Goal: Task Accomplishment & Management: Manage account settings

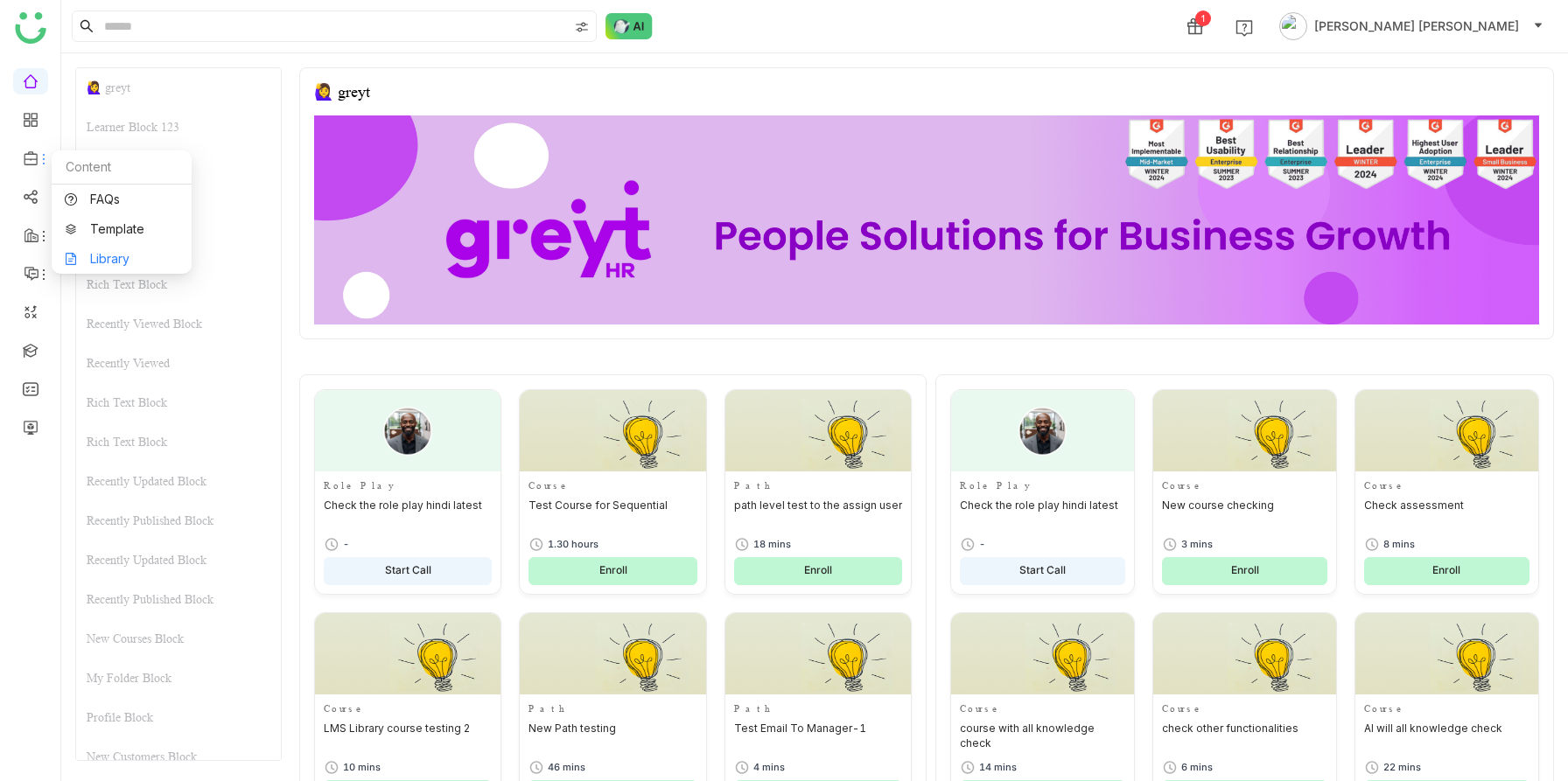
click at [81, 261] on link "Library" at bounding box center [122, 259] width 114 height 12
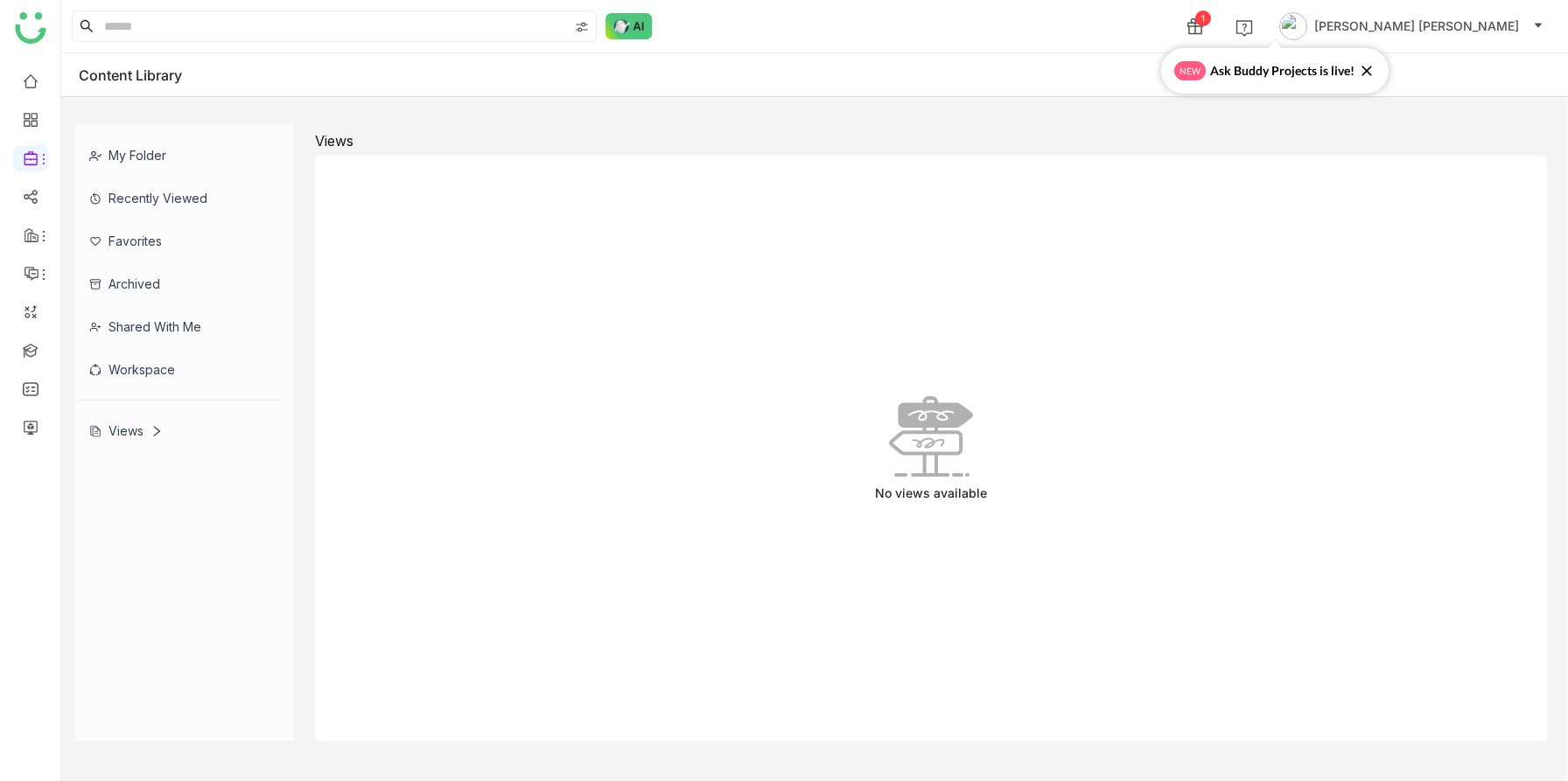
click at [187, 156] on div "My Folder" at bounding box center [178, 154] width 205 height 43
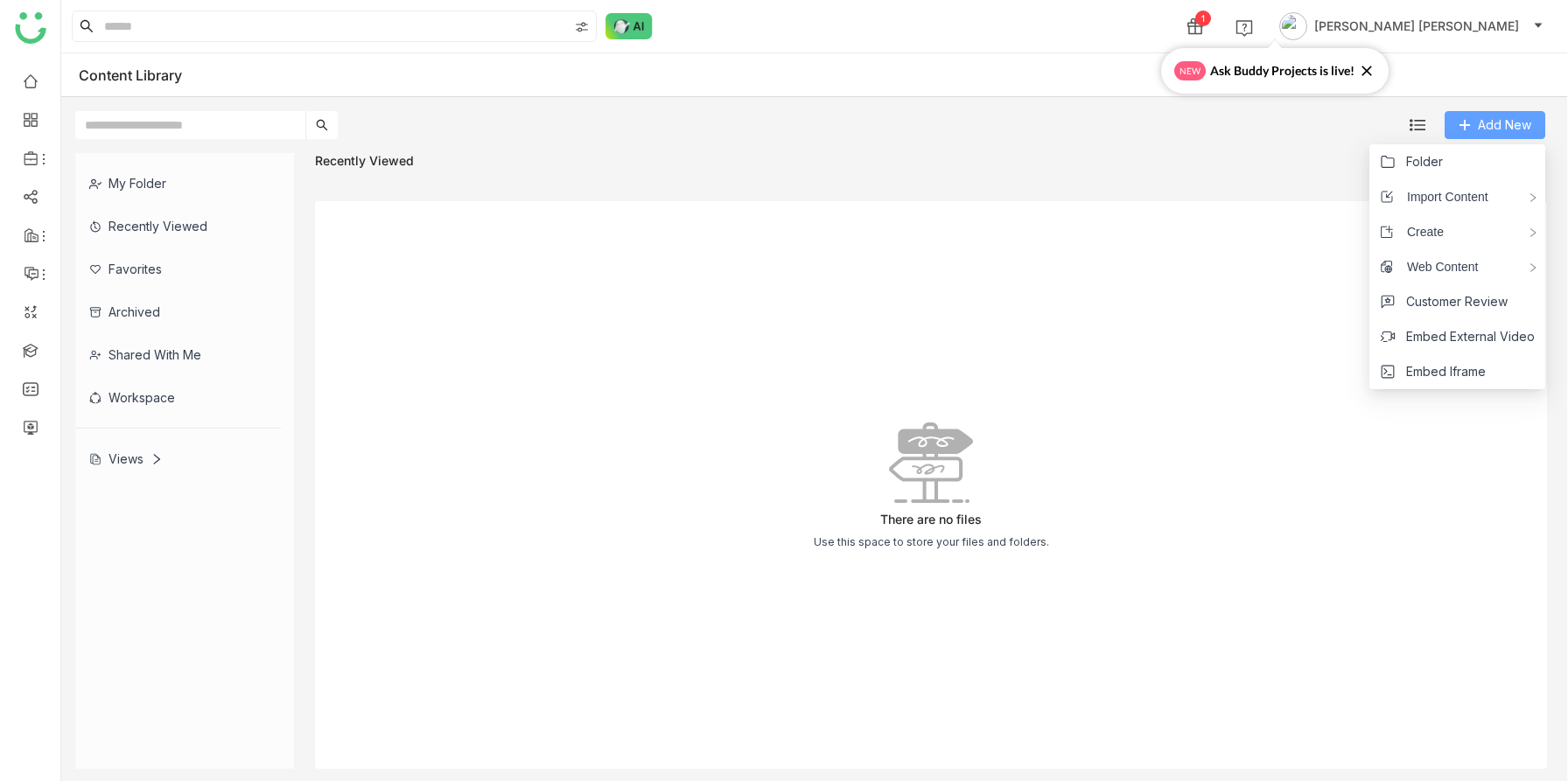
click at [1506, 117] on span "Add New" at bounding box center [1504, 125] width 54 height 19
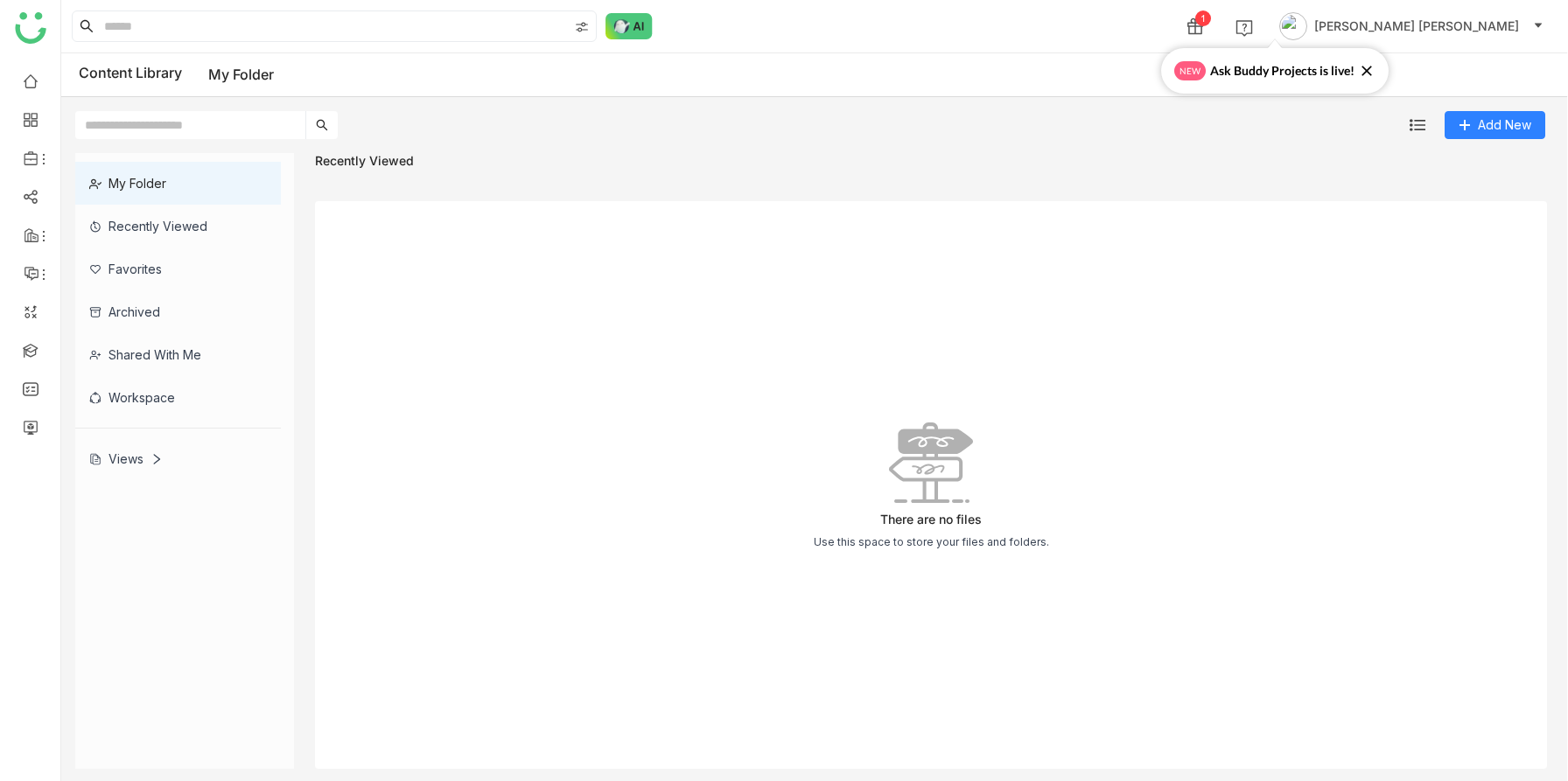
click at [125, 177] on div "My Folder" at bounding box center [178, 182] width 205 height 43
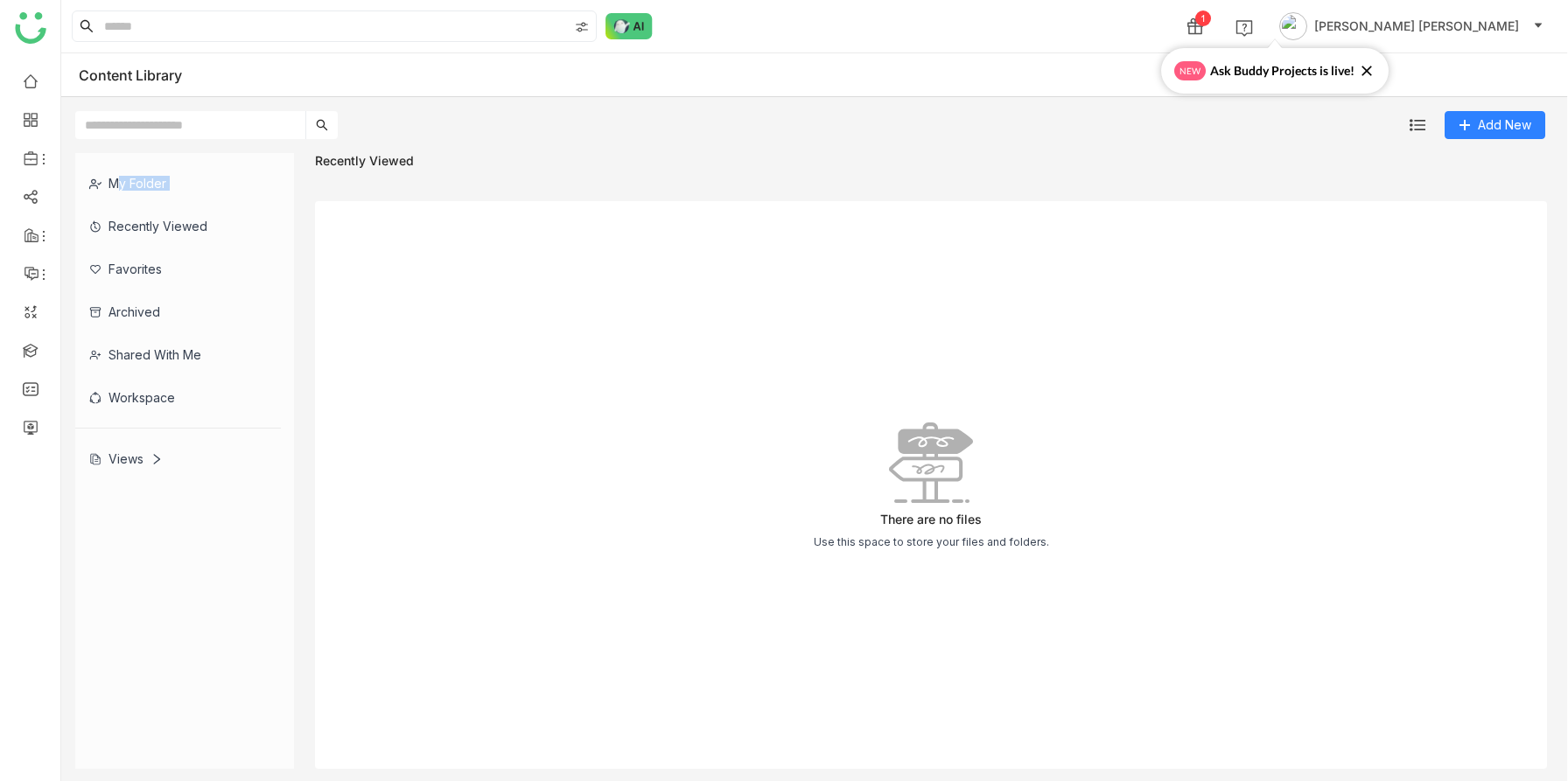
click at [125, 177] on div "My Folder" at bounding box center [178, 182] width 205 height 43
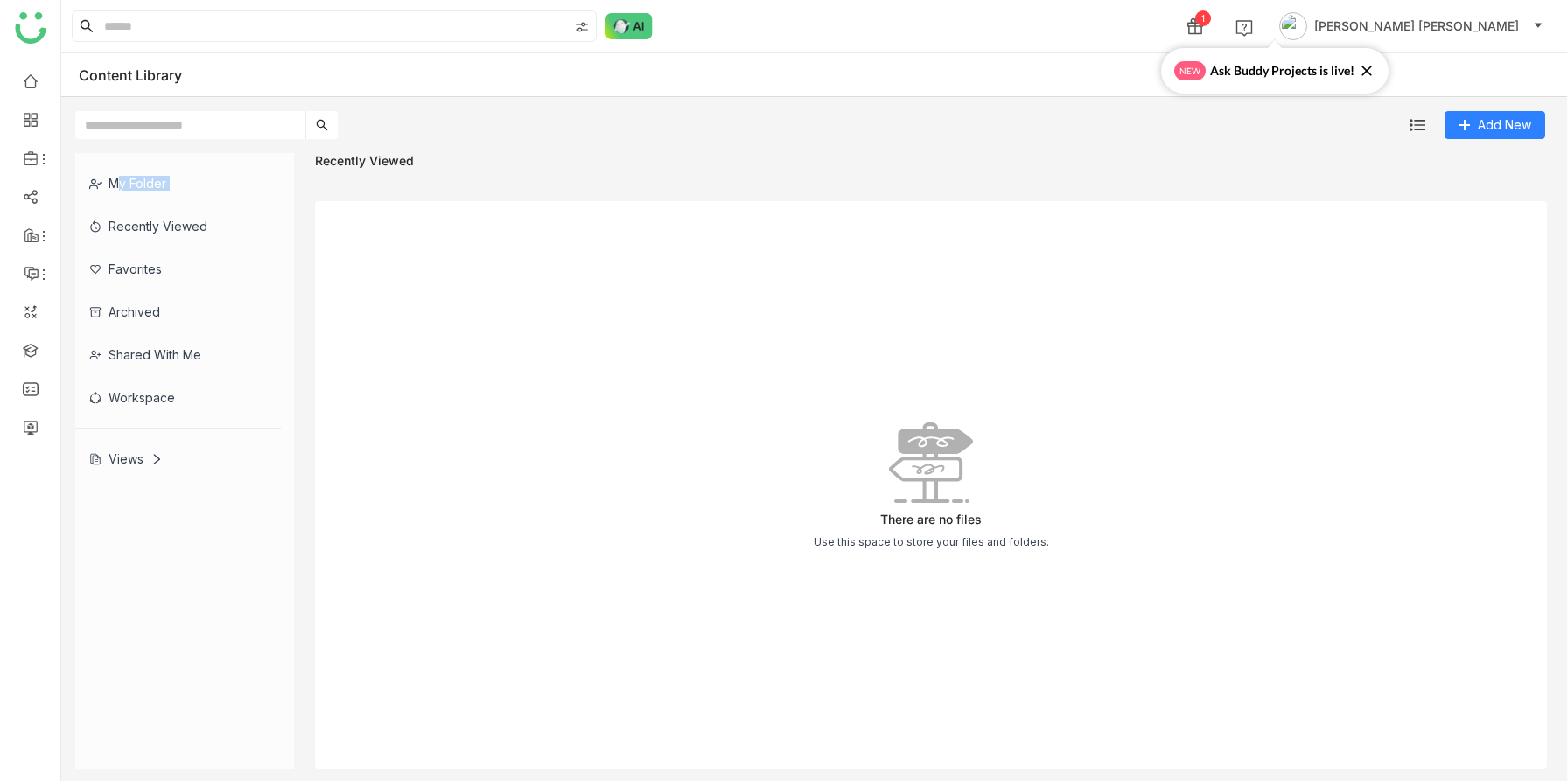
click at [125, 177] on div "My Folder" at bounding box center [178, 182] width 205 height 43
drag, startPoint x: 125, startPoint y: 177, endPoint x: 152, endPoint y: 229, distance: 58.6
click at [152, 229] on div "My Folder Recently Viewed Favorites Archived Shared with me Workspace Views" at bounding box center [185, 317] width 219 height 327
click at [122, 156] on div "My Folder Recently Viewed Favorites Archived Shared with me Workspace Views" at bounding box center [185, 317] width 219 height 327
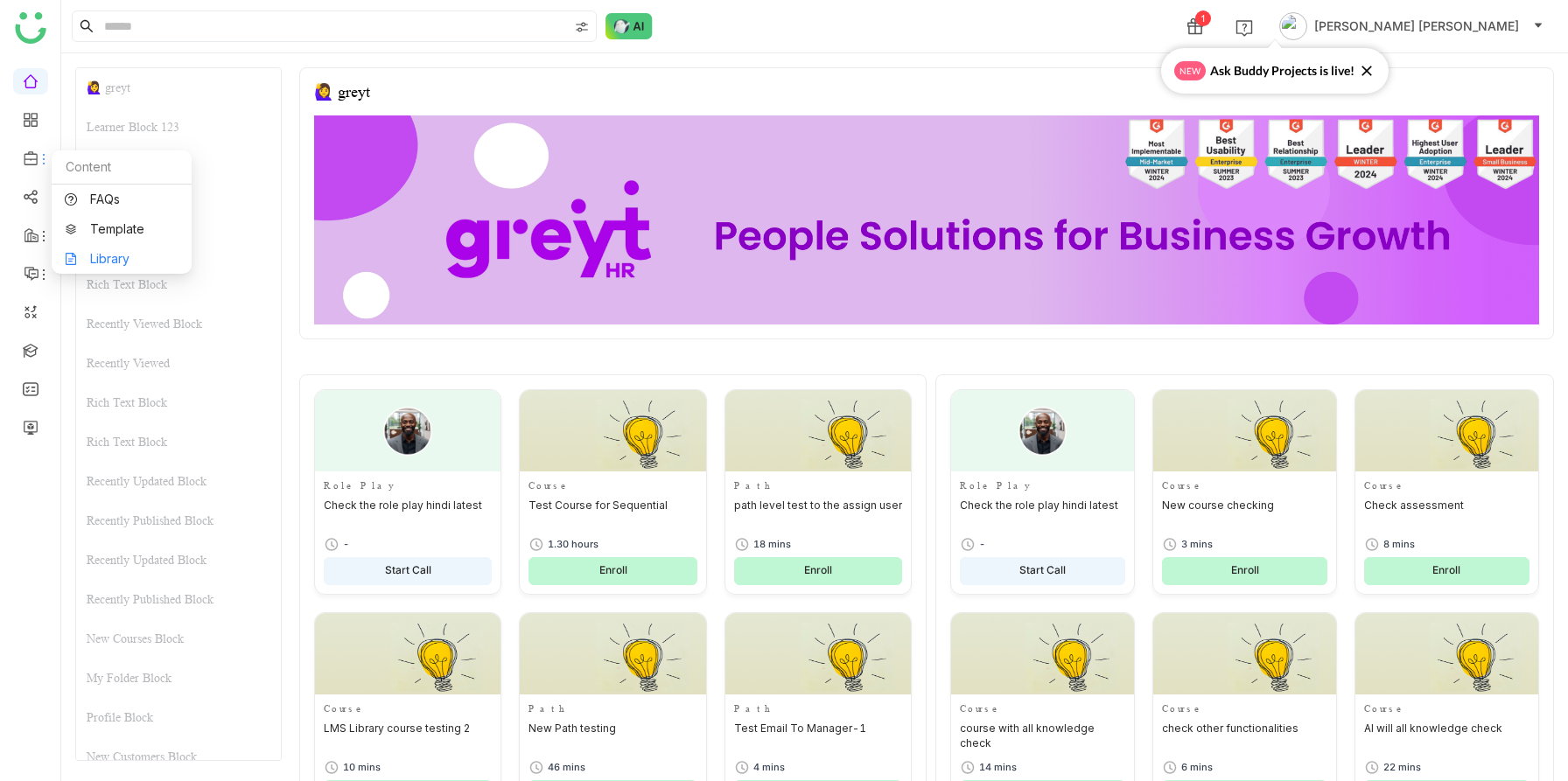
click at [118, 253] on link "Library" at bounding box center [122, 259] width 114 height 12
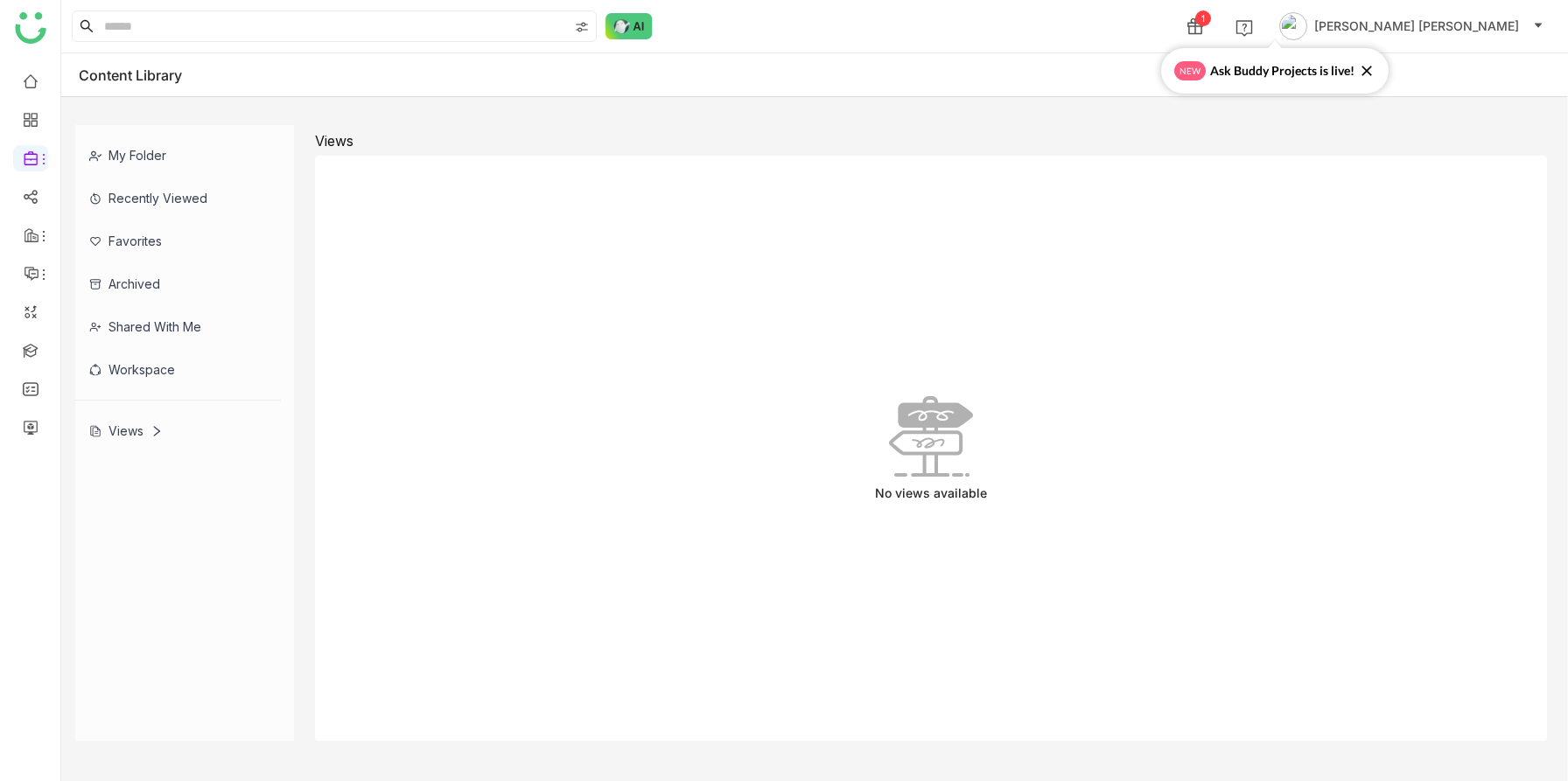
click at [136, 148] on div "My Folder" at bounding box center [178, 154] width 205 height 43
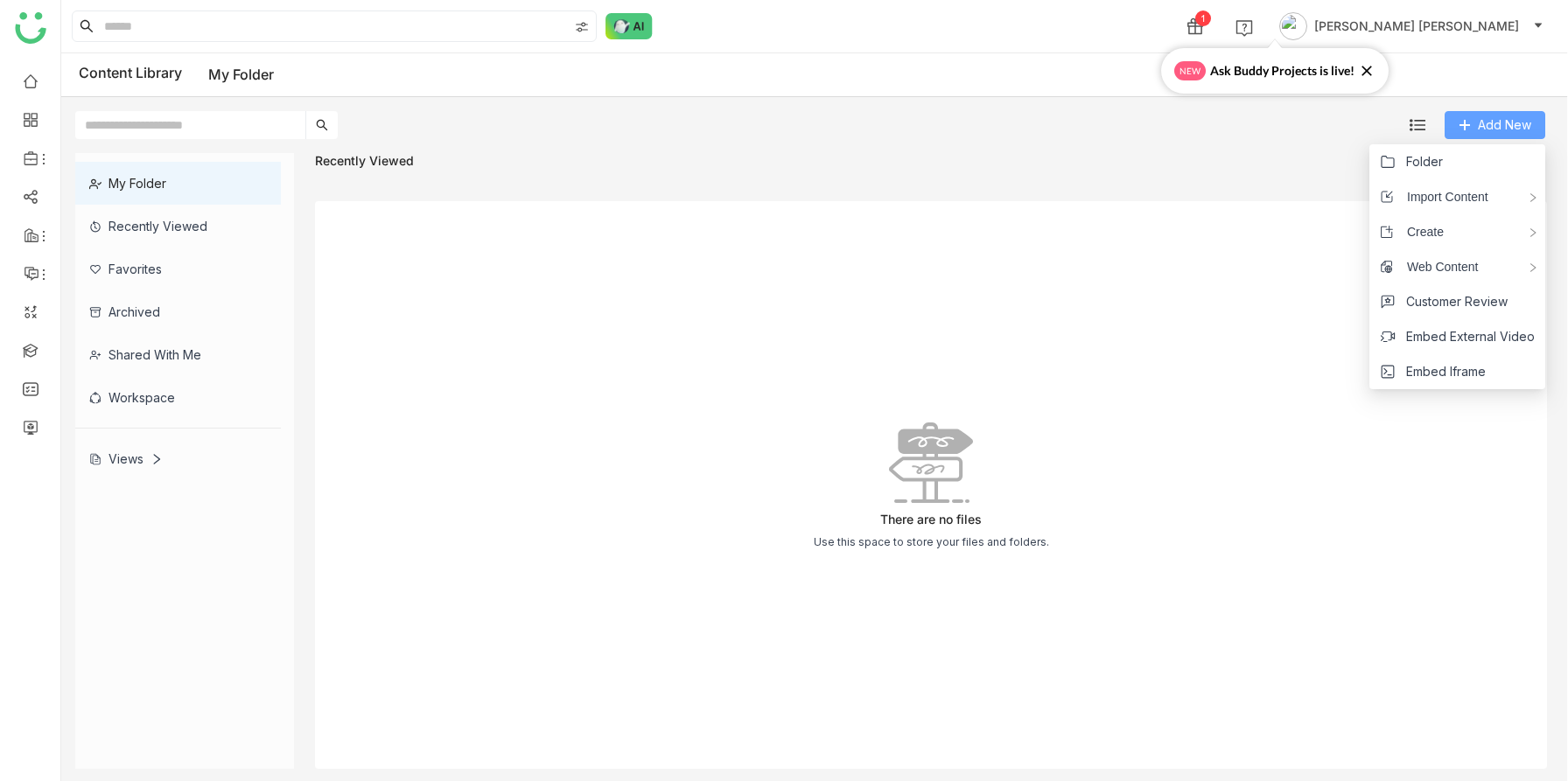
click at [1495, 121] on span "Add New" at bounding box center [1504, 125] width 54 height 19
click at [1438, 159] on span "Folder" at bounding box center [1424, 161] width 37 height 19
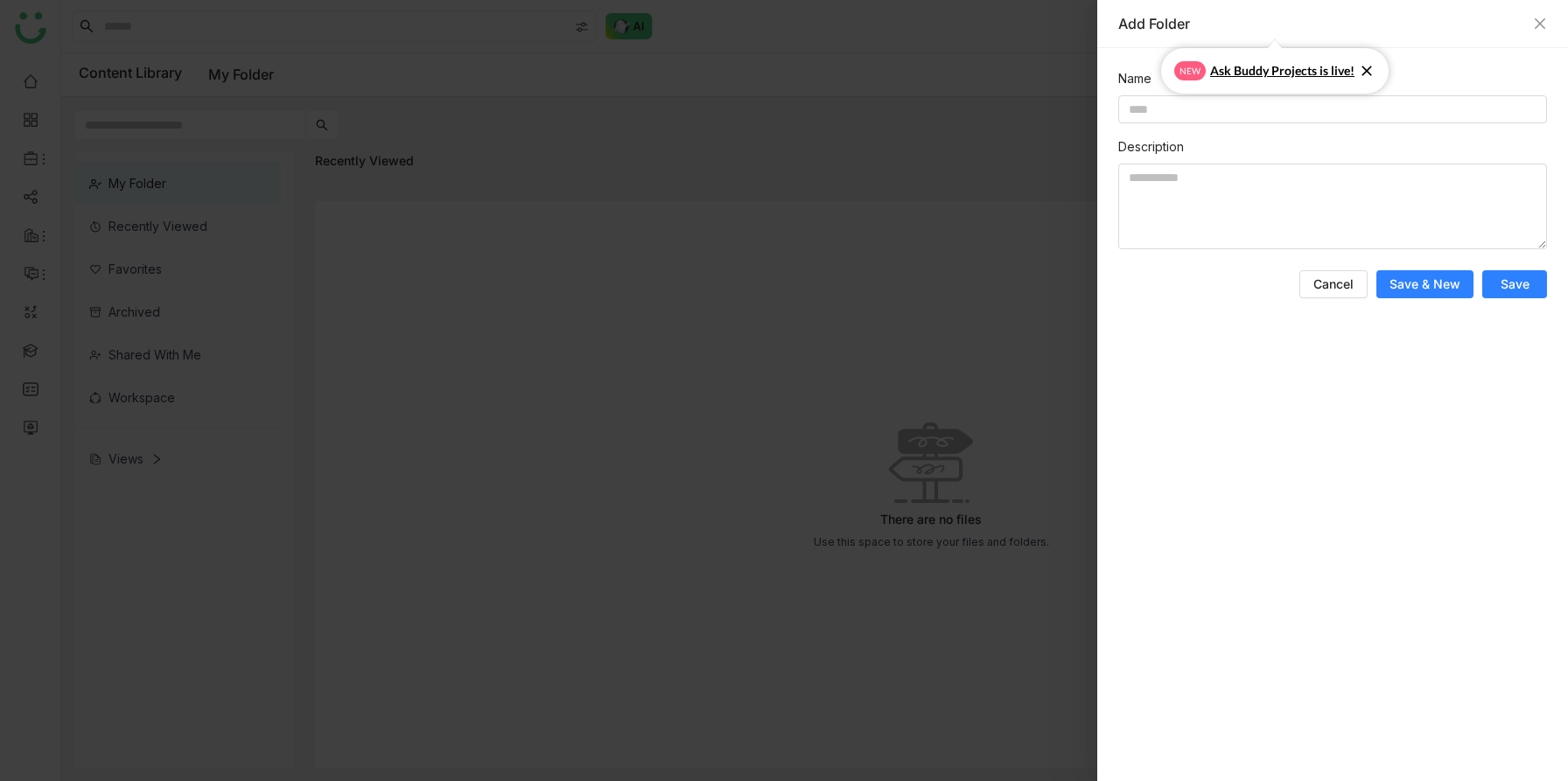
click at [1367, 68] on icon at bounding box center [1366, 71] width 11 height 11
click at [1337, 112] on input at bounding box center [1332, 110] width 428 height 28
type input "***"
click at [1515, 280] on span "Save" at bounding box center [1514, 285] width 29 height 18
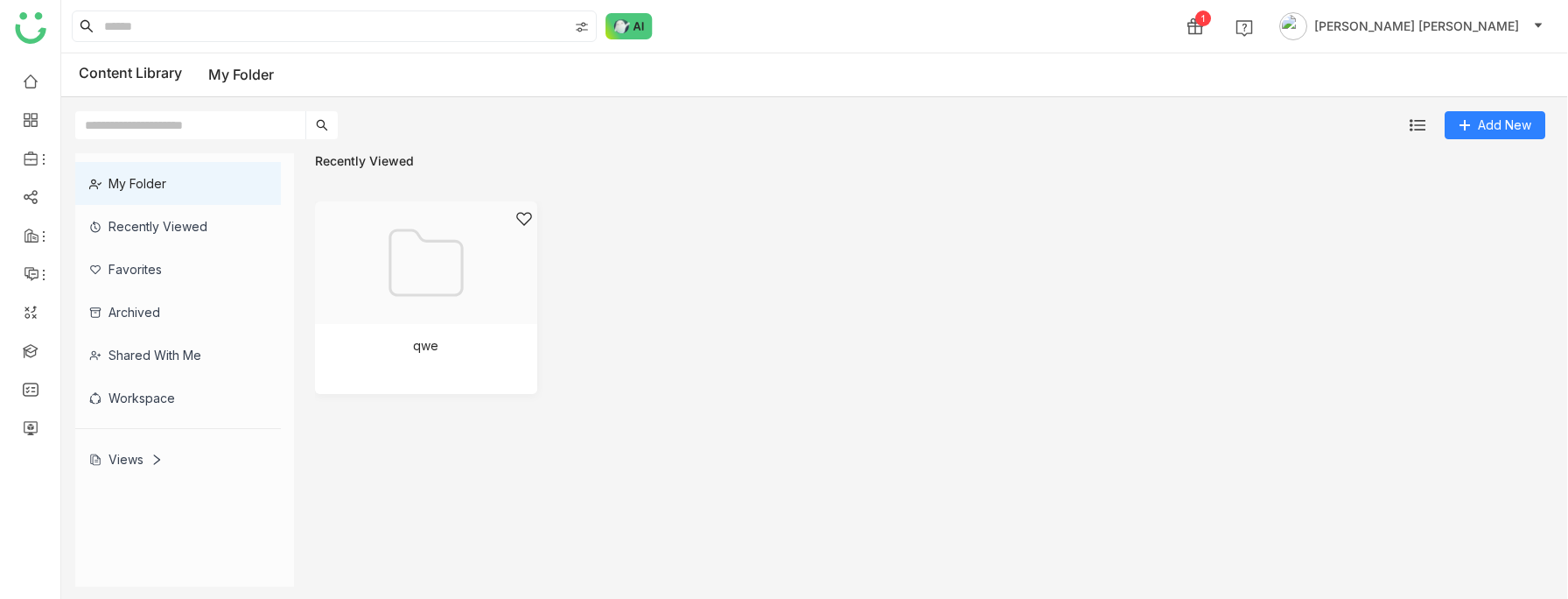
click at [252, 173] on div "My Folder" at bounding box center [178, 182] width 205 height 43
click at [184, 191] on div "My Folder" at bounding box center [178, 182] width 205 height 43
click at [174, 258] on div "Favorites" at bounding box center [178, 269] width 205 height 43
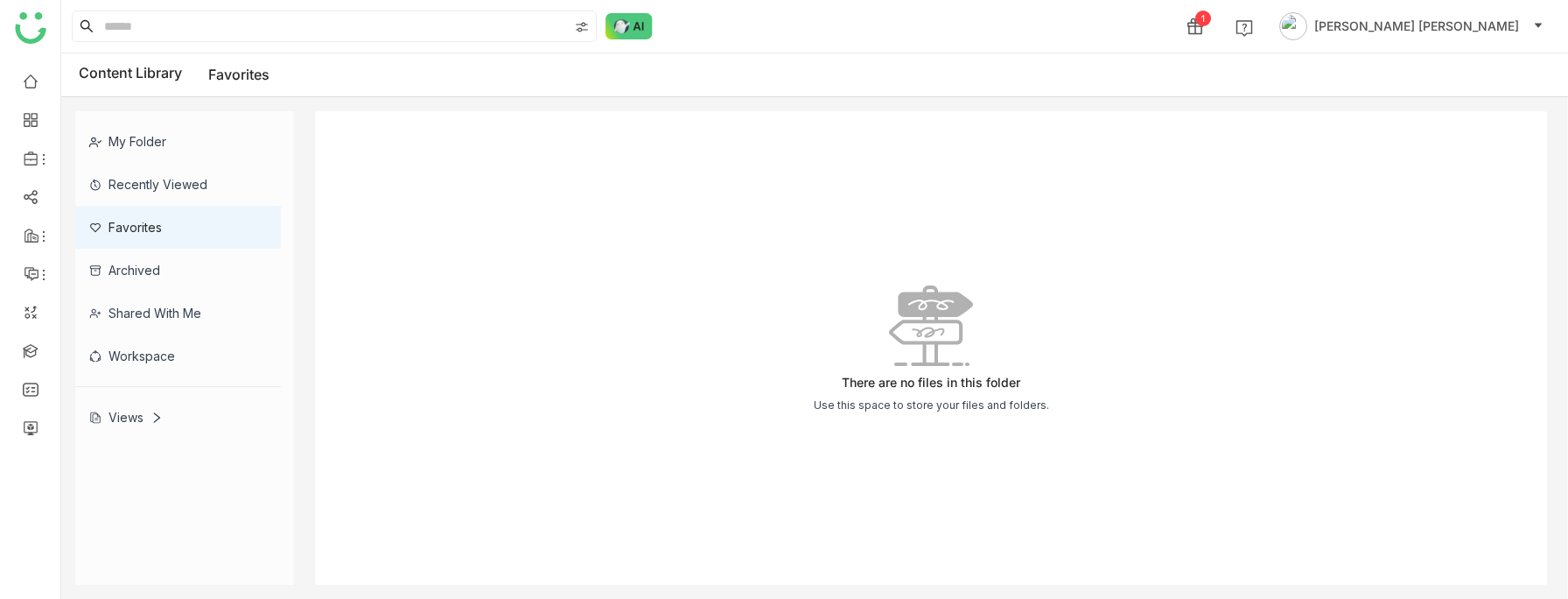
click at [147, 141] on div "My Folder" at bounding box center [178, 141] width 205 height 43
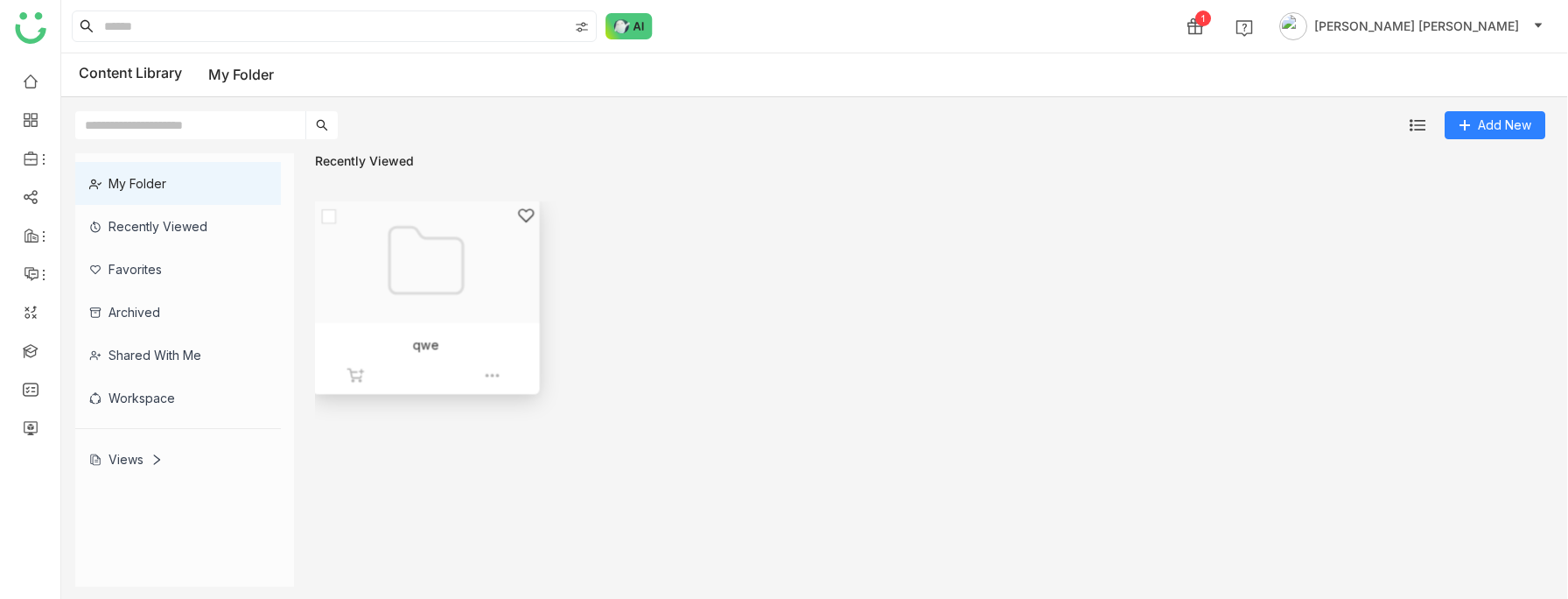
click at [439, 317] on div at bounding box center [419, 282] width 196 height 151
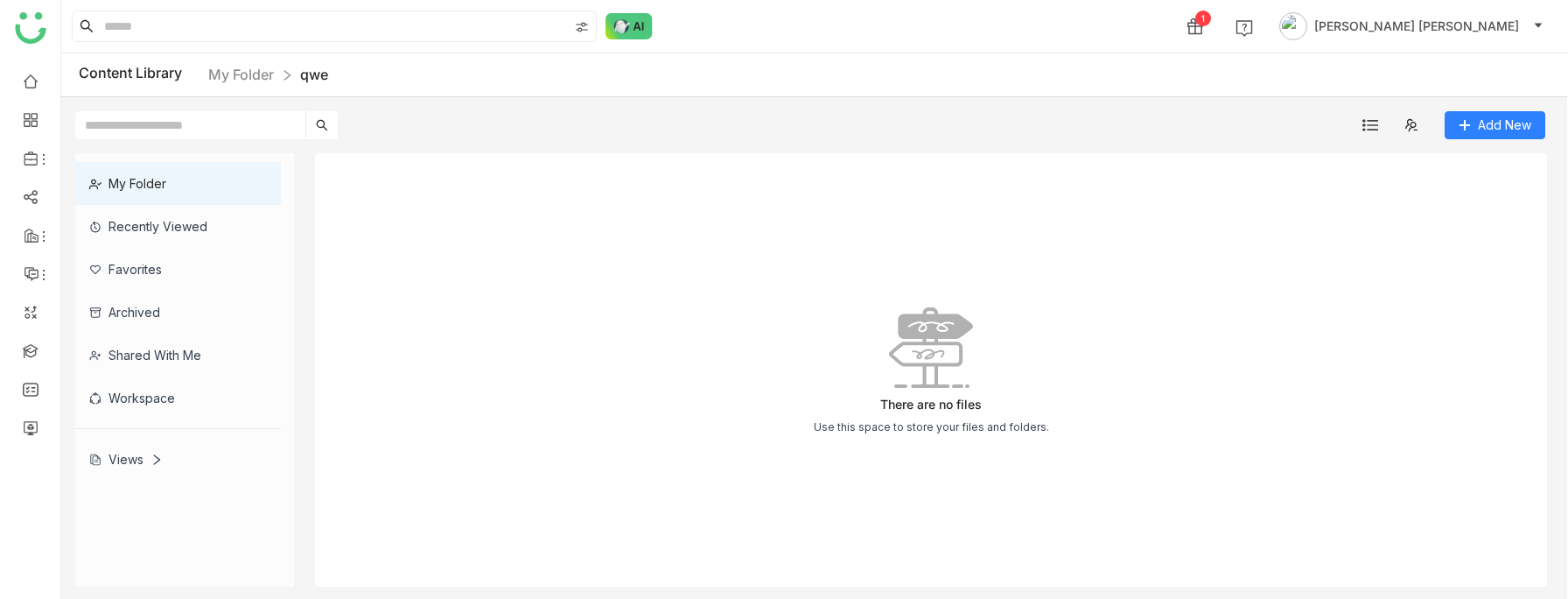
click at [187, 175] on div "My Folder" at bounding box center [178, 182] width 205 height 43
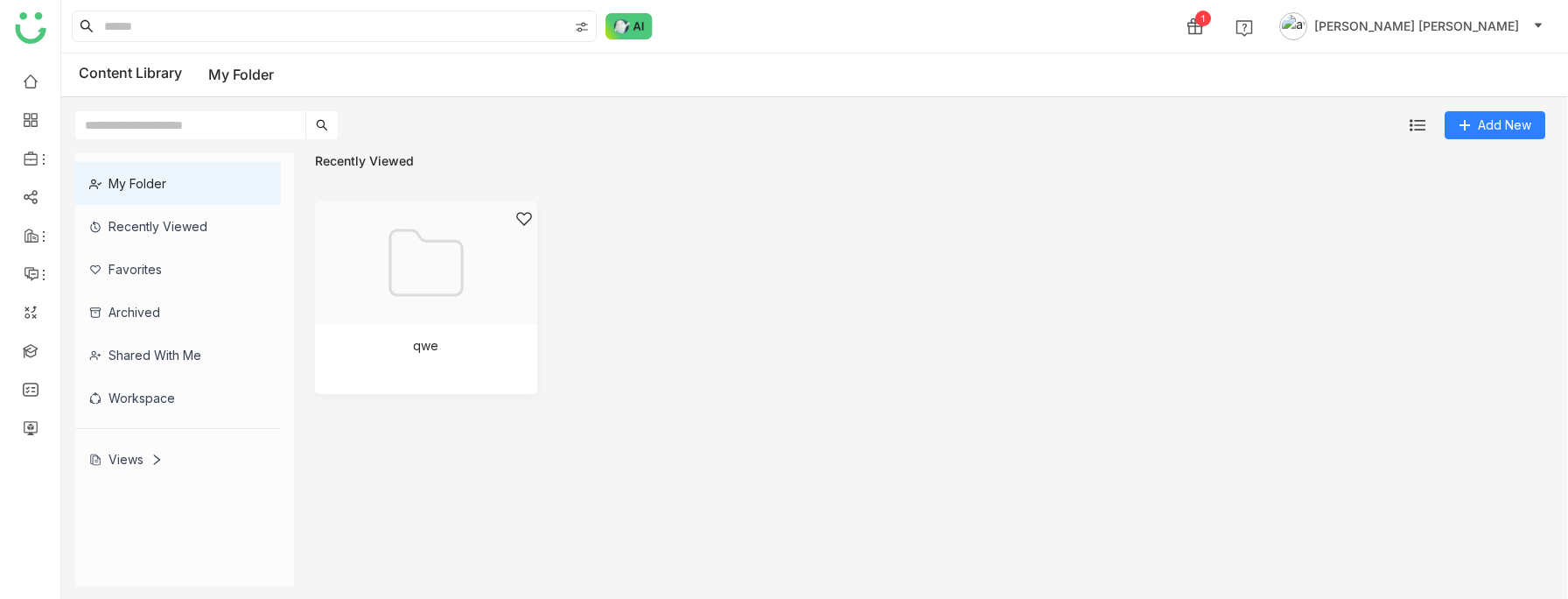
click at [1458, 30] on span "[PERSON_NAME] [PERSON_NAME]" at bounding box center [1416, 26] width 204 height 19
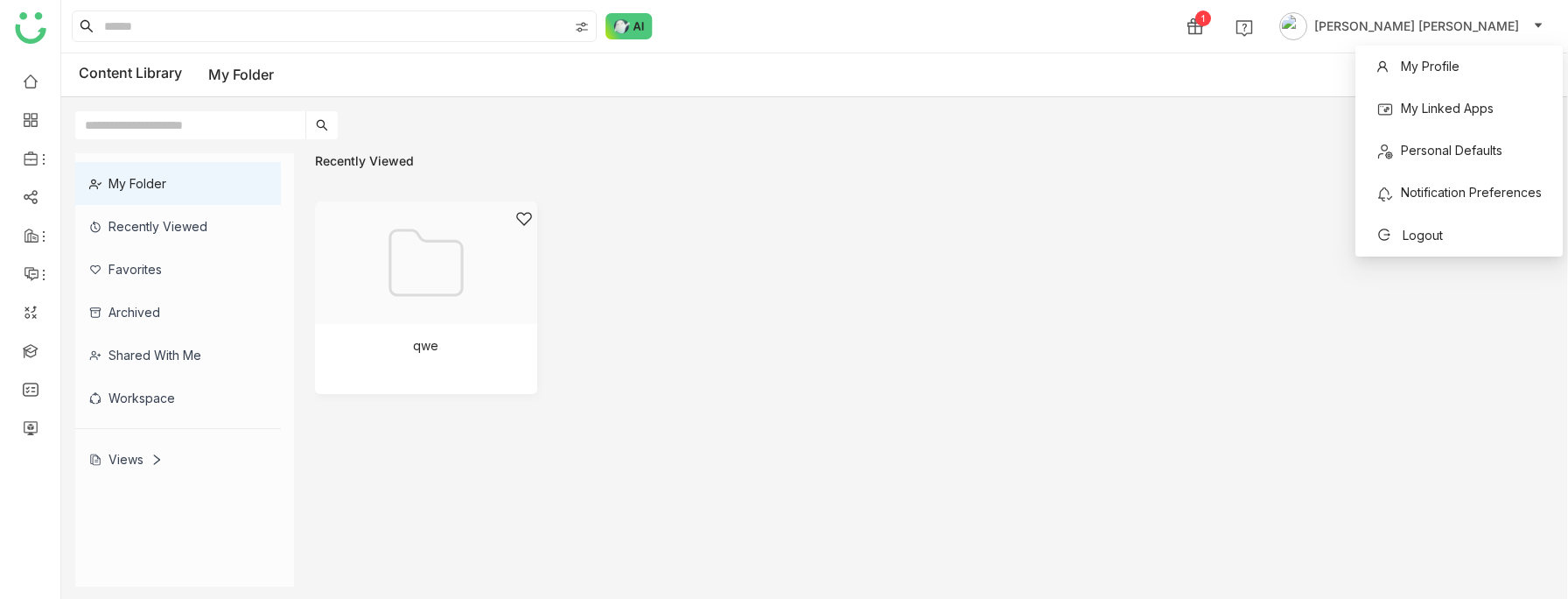
click at [759, 404] on div "qwe" at bounding box center [930, 311] width 1231 height 219
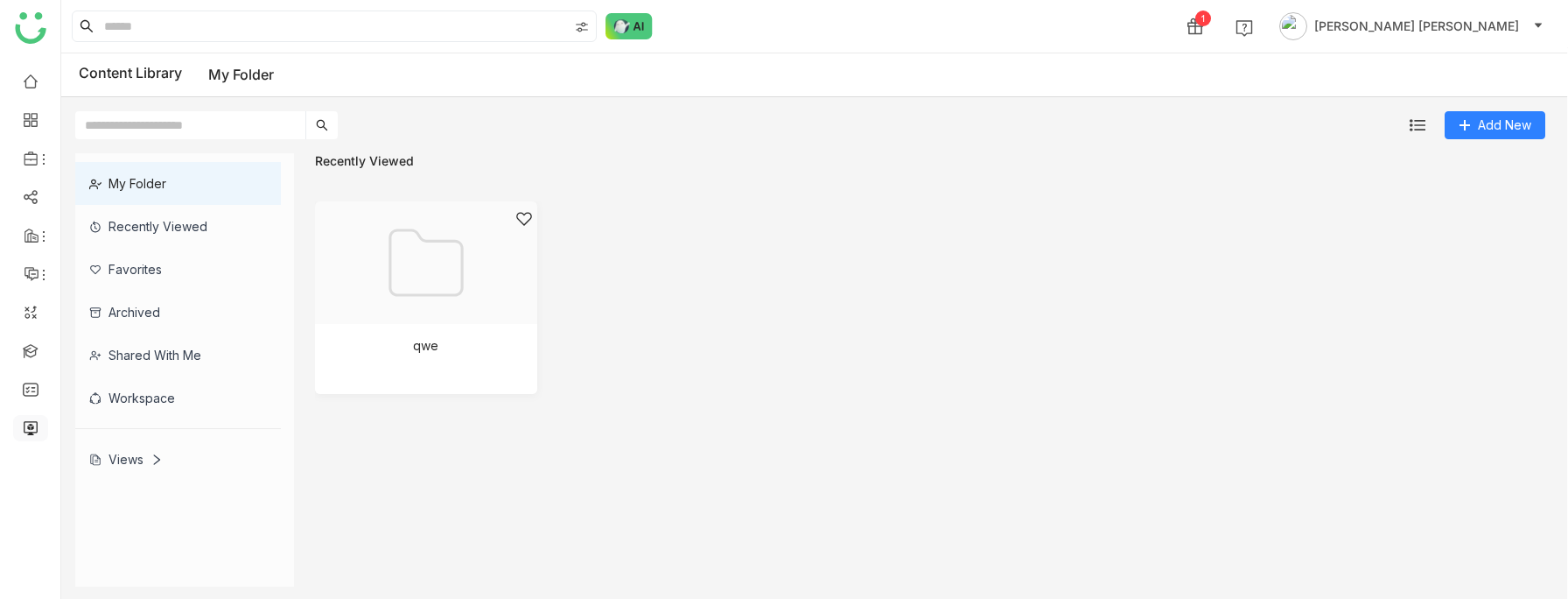
click at [26, 420] on link at bounding box center [31, 427] width 16 height 15
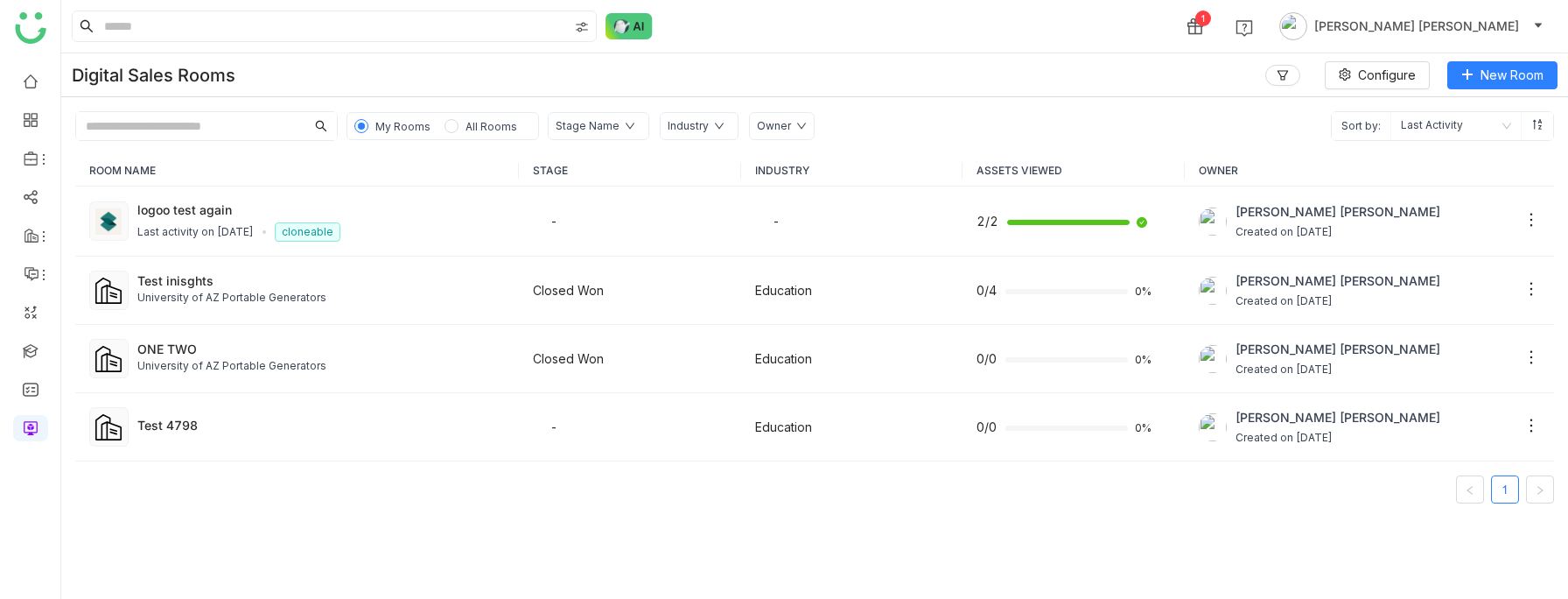
click at [476, 126] on span "All Rooms" at bounding box center [491, 126] width 52 height 13
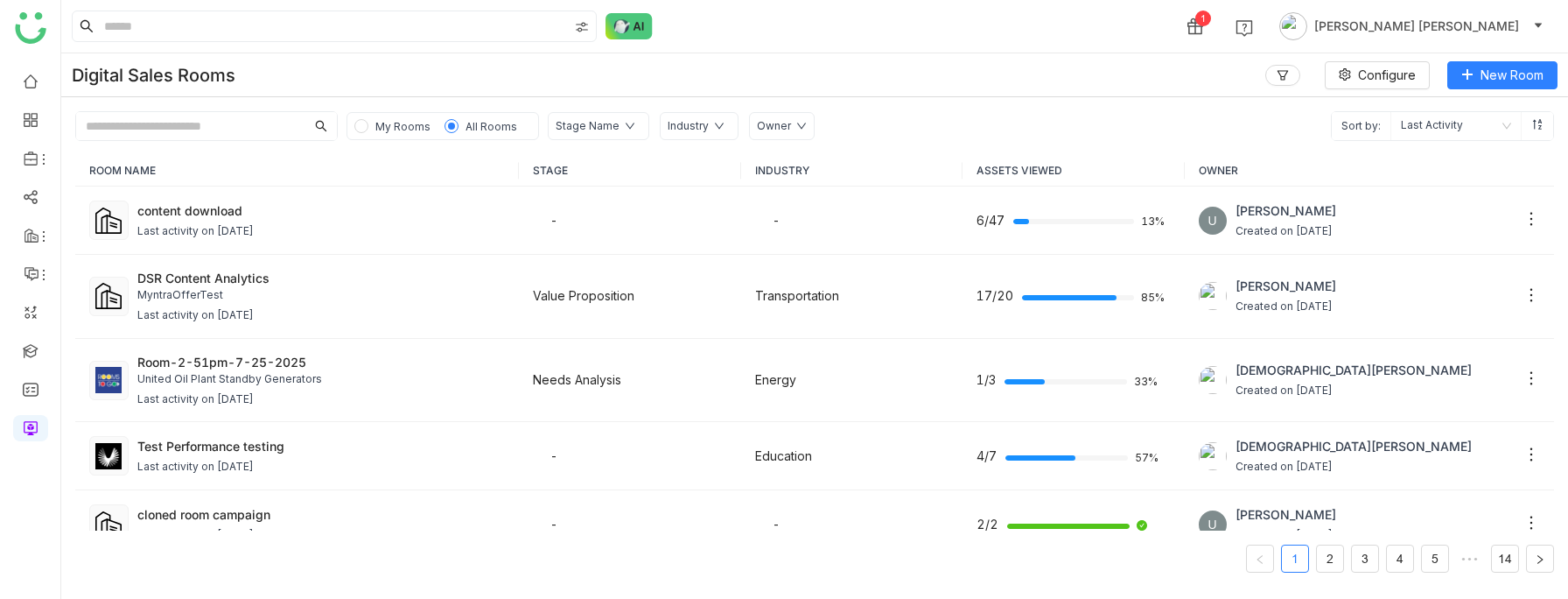
click at [379, 133] on span "My Rooms" at bounding box center [402, 126] width 69 height 19
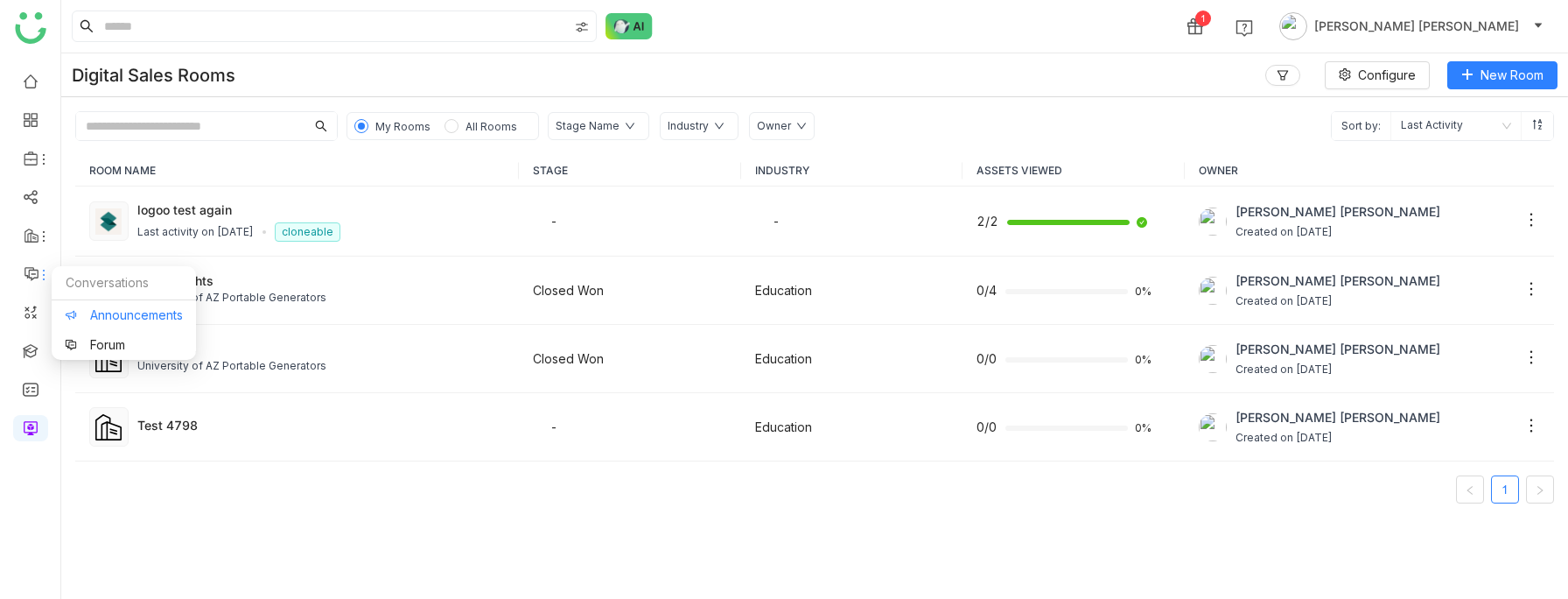
click at [138, 313] on link "Announcements" at bounding box center [124, 315] width 119 height 12
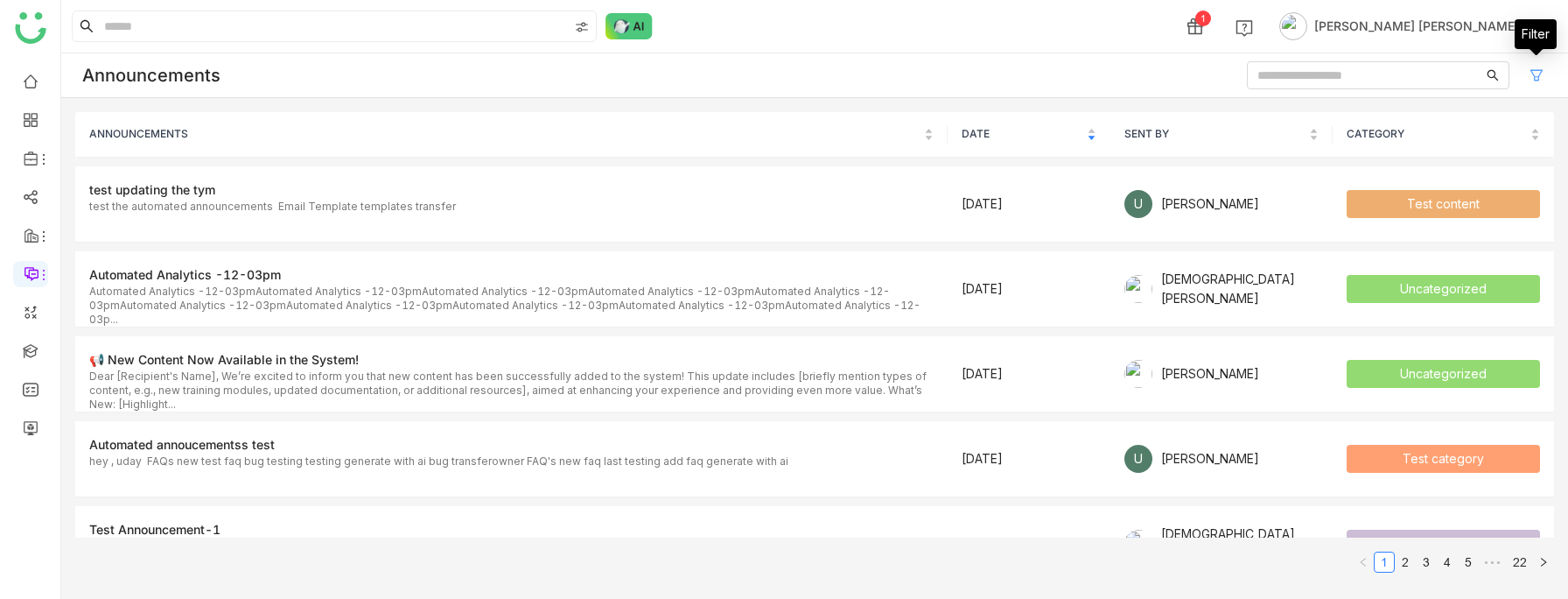
click at [1532, 81] on icon at bounding box center [1536, 75] width 14 height 14
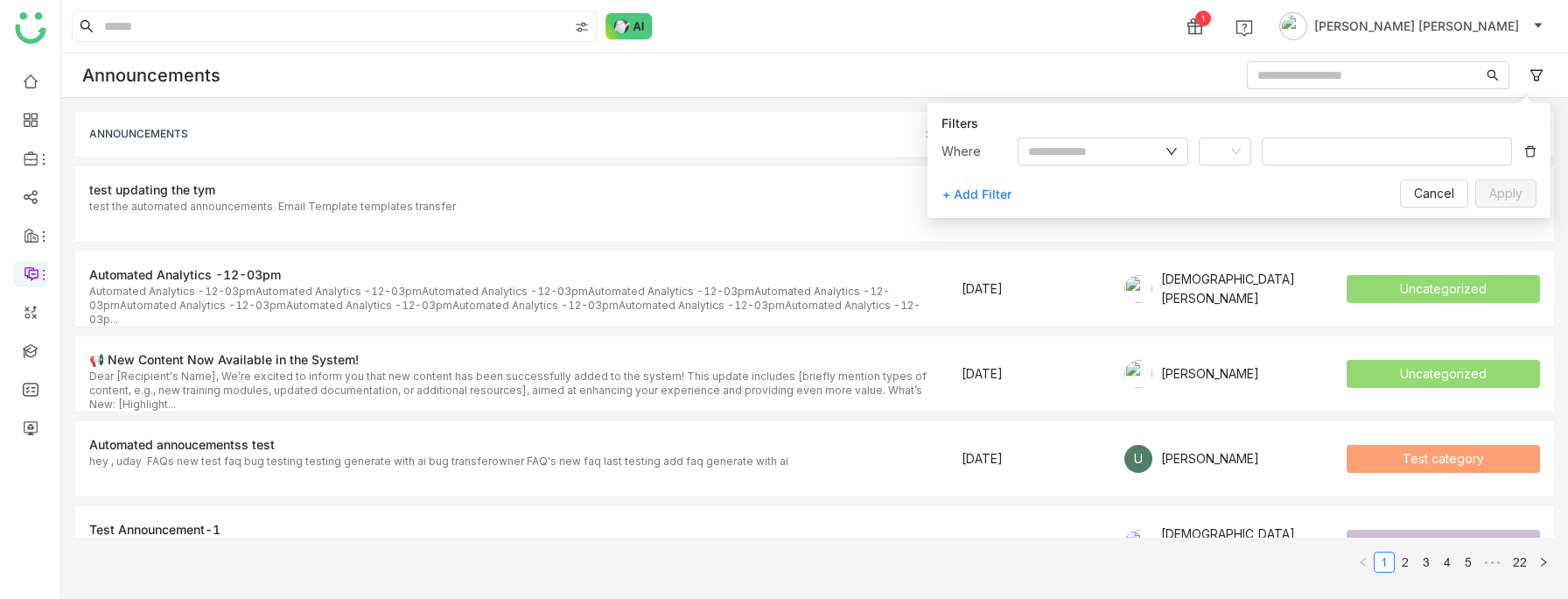
click at [968, 62] on div "Announcements" at bounding box center [814, 76] width 1506 height 45
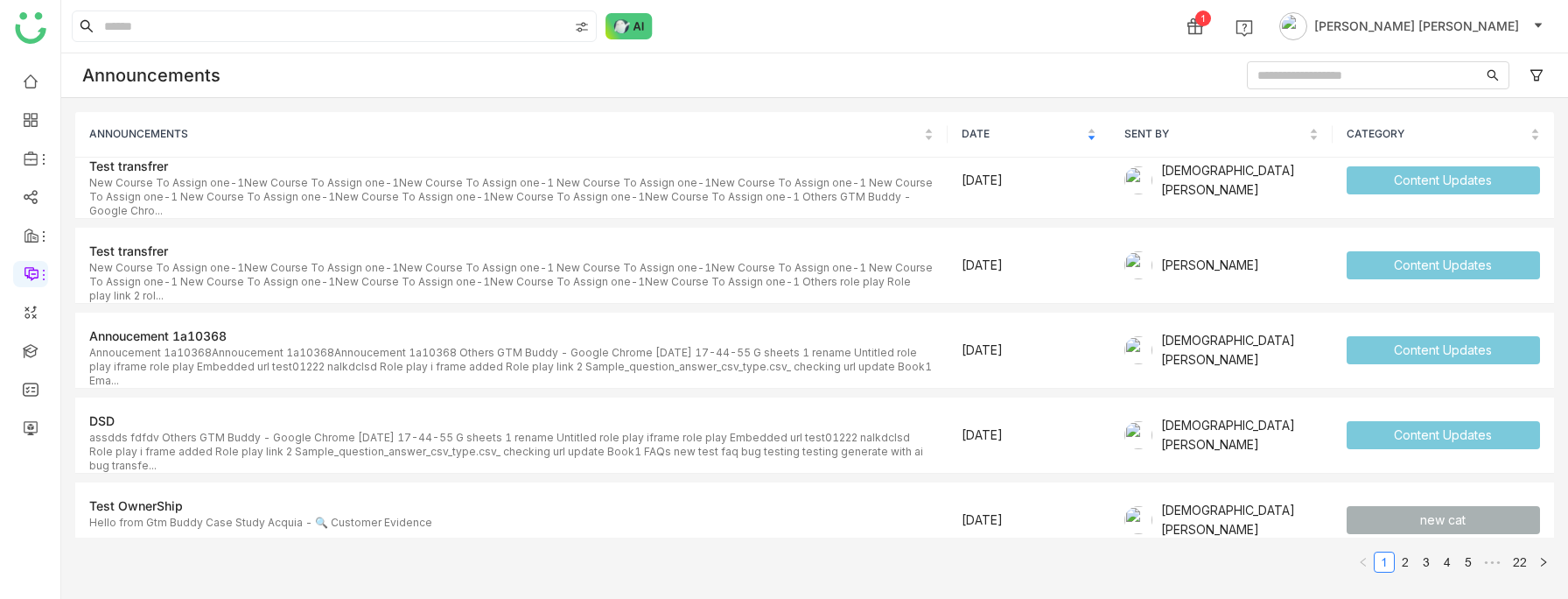
scroll to position [902, 0]
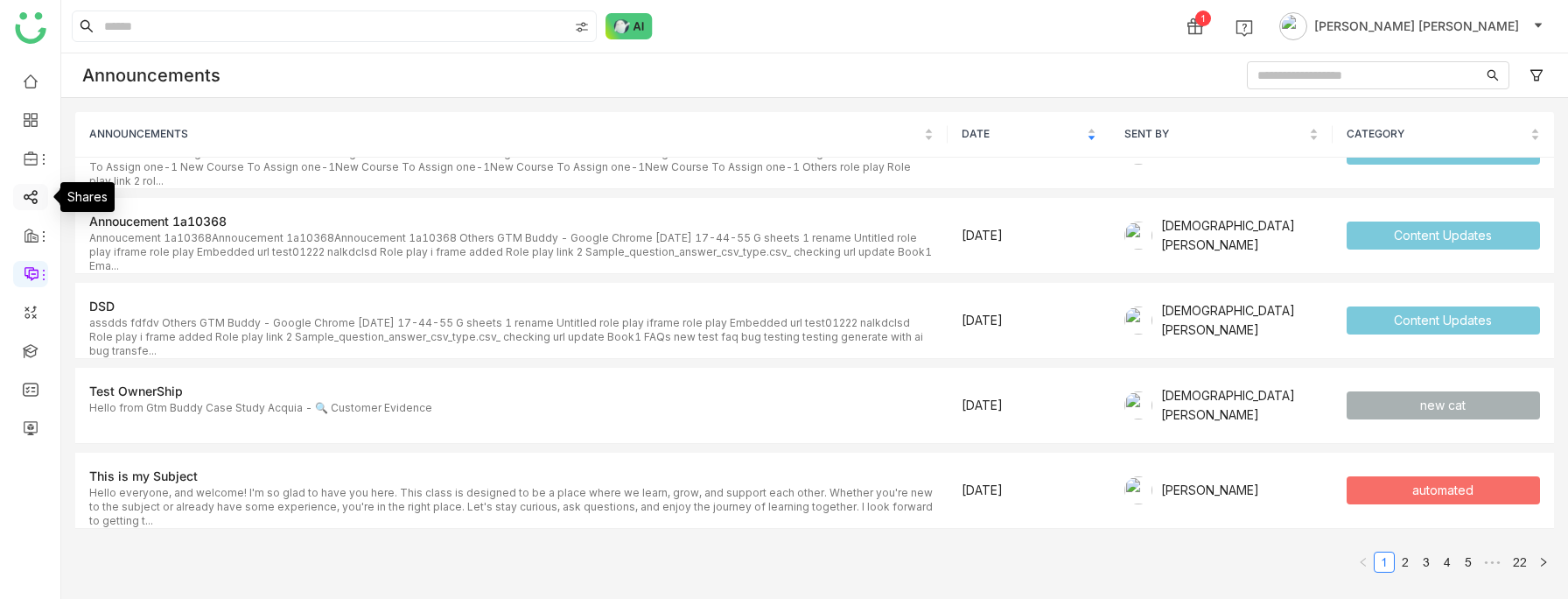
click at [34, 192] on link at bounding box center [31, 195] width 16 height 15
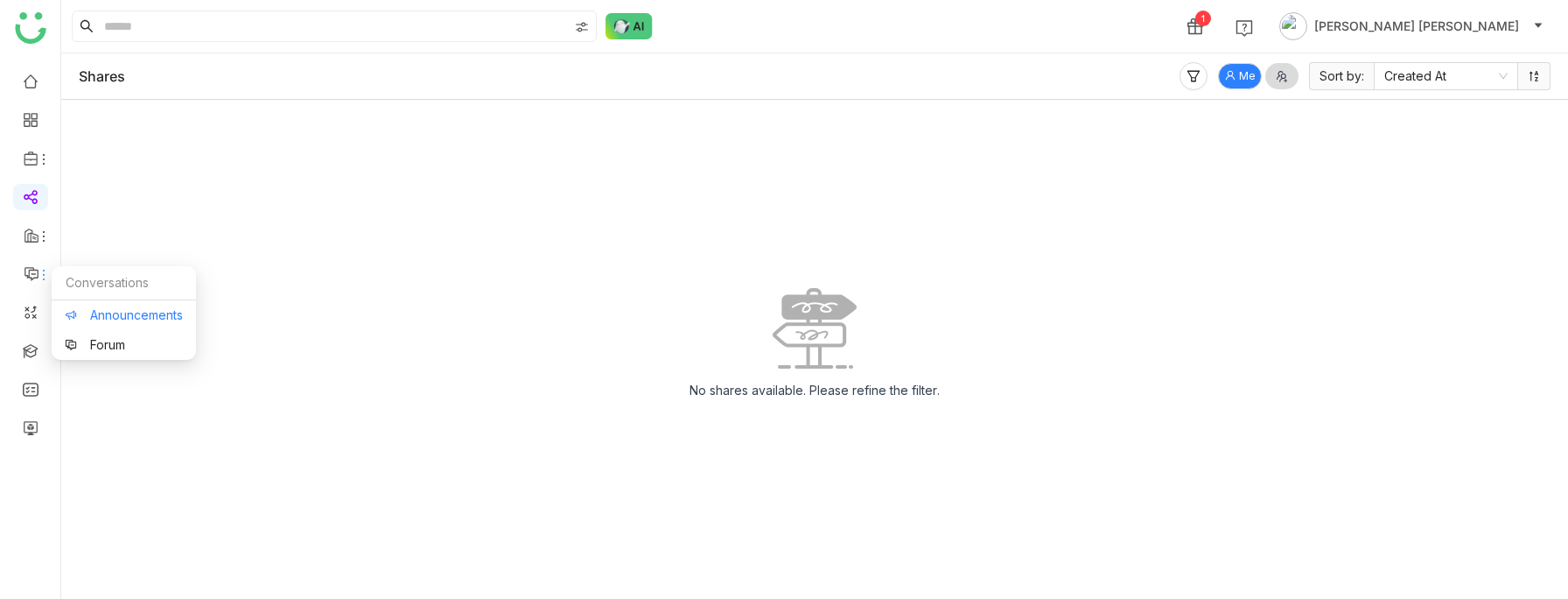
click at [86, 310] on link "Announcements" at bounding box center [124, 315] width 119 height 12
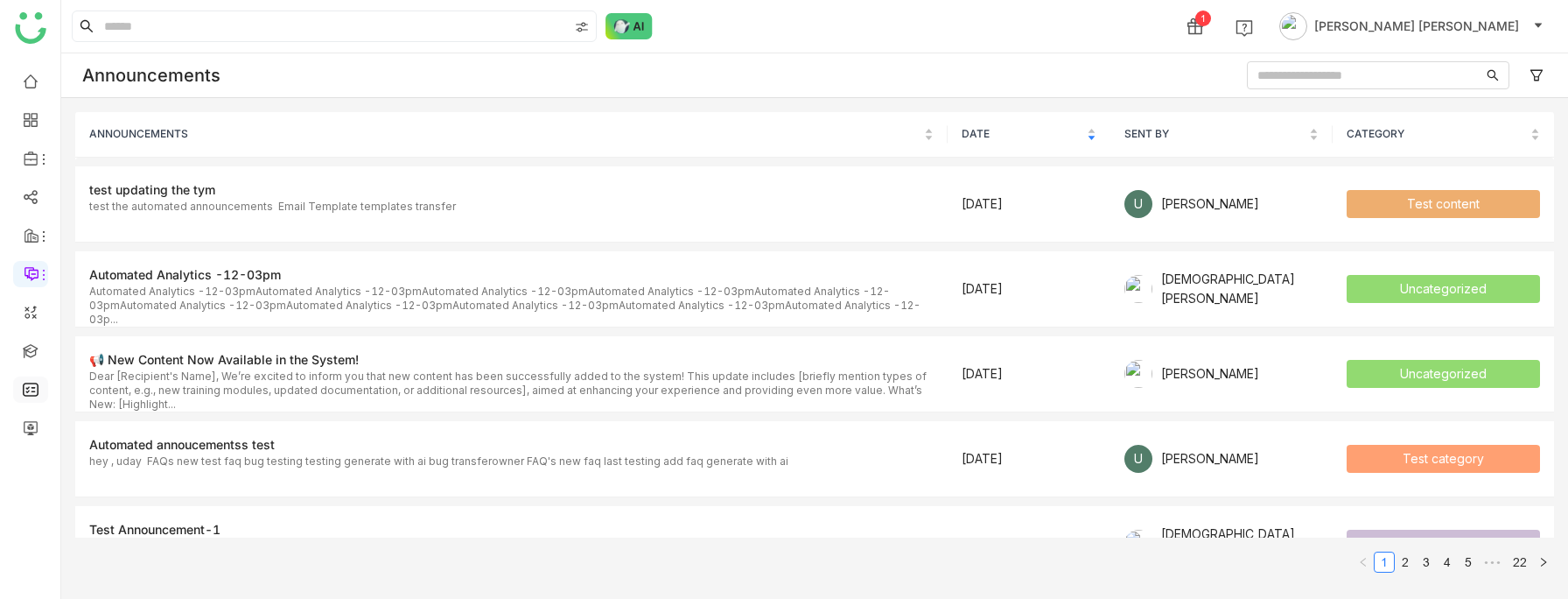
click at [30, 382] on link at bounding box center [31, 388] width 16 height 15
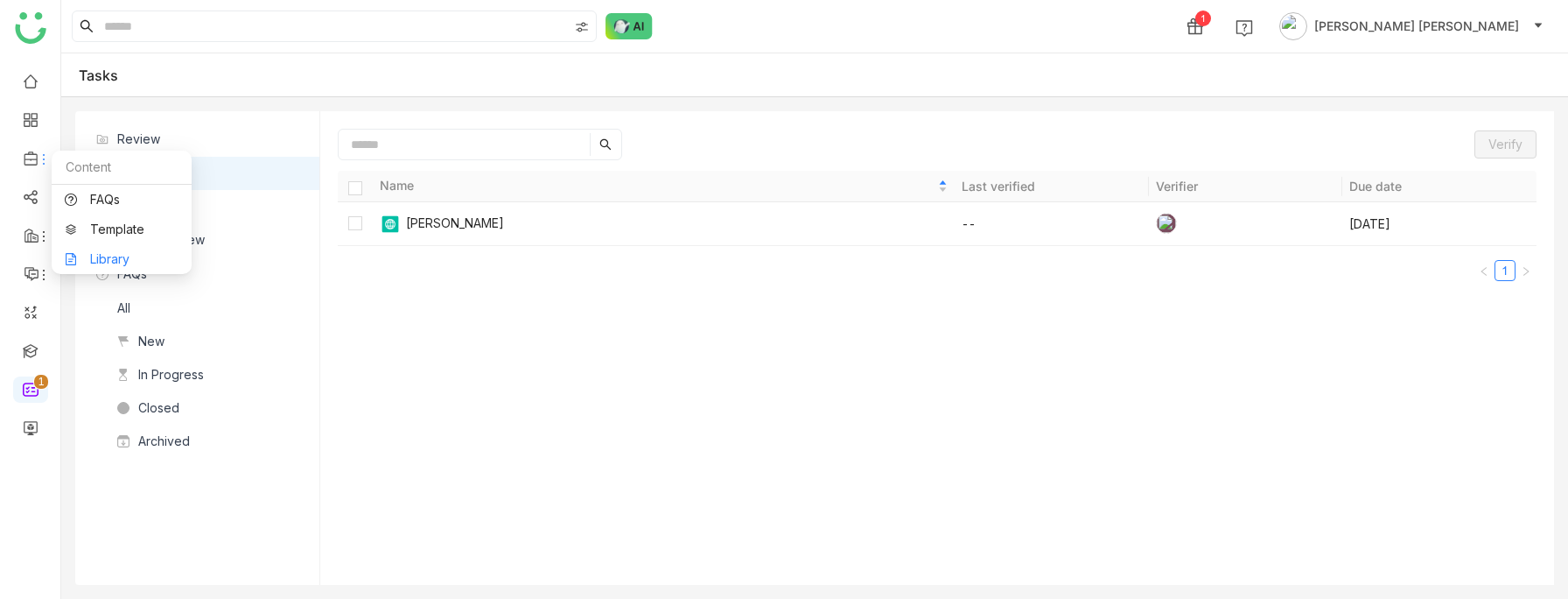
click at [100, 265] on link "Library" at bounding box center [122, 259] width 114 height 12
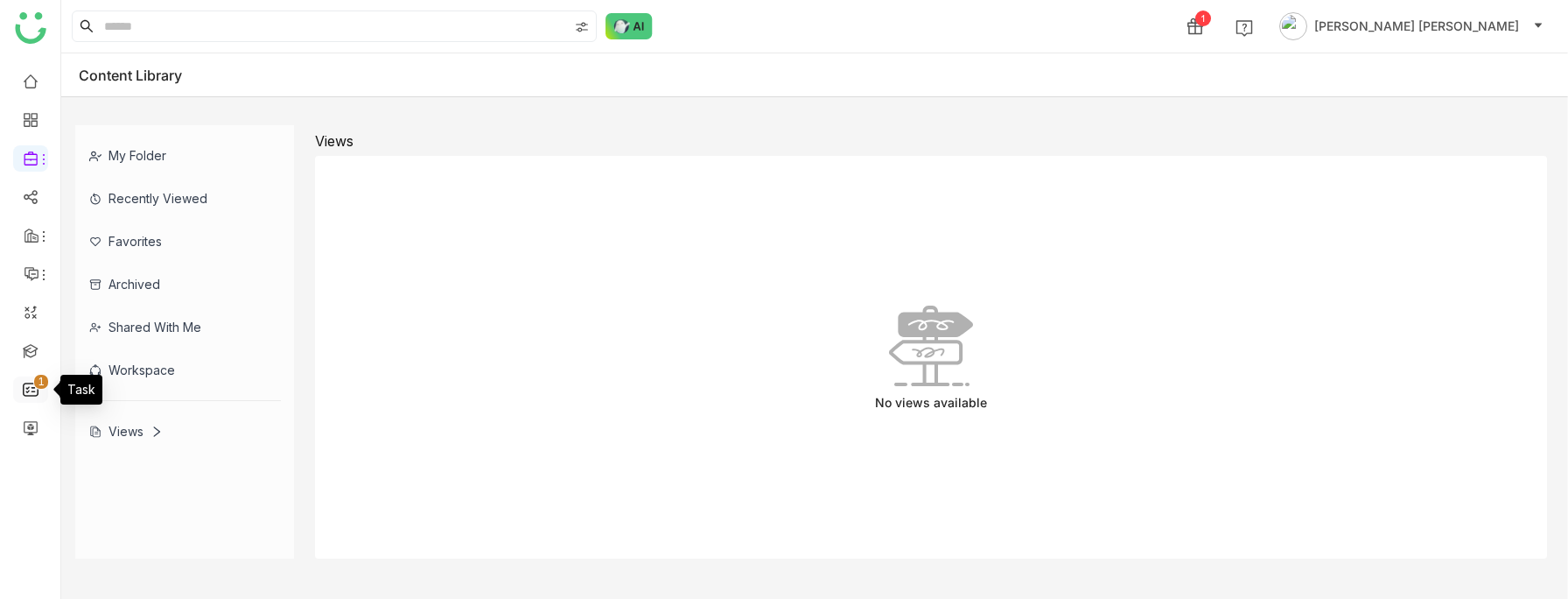
click at [29, 395] on link "0 1 2 3 4 5 6 7 8 9" at bounding box center [31, 388] width 16 height 15
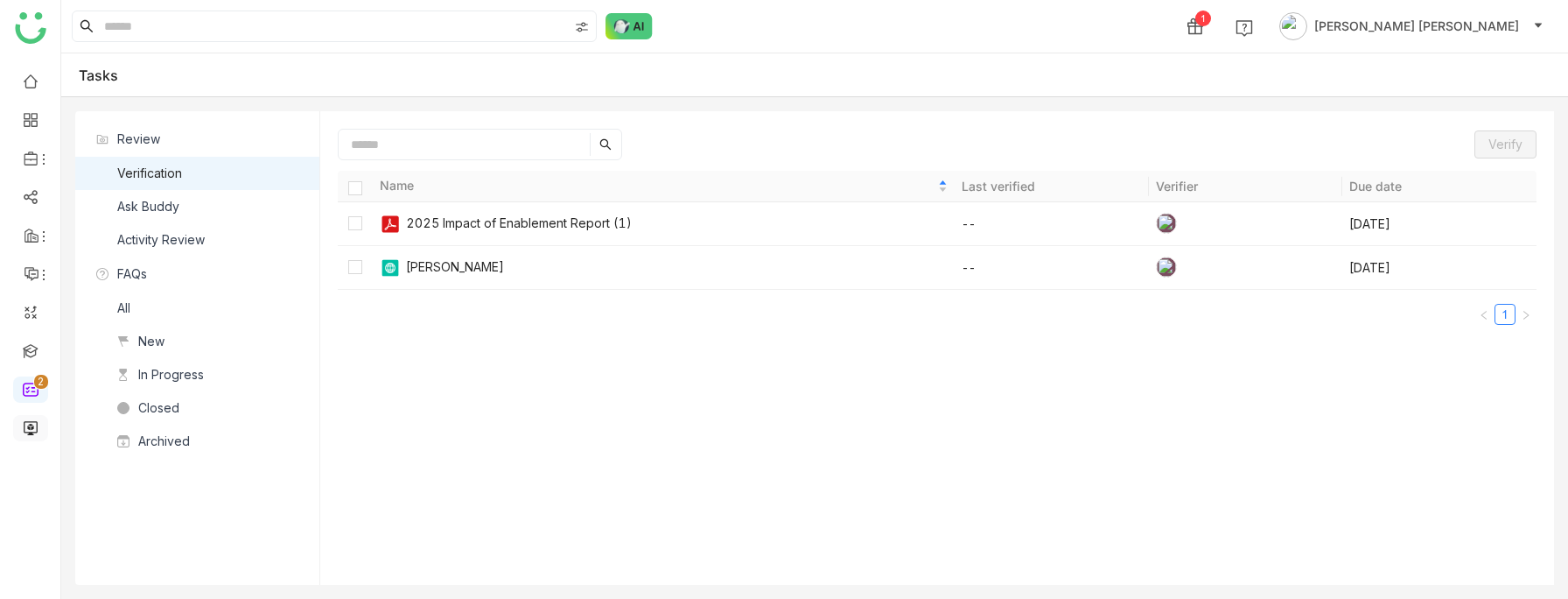
click at [37, 432] on link at bounding box center [31, 427] width 16 height 15
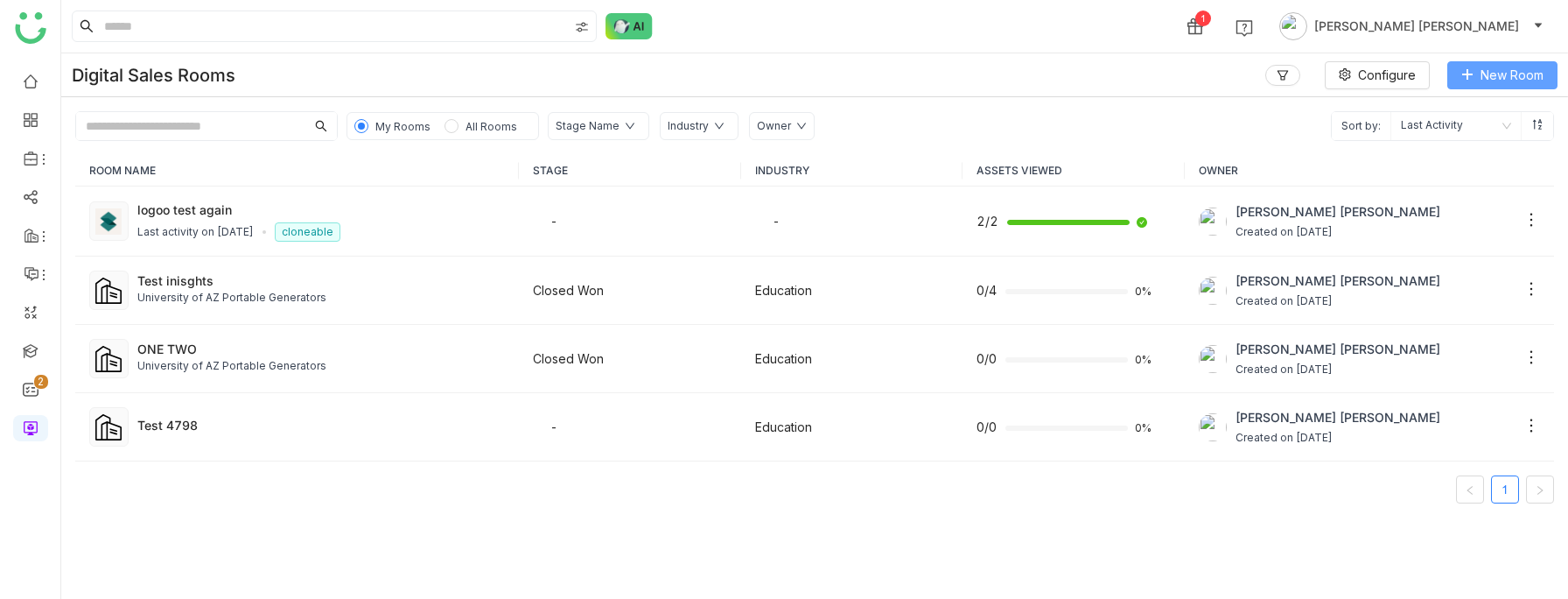
click at [1526, 69] on span "New Room" at bounding box center [1511, 75] width 63 height 19
click at [79, 341] on link "Forum" at bounding box center [124, 345] width 119 height 12
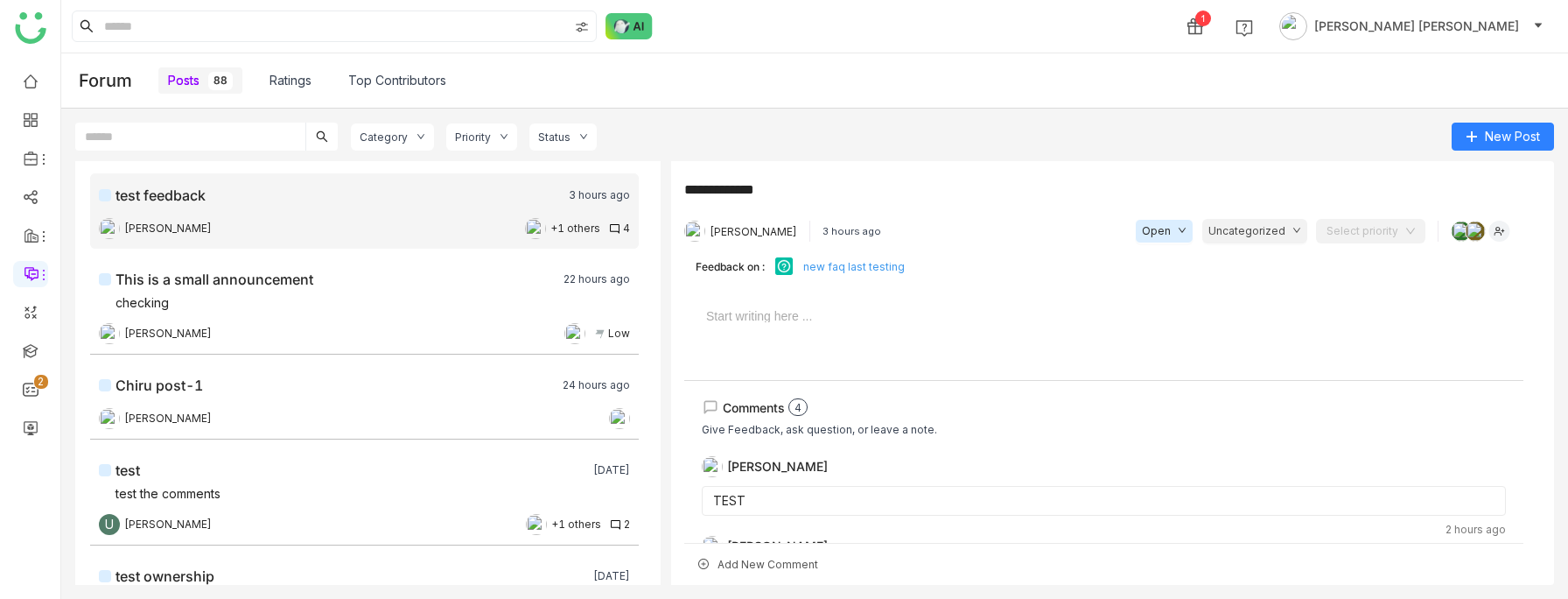
click at [1486, 234] on div at bounding box center [1480, 231] width 60 height 25
click at [1510, 233] on img at bounding box center [1499, 230] width 22 height 21
click at [1509, 229] on img at bounding box center [1499, 230] width 22 height 21
click at [1461, 350] on div "Start writing here ..." at bounding box center [1104, 322] width 839 height 67
click at [1510, 232] on img at bounding box center [1499, 230] width 22 height 21
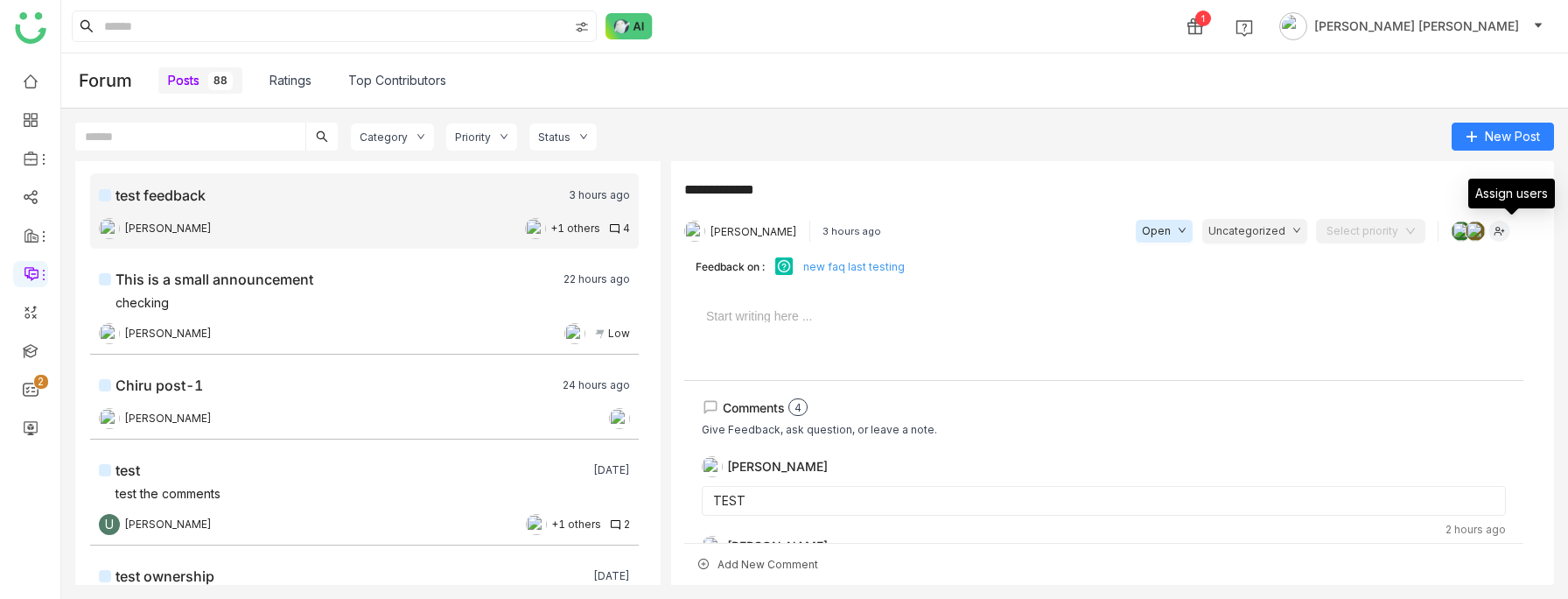
click at [1510, 232] on img at bounding box center [1499, 230] width 22 height 21
click at [1413, 326] on div "Start writing here ..." at bounding box center [1103, 309] width 807 height 40
click at [1510, 231] on img at bounding box center [1499, 230] width 22 height 21
click at [1508, 231] on img at bounding box center [1499, 230] width 22 height 21
click at [1510, 230] on img at bounding box center [1499, 230] width 22 height 21
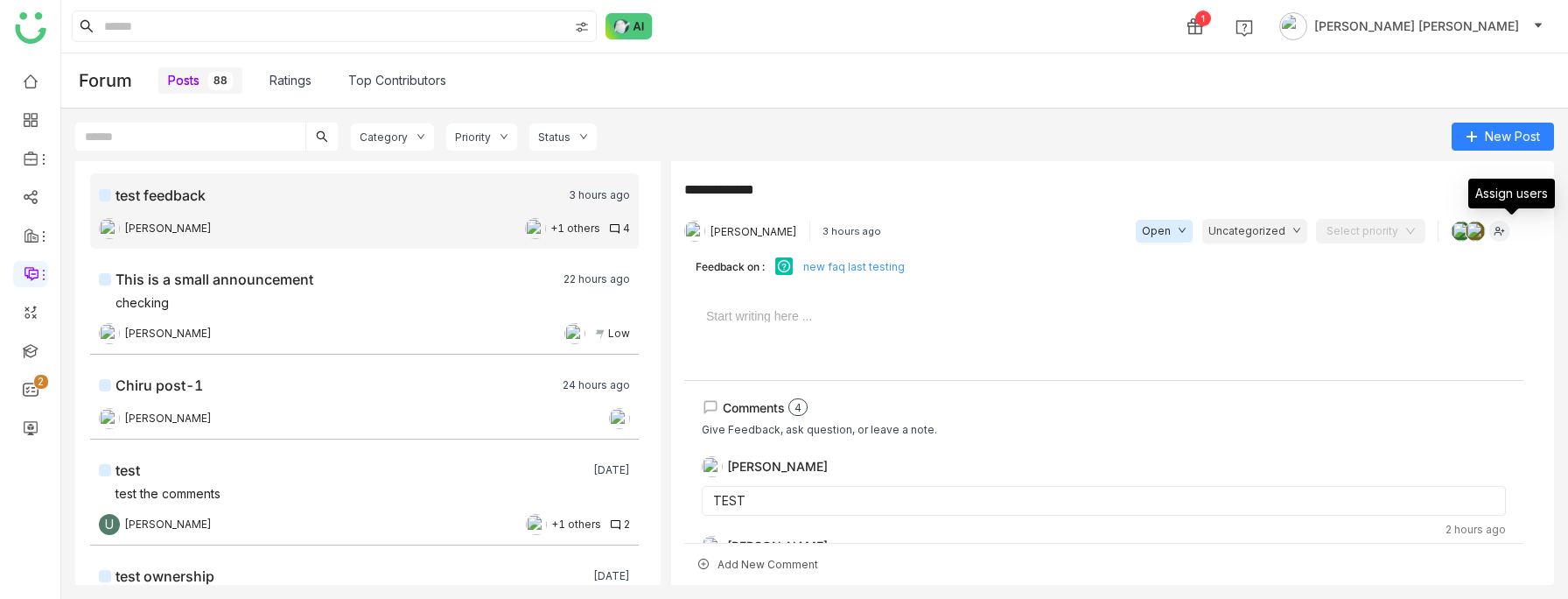
click at [1510, 230] on img at bounding box center [1499, 230] width 22 height 21
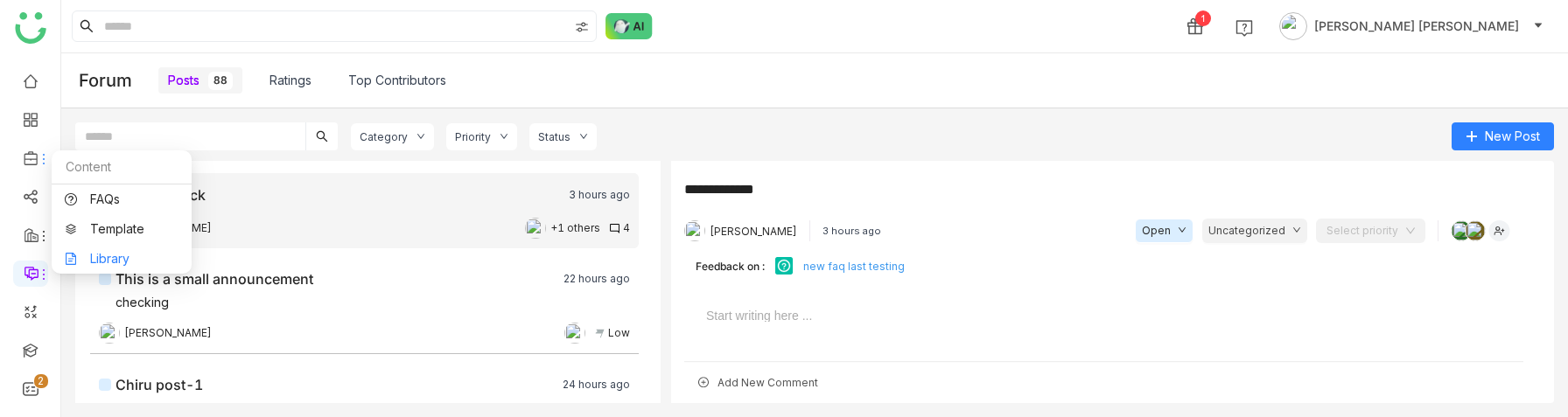
click at [100, 253] on link "Library" at bounding box center [122, 259] width 114 height 12
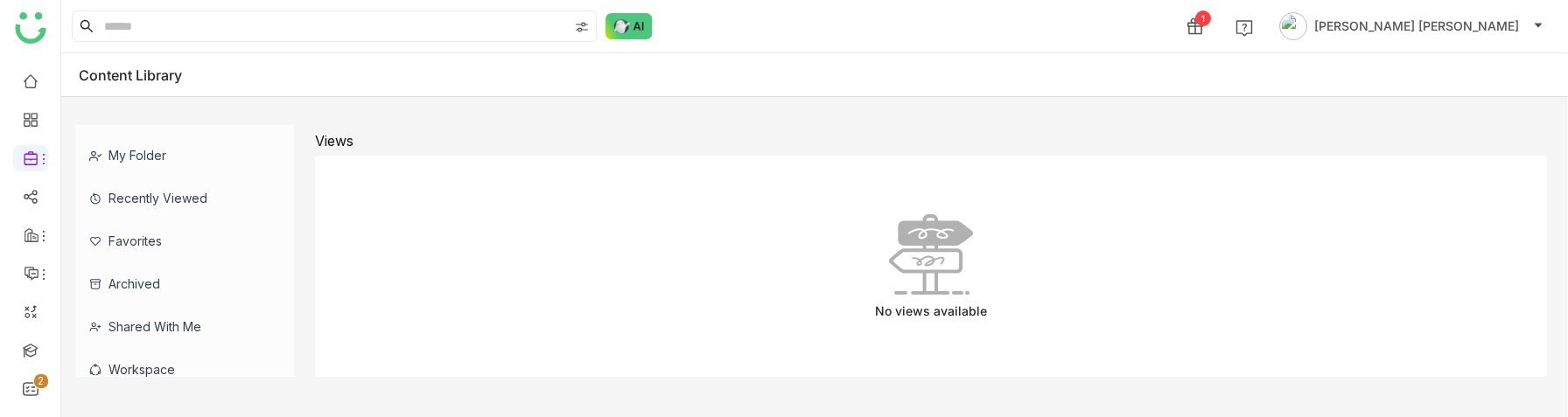
click at [121, 152] on div "My Folder" at bounding box center [178, 154] width 205 height 43
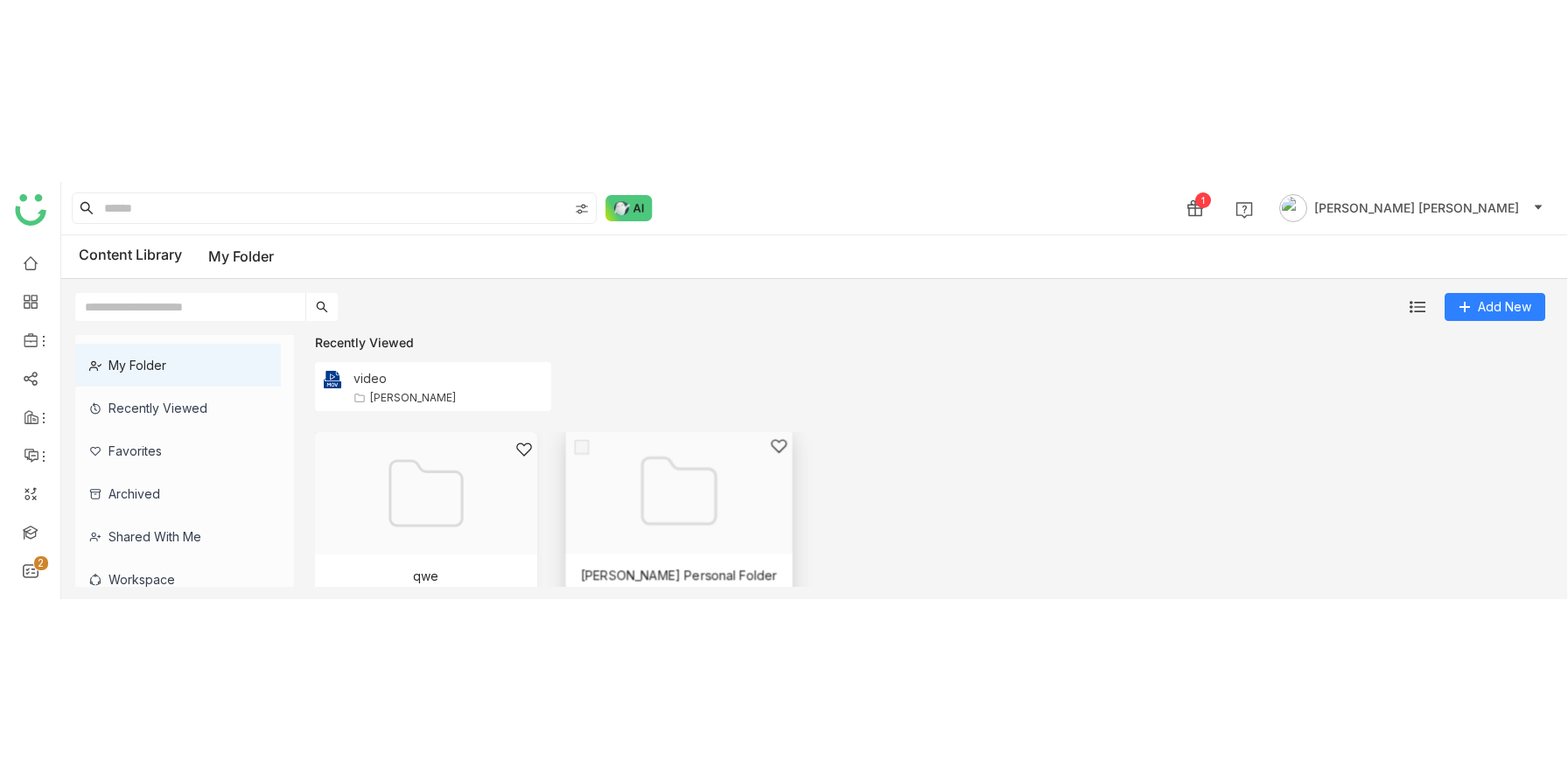
scroll to position [63, 0]
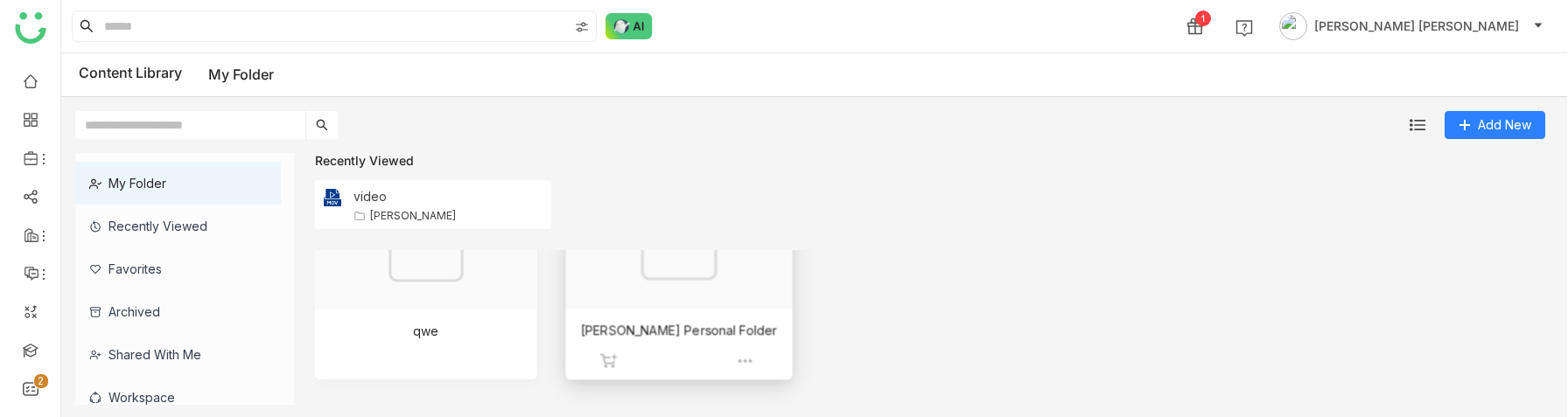
click at [683, 317] on div at bounding box center [671, 268] width 196 height 151
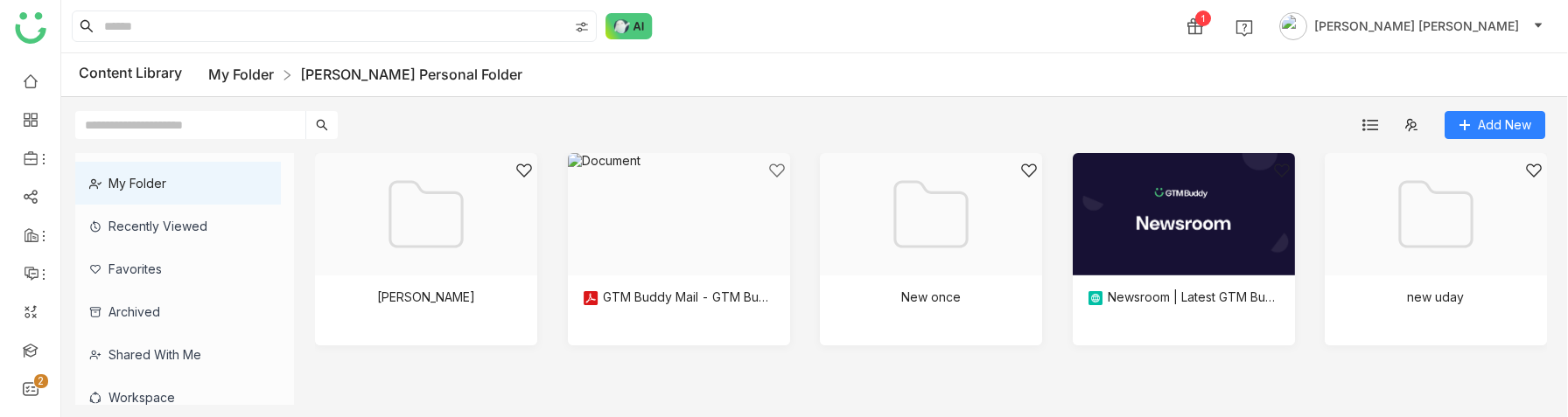
click at [230, 82] on link "My Folder" at bounding box center [241, 75] width 66 height 18
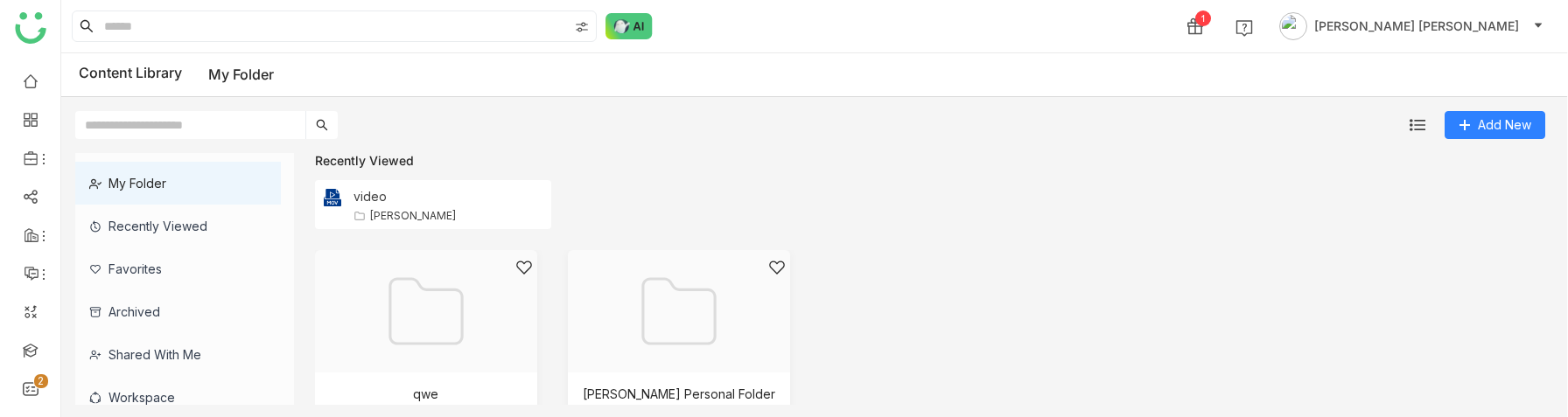
click at [161, 185] on div "My Folder" at bounding box center [178, 182] width 205 height 43
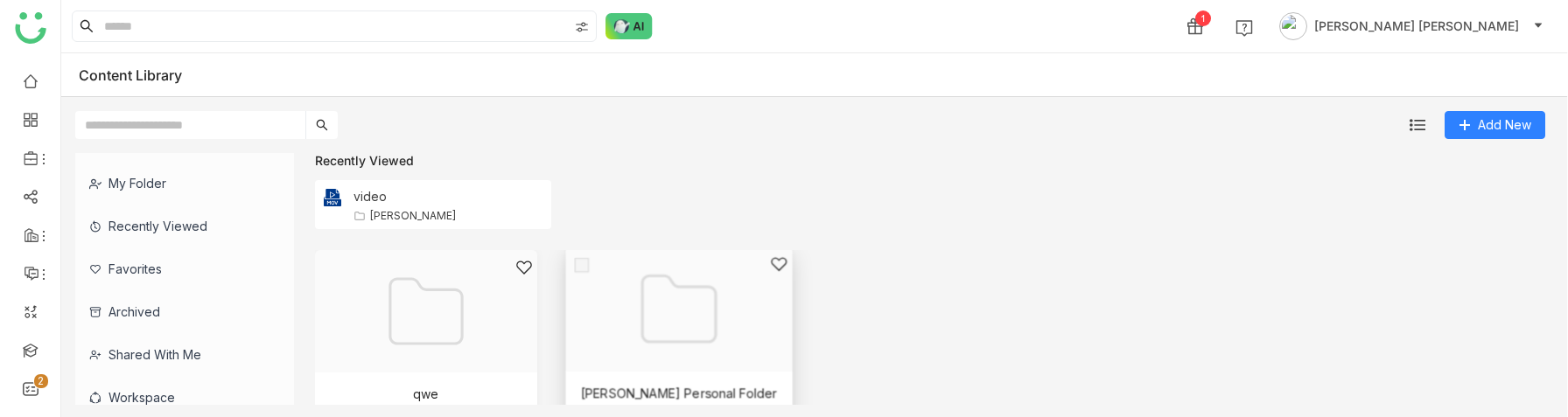
click at [621, 340] on div at bounding box center [671, 330] width 196 height 151
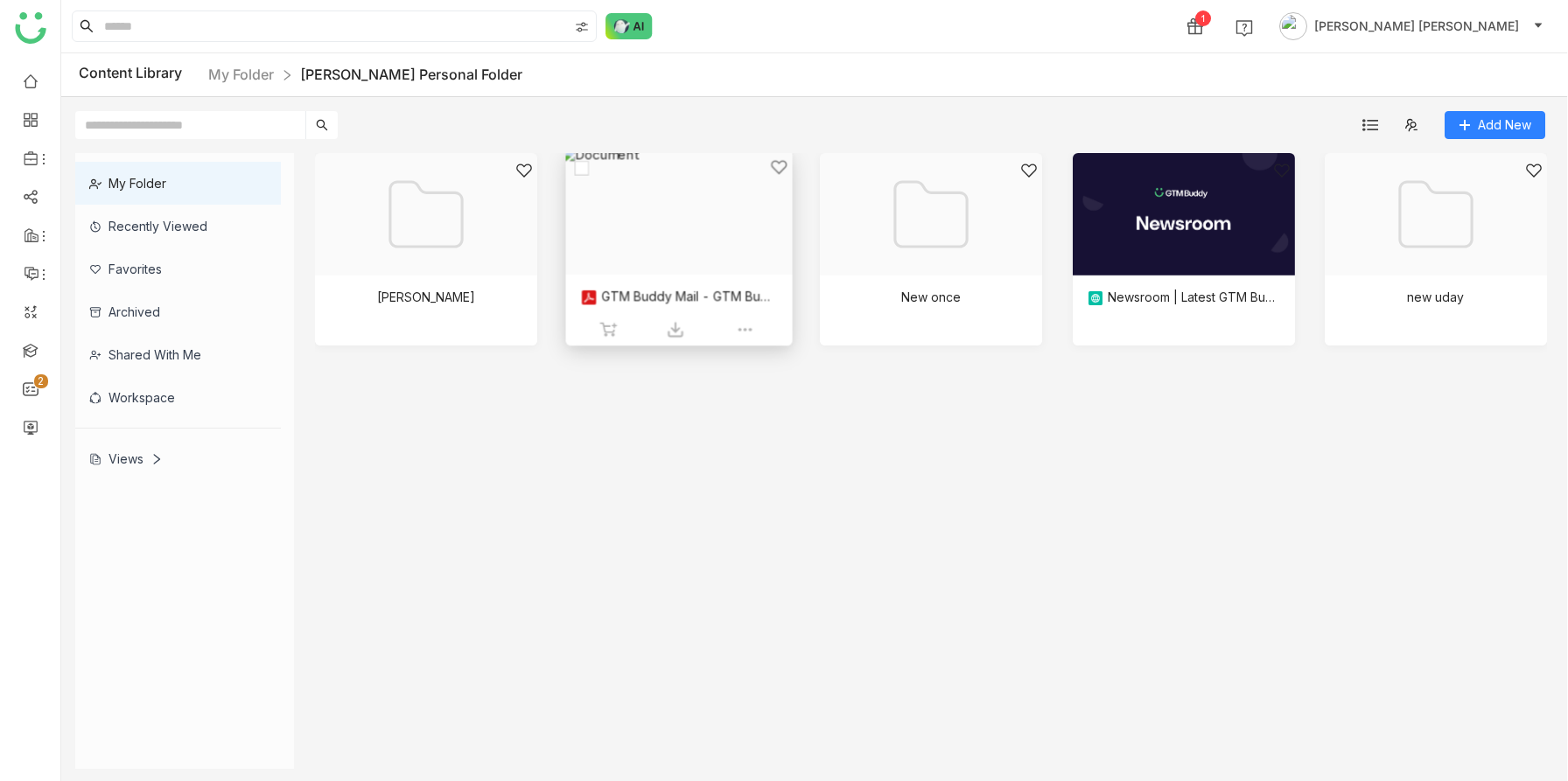
click at [750, 328] on img at bounding box center [744, 330] width 18 height 18
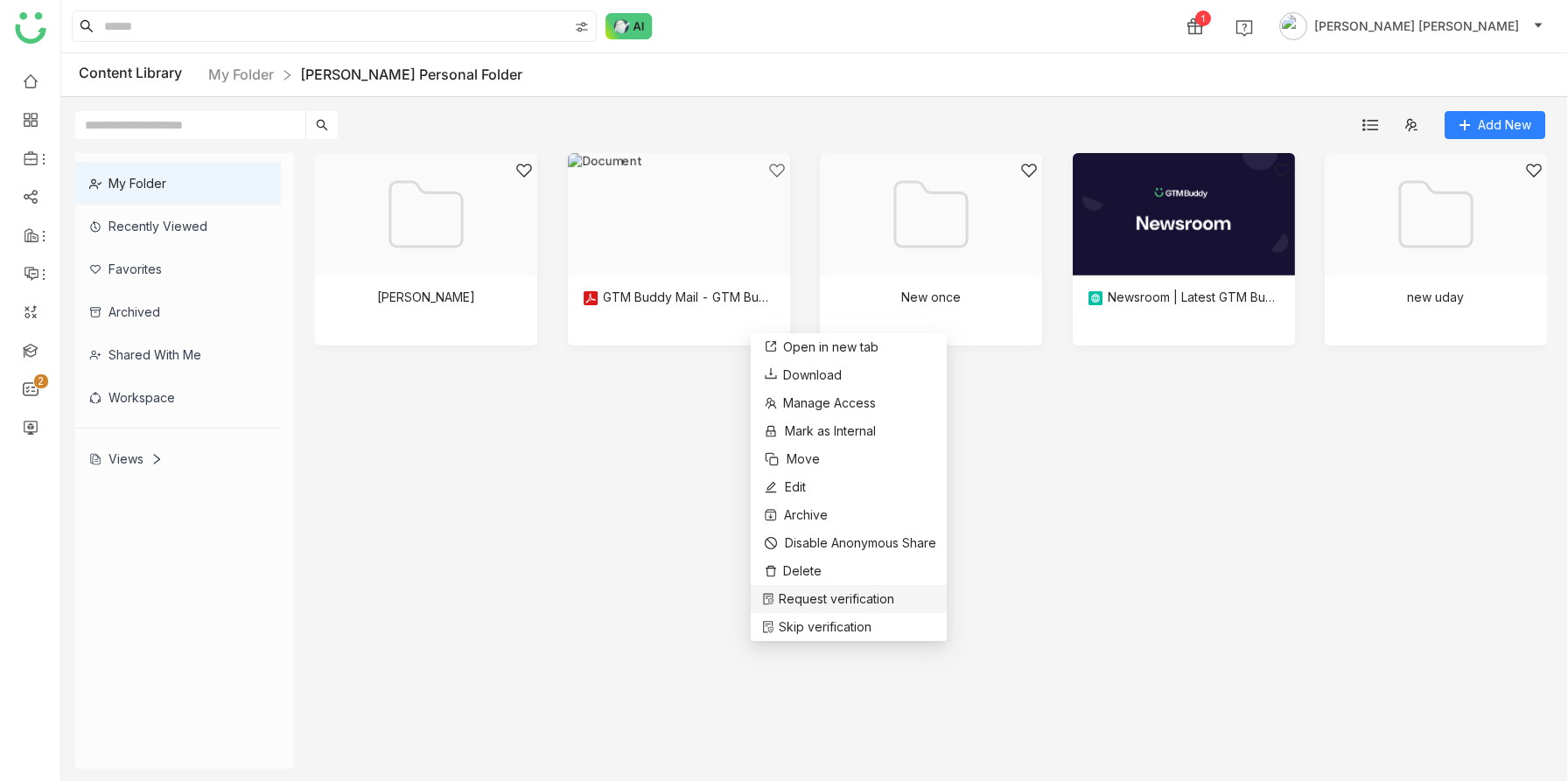
click at [843, 598] on span "Request verification" at bounding box center [837, 599] width 116 height 19
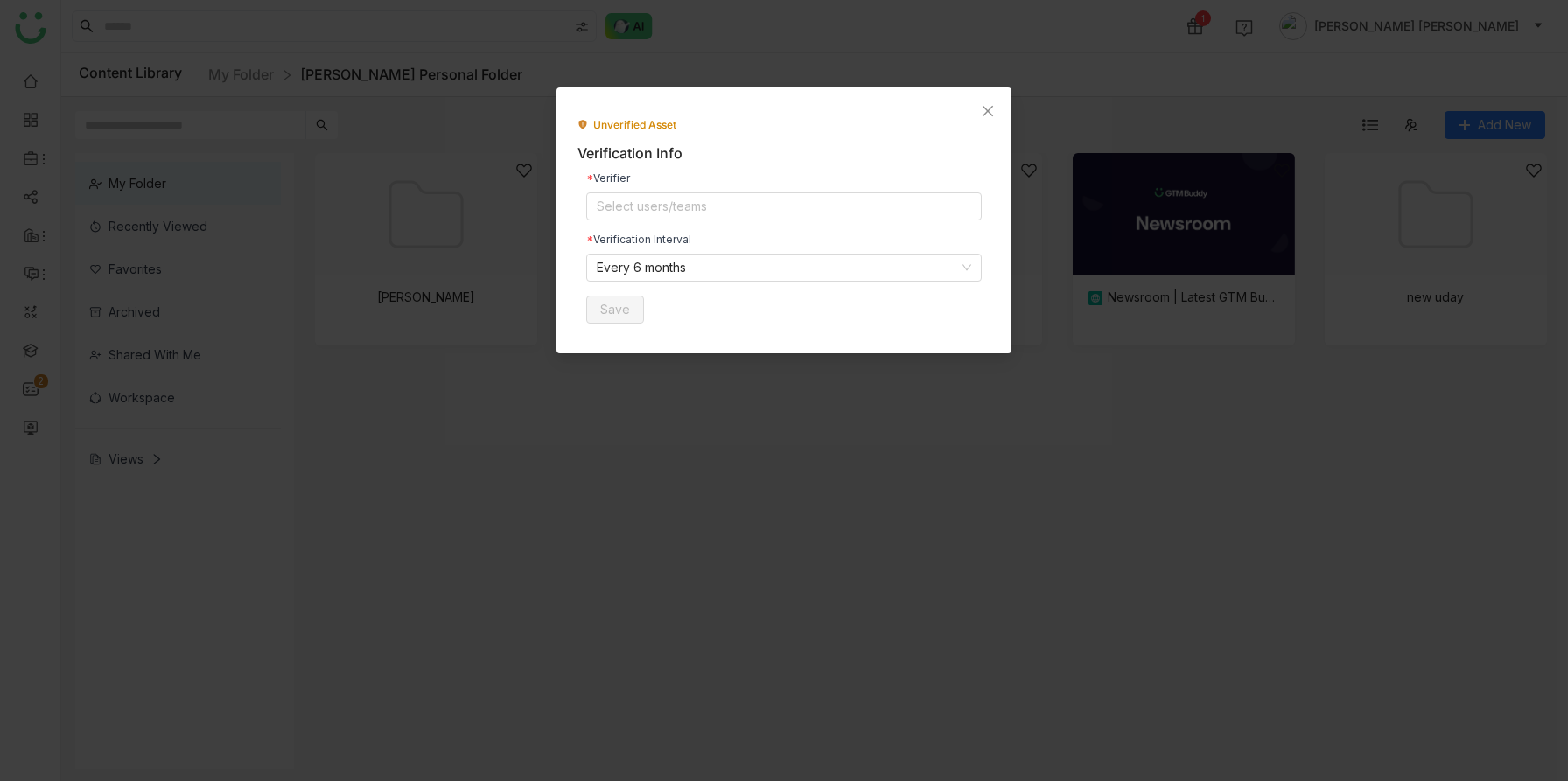
click at [842, 598] on nz-modal-container "Unverified Asset Verification Info Verifier Select users/teams Verification Int…" at bounding box center [784, 390] width 1568 height 781
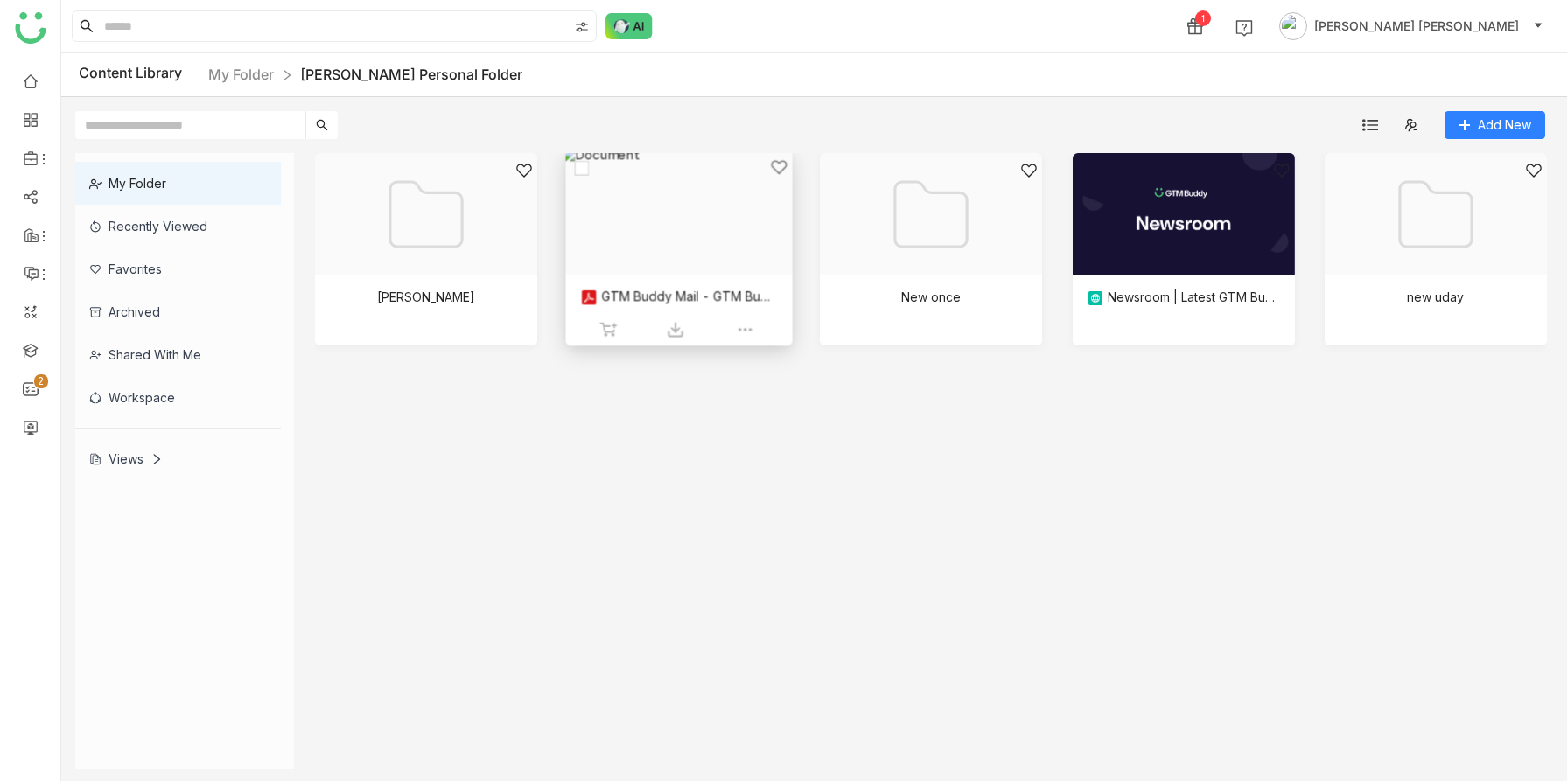
click at [750, 326] on img at bounding box center [744, 330] width 18 height 18
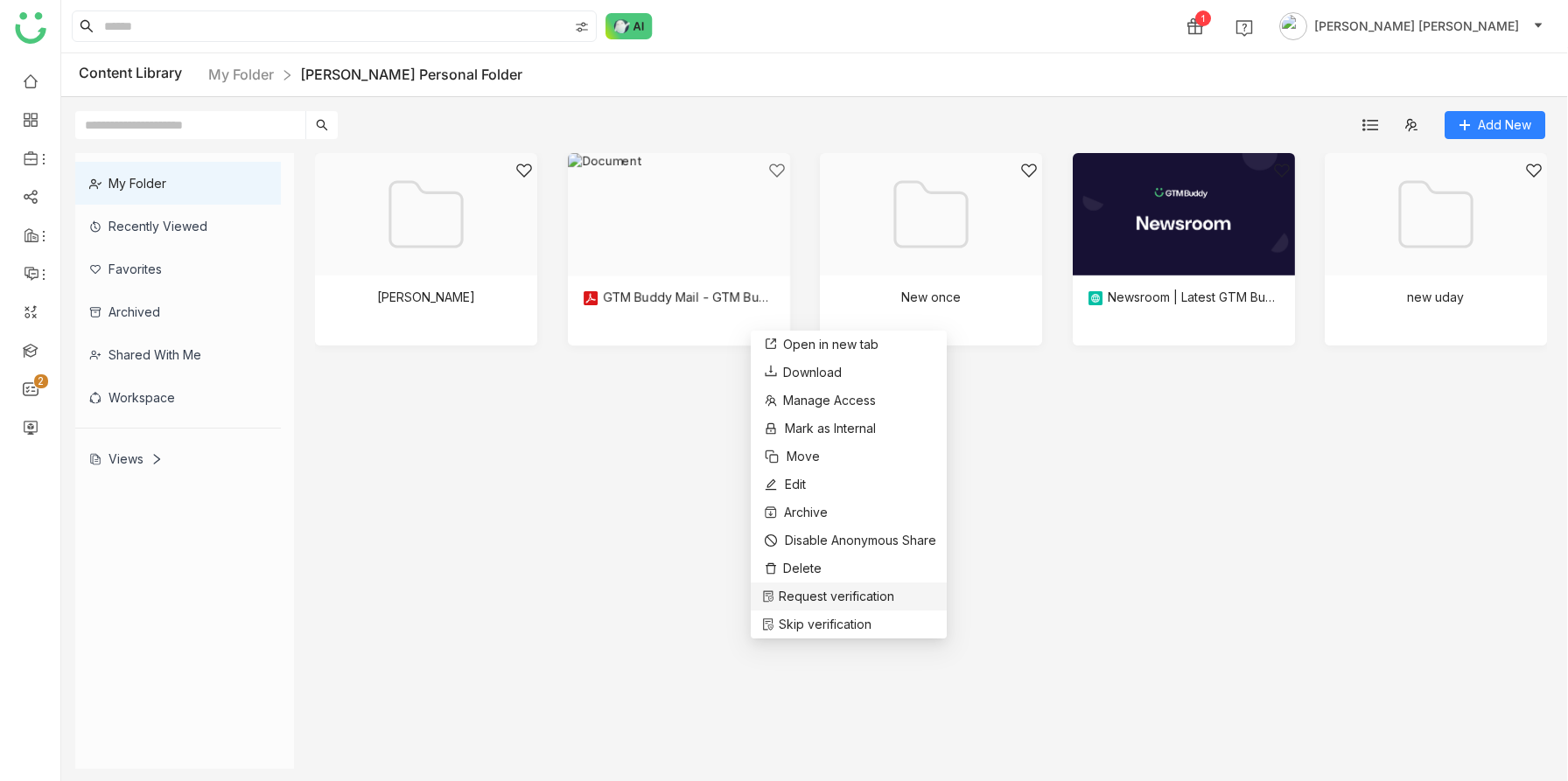
click at [816, 598] on span "Request verification" at bounding box center [837, 596] width 116 height 19
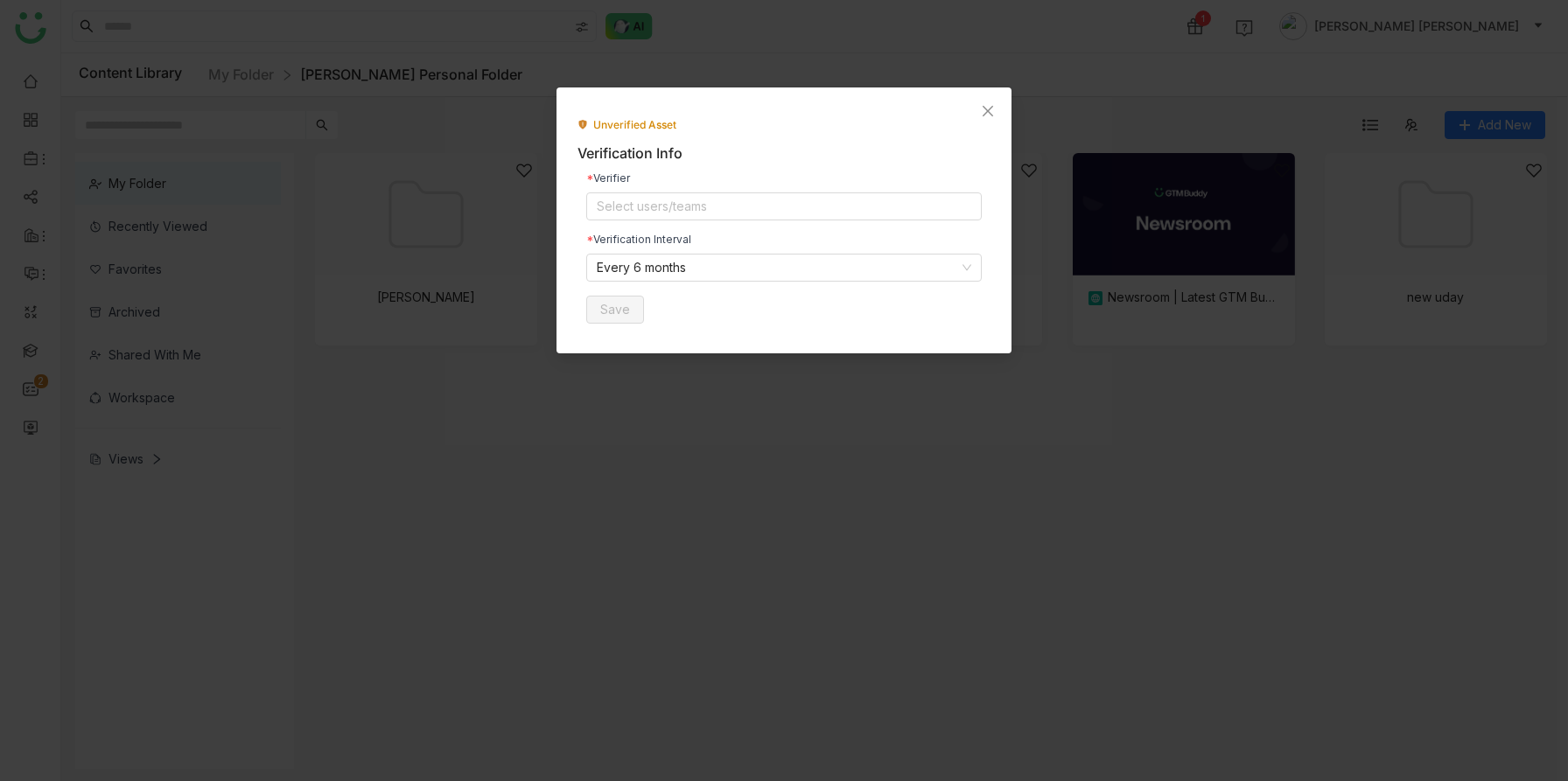
click at [171, 232] on nz-modal-container "Unverified Asset Verification Info Verifier Select users/teams Verification Int…" at bounding box center [784, 390] width 1568 height 781
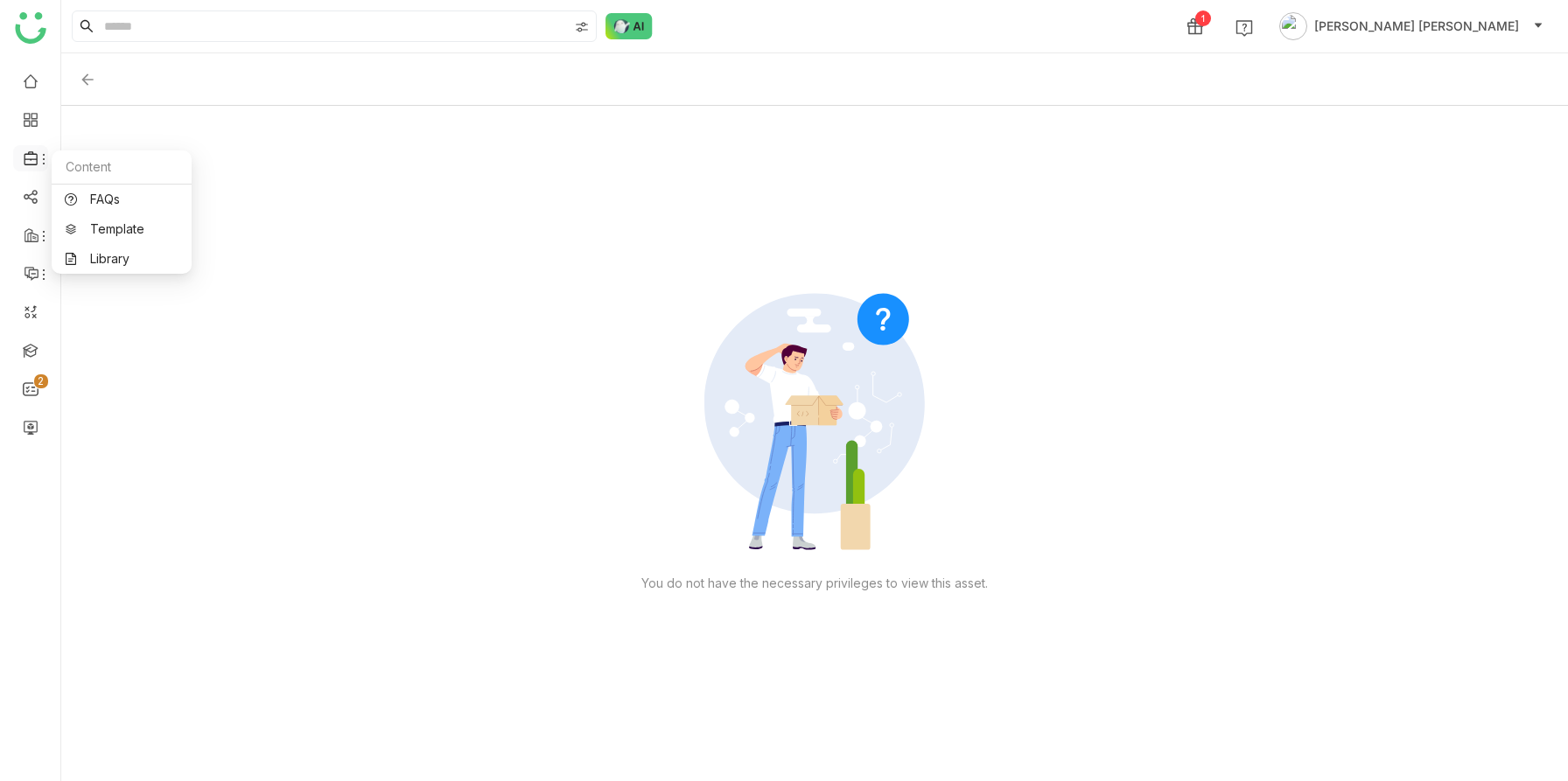
click at [33, 160] on icon at bounding box center [32, 158] width 16 height 16
click at [111, 256] on link "Library" at bounding box center [122, 259] width 114 height 12
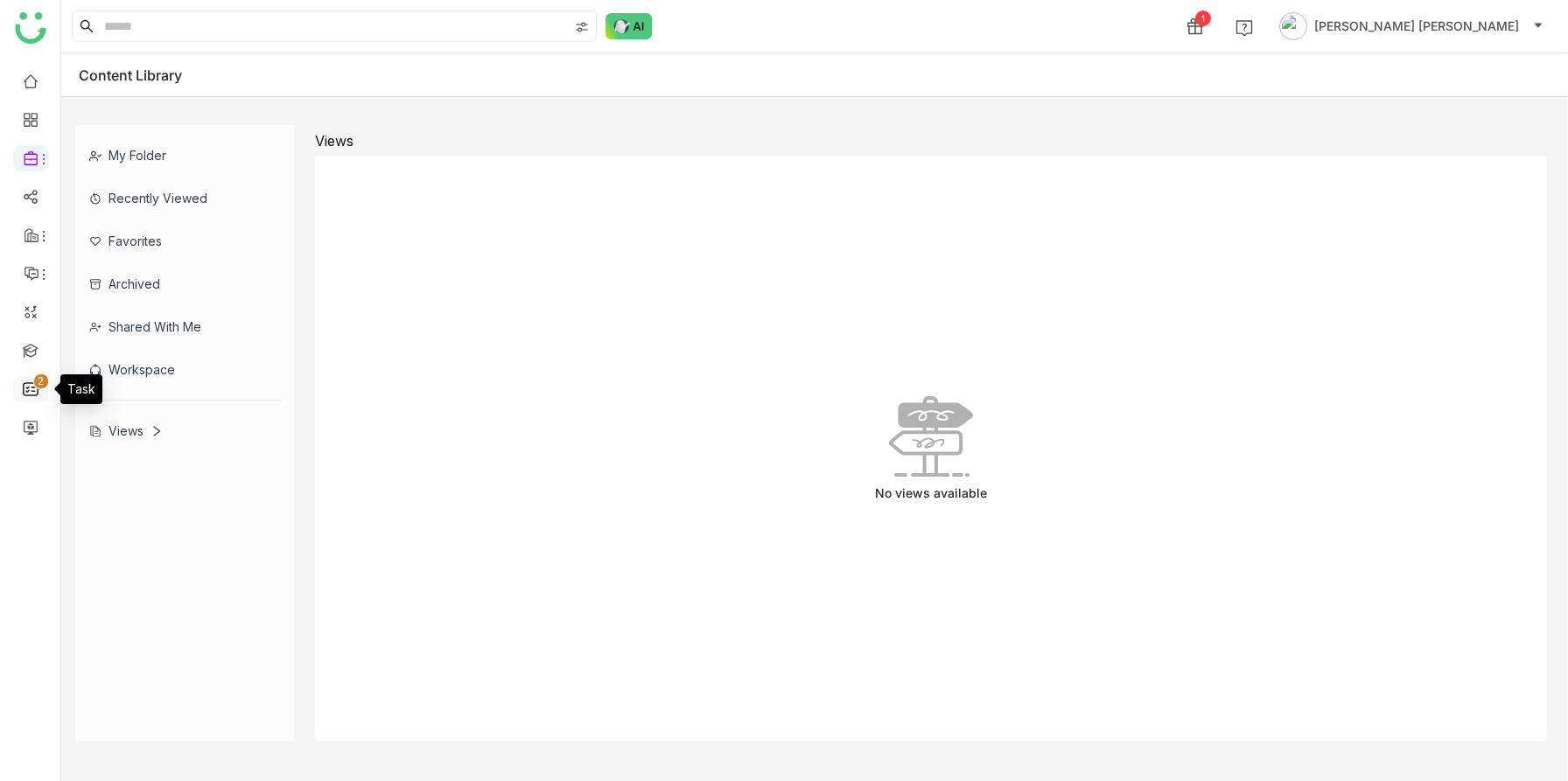
click at [35, 386] on nz-badge-sup "0 1 2 3 4 5 6 7 8 9" at bounding box center [41, 382] width 14 height 14
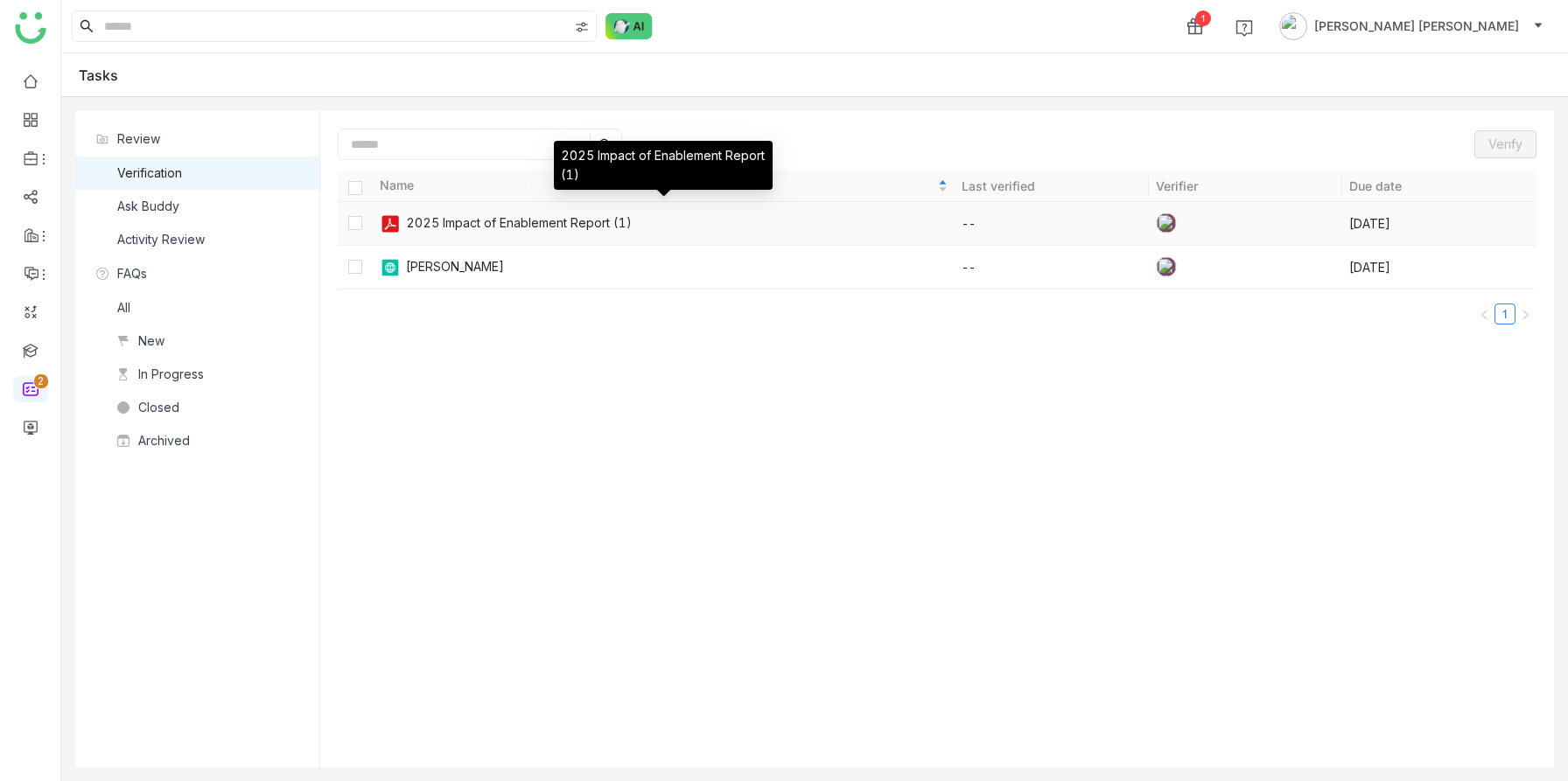
click at [533, 223] on div "2025 Impact of Enablement Report (1)" at bounding box center [518, 222] width 226 height 19
click at [604, 224] on div "2025 Impact of Enablement Report (1)" at bounding box center [518, 222] width 226 height 19
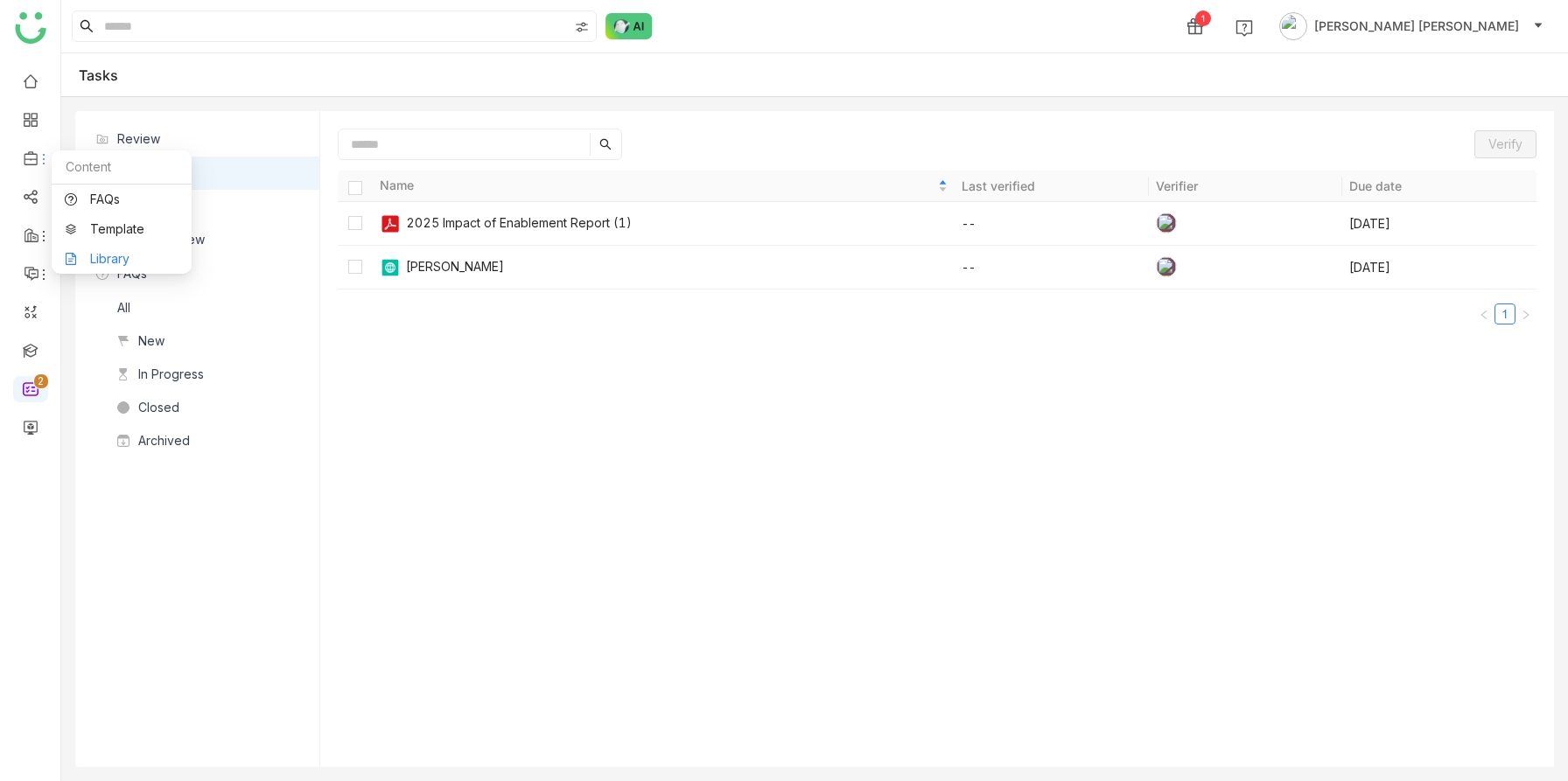
click at [104, 253] on link "Library" at bounding box center [122, 259] width 114 height 12
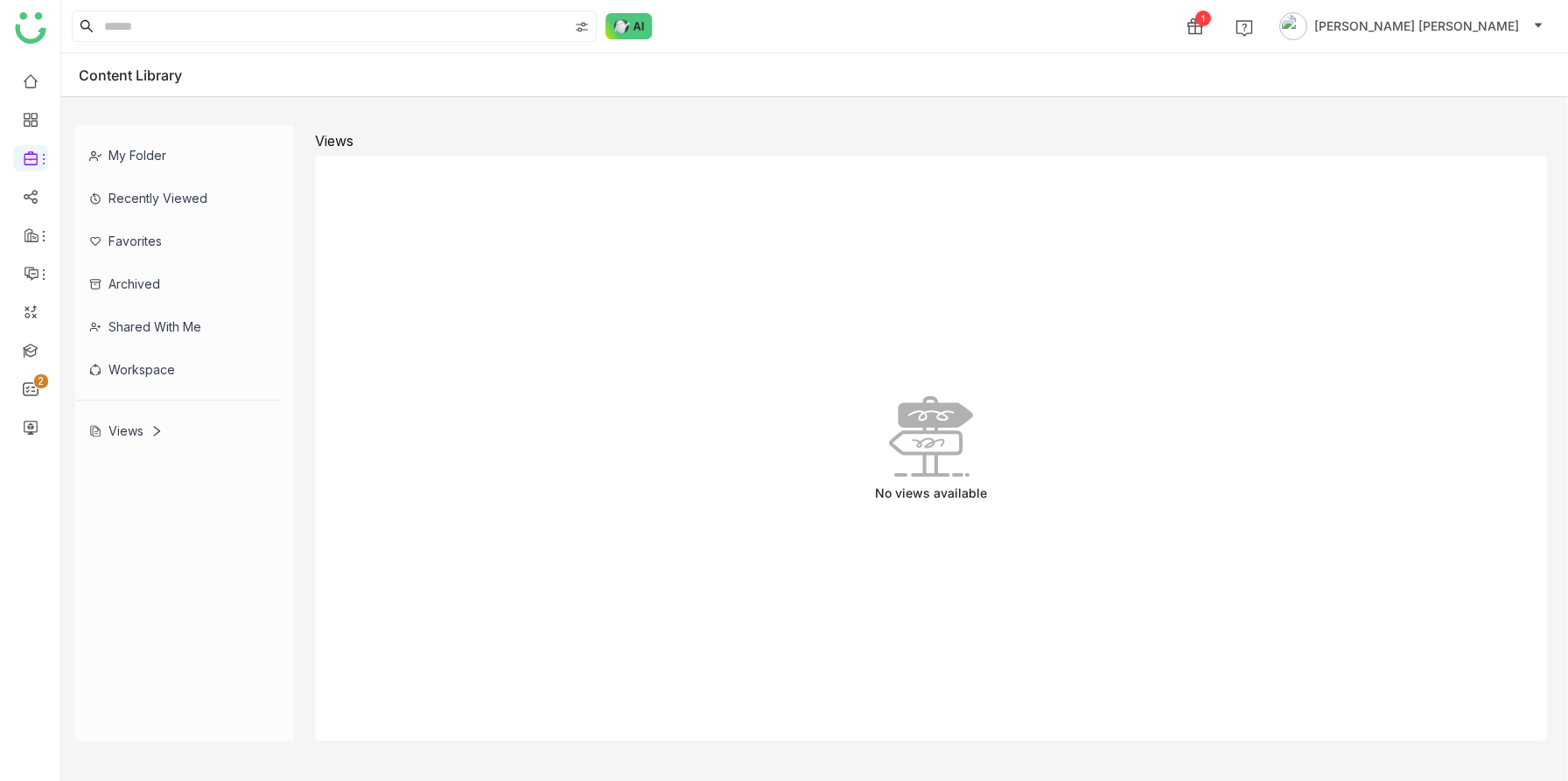
click at [154, 154] on div "My Folder" at bounding box center [178, 154] width 205 height 43
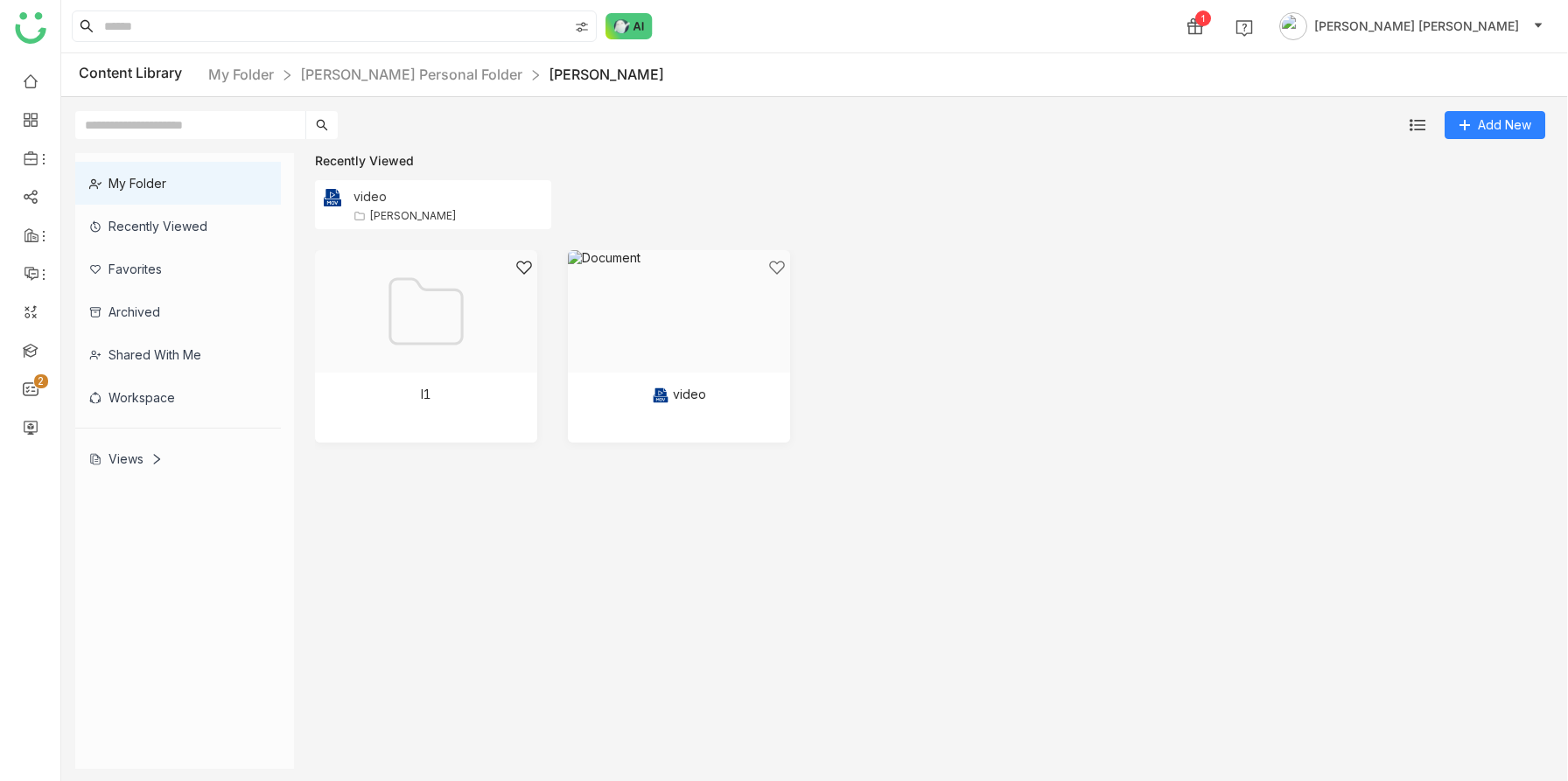
click at [120, 454] on div "Views" at bounding box center [127, 458] width 74 height 15
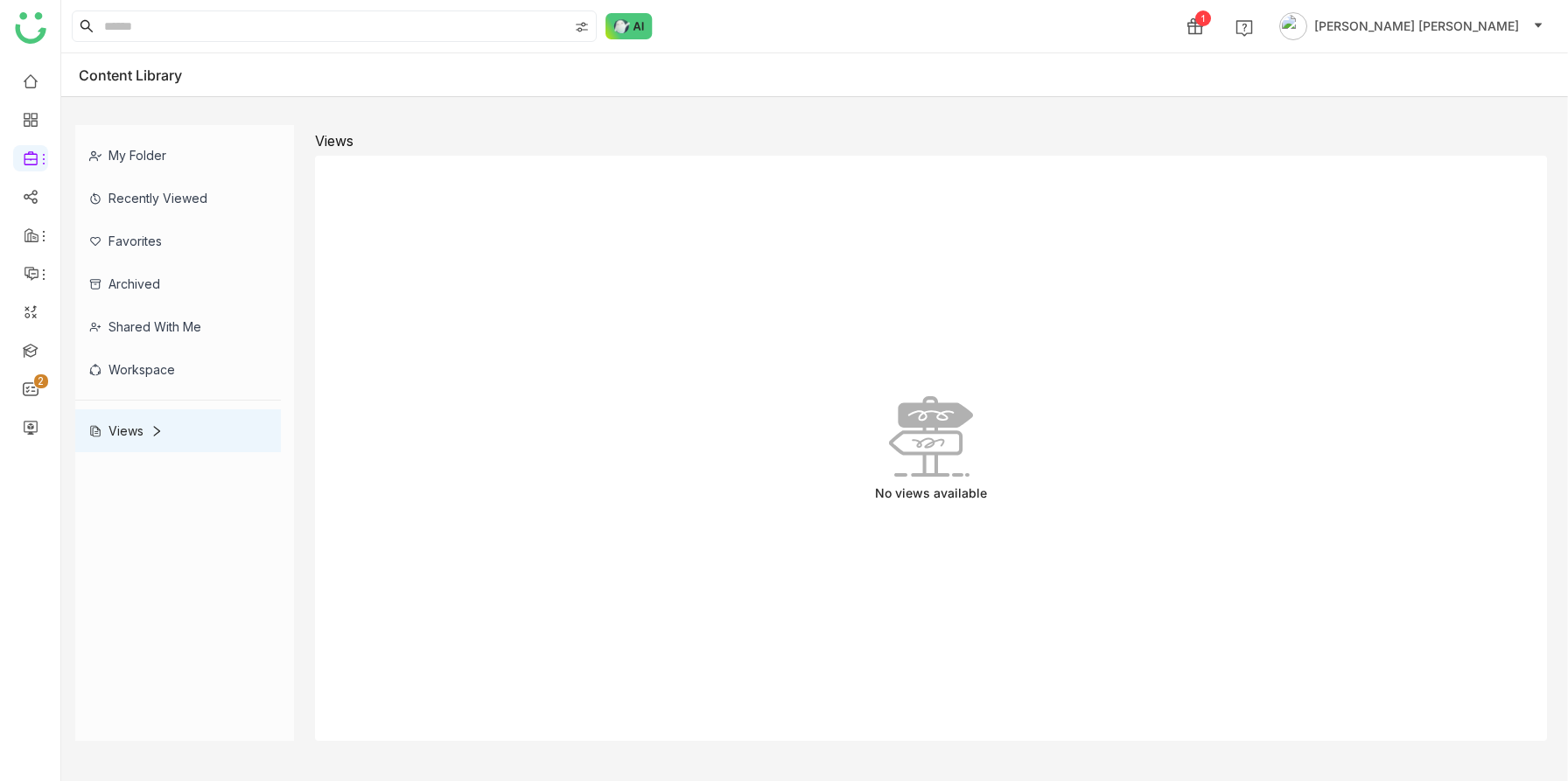
click at [143, 156] on div "My Folder" at bounding box center [178, 154] width 205 height 43
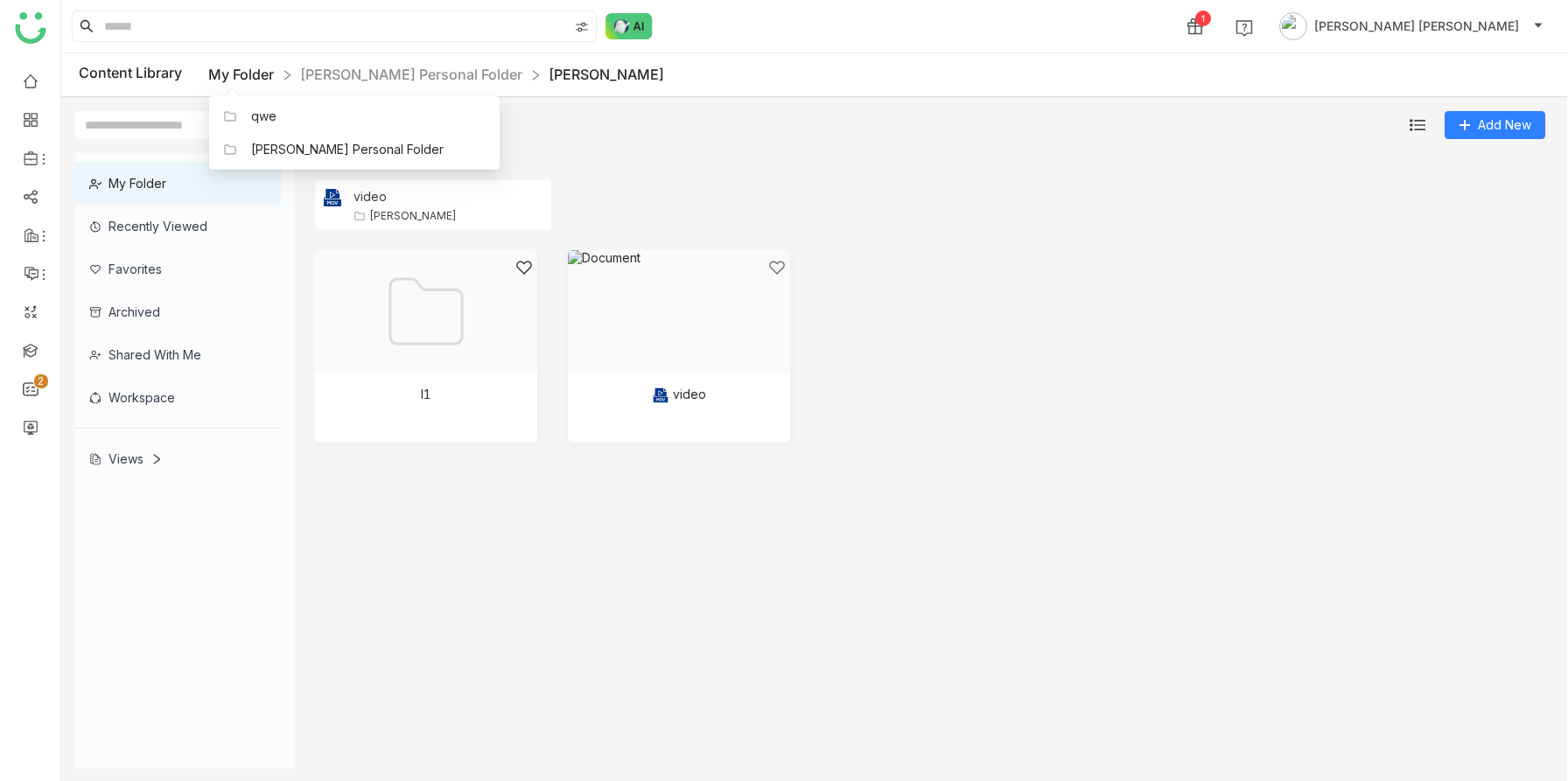
click at [234, 66] on link "My Folder" at bounding box center [241, 75] width 66 height 18
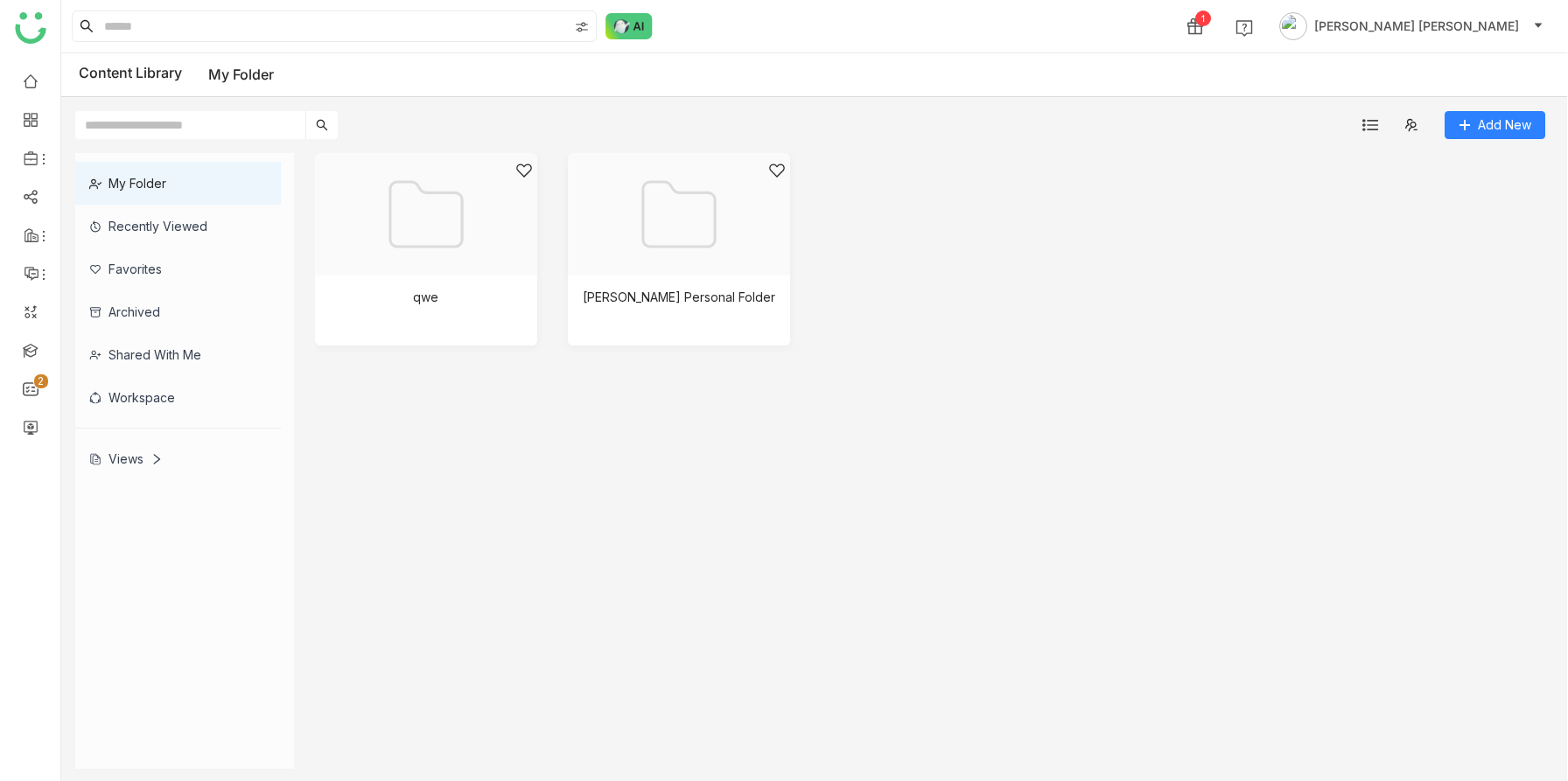
click at [179, 182] on div "My Folder" at bounding box center [178, 182] width 205 height 43
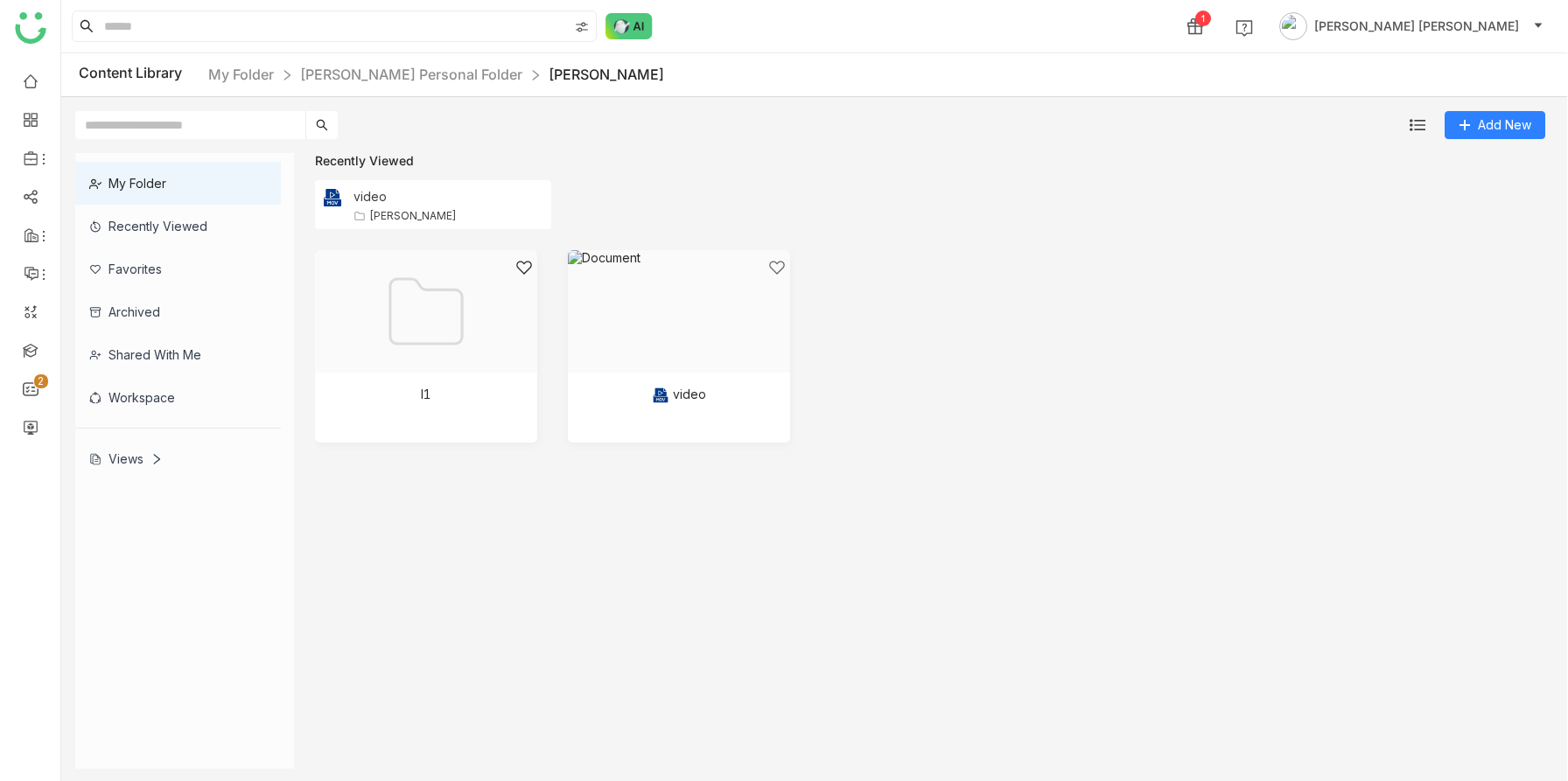
click at [131, 457] on div "Views" at bounding box center [127, 458] width 74 height 15
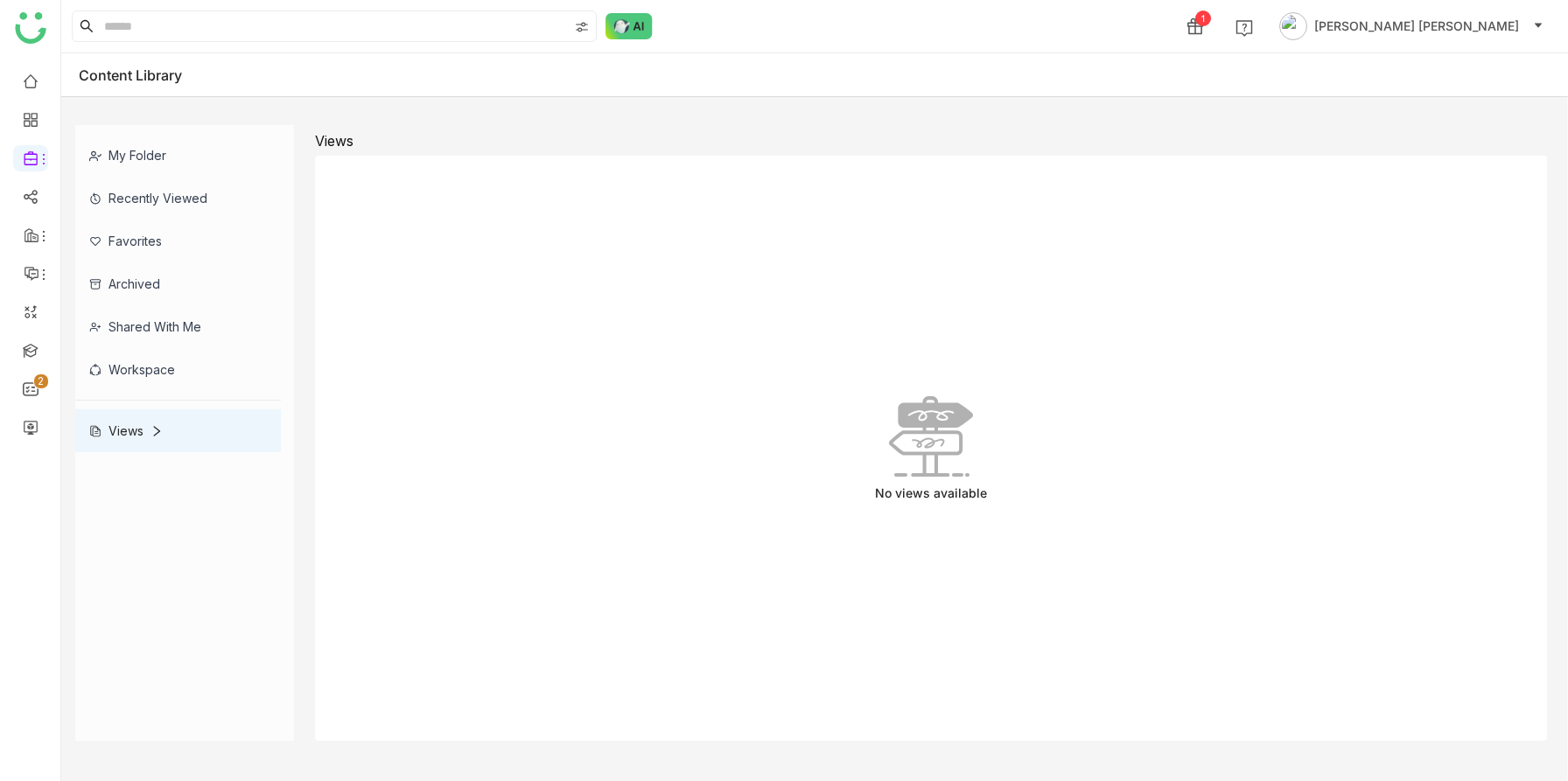
click at [165, 153] on div "My Folder" at bounding box center [178, 154] width 205 height 43
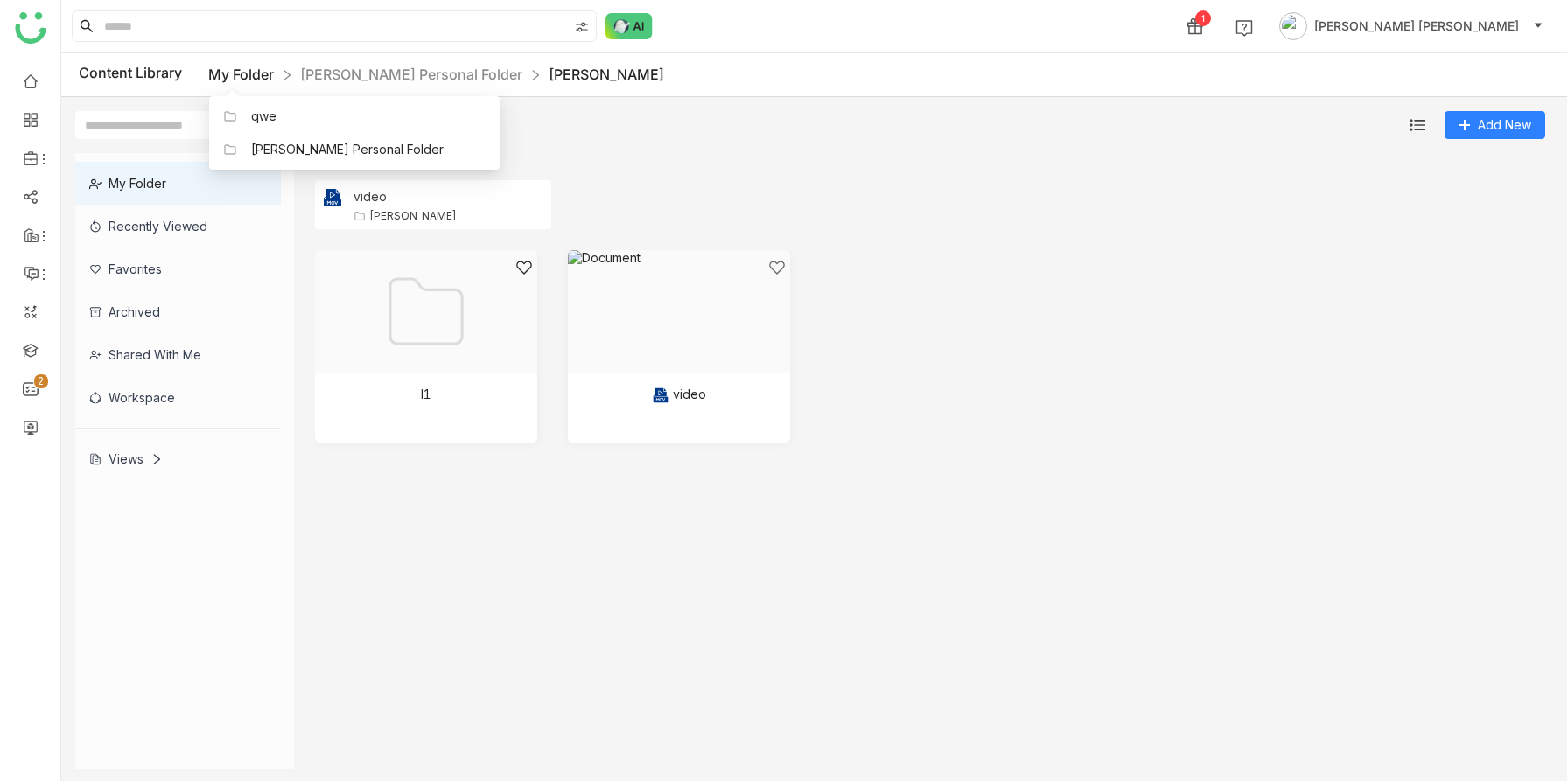
click at [233, 74] on link "My Folder" at bounding box center [241, 75] width 66 height 18
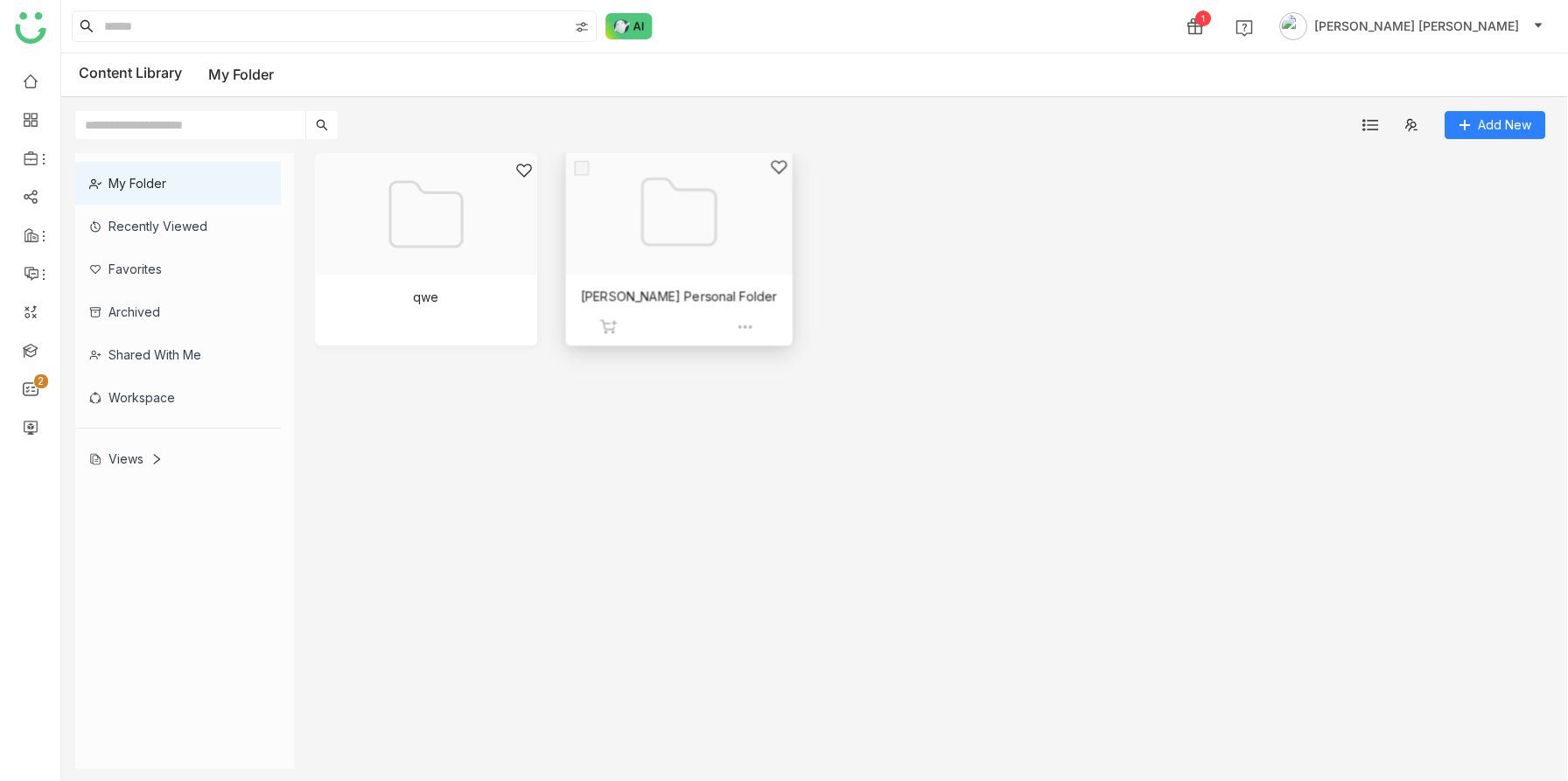
click at [687, 312] on div "Uday Pulasetti Personal Folder" at bounding box center [677, 313] width 226 height 76
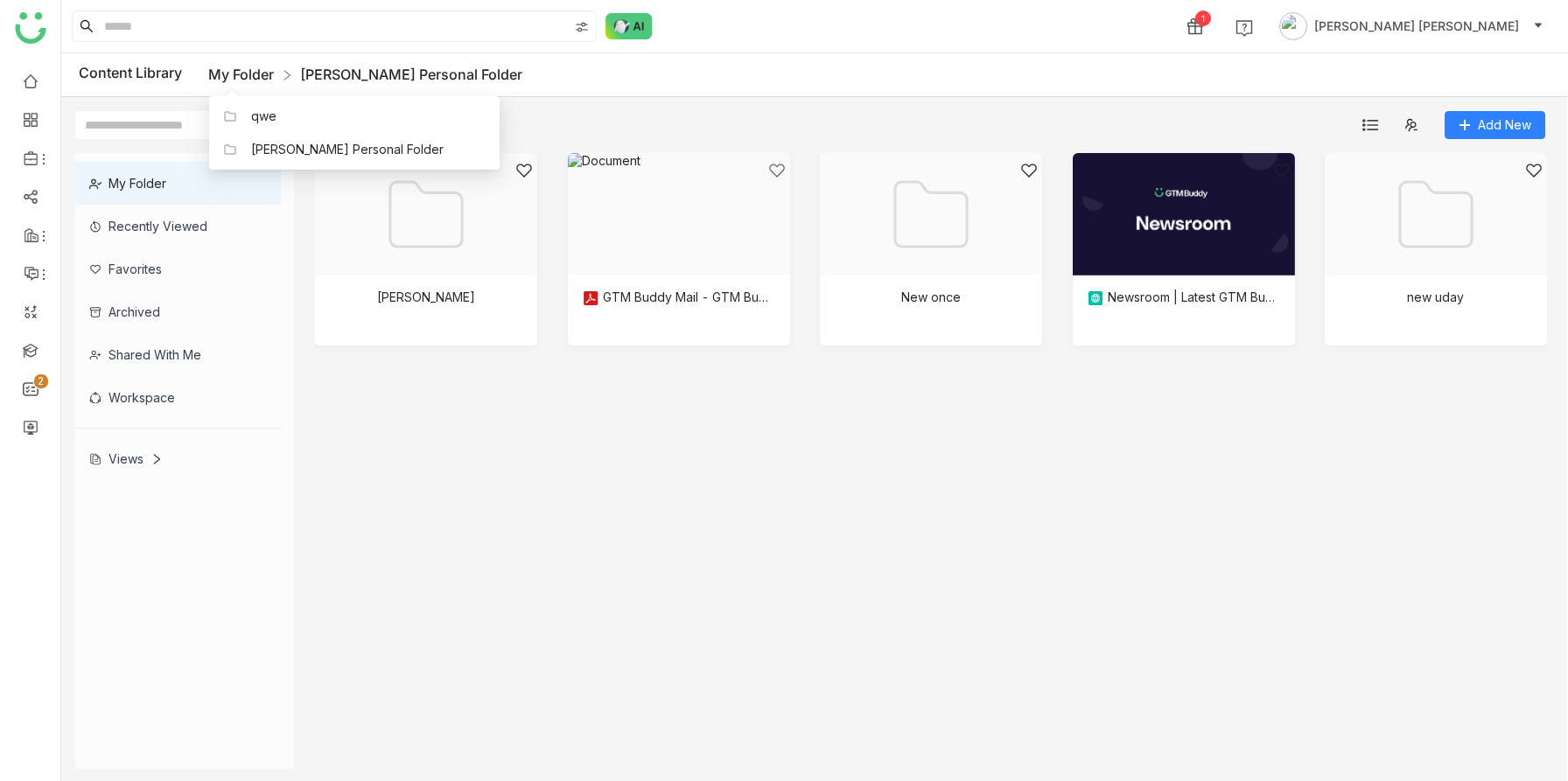
click at [240, 78] on link "My Folder" at bounding box center [241, 75] width 66 height 18
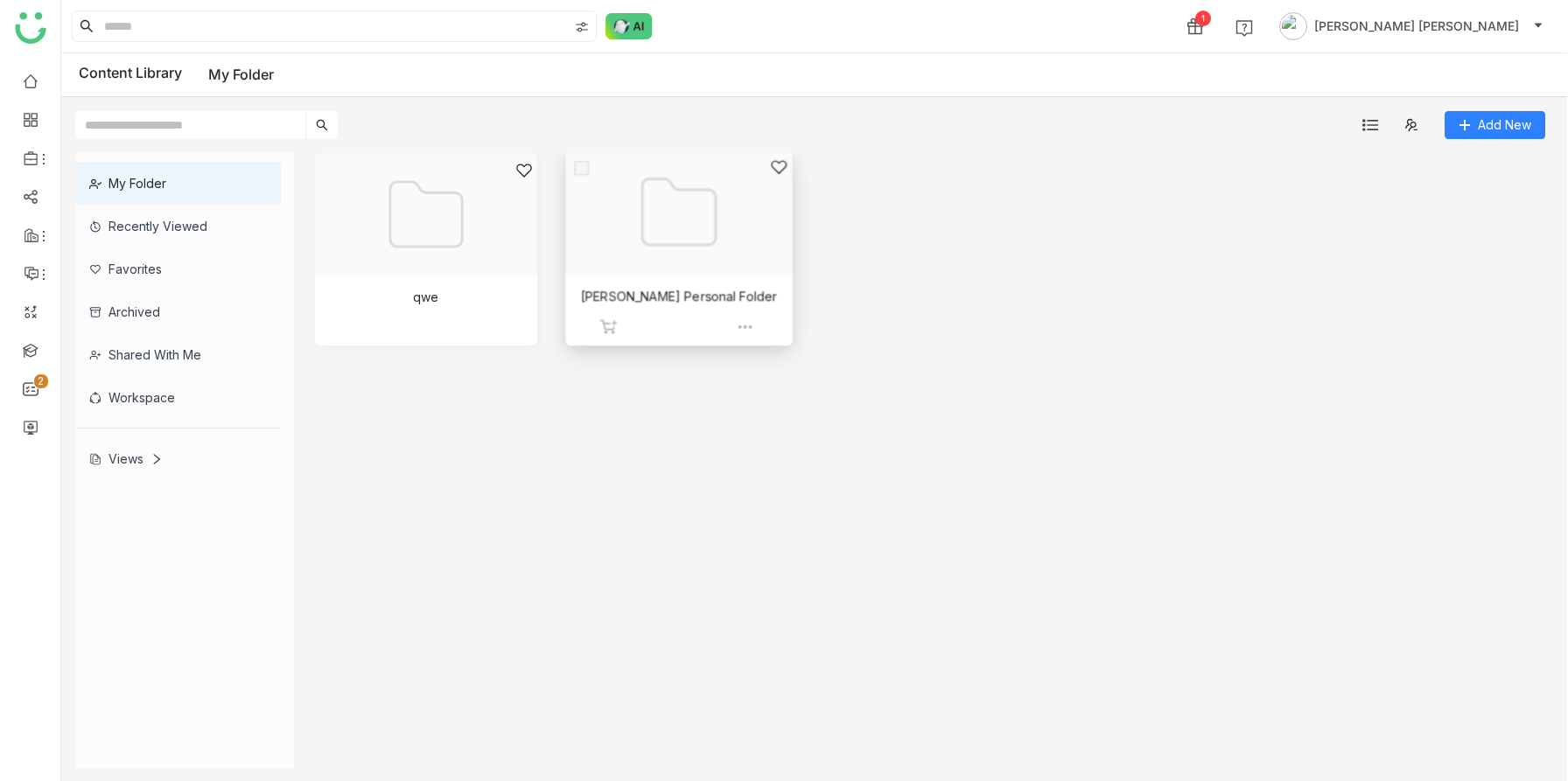
click at [740, 328] on img at bounding box center [744, 328] width 18 height 18
click at [403, 314] on div "qwe" at bounding box center [424, 313] width 226 height 76
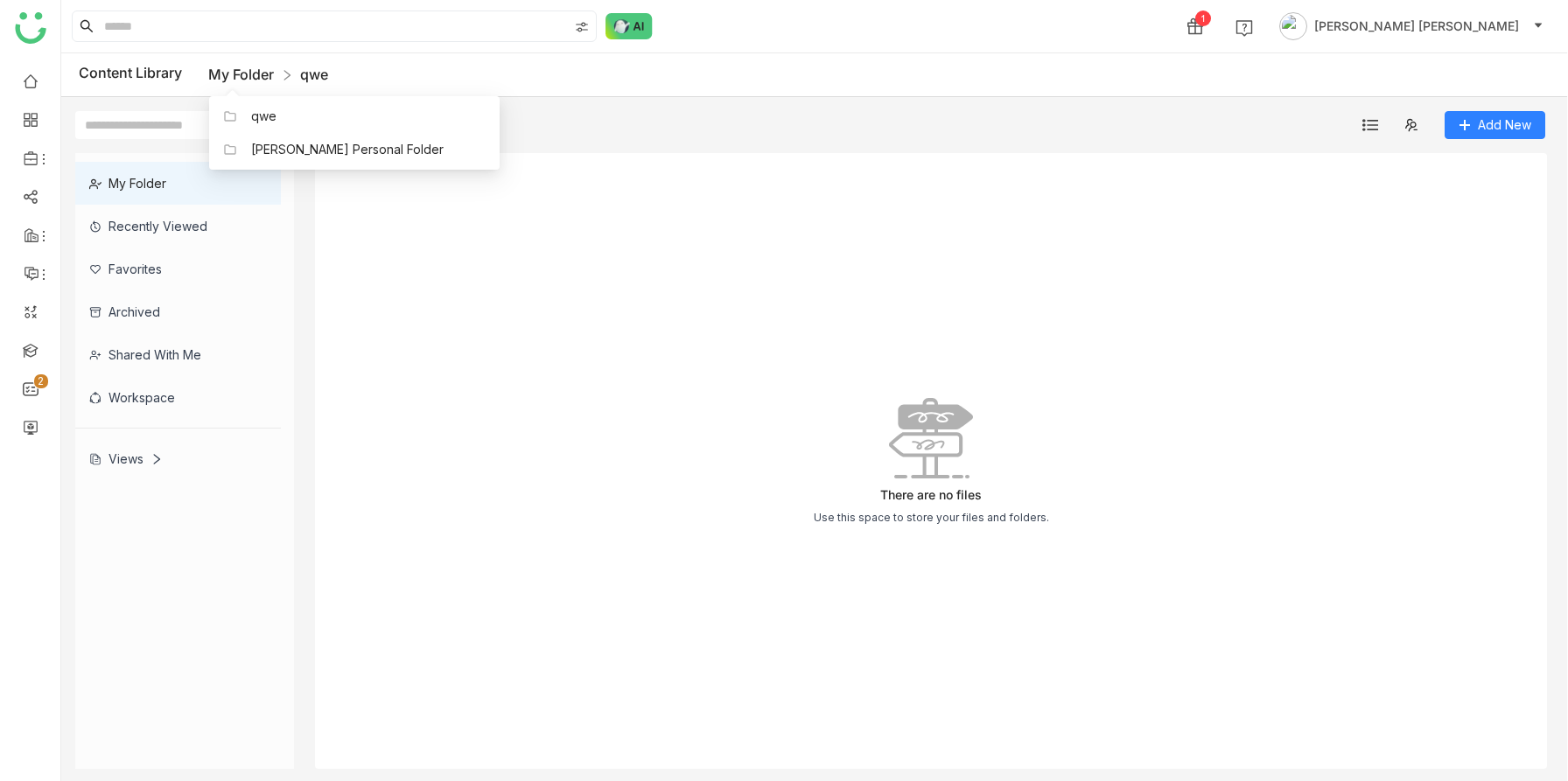
click at [241, 74] on link "My Folder" at bounding box center [241, 75] width 66 height 18
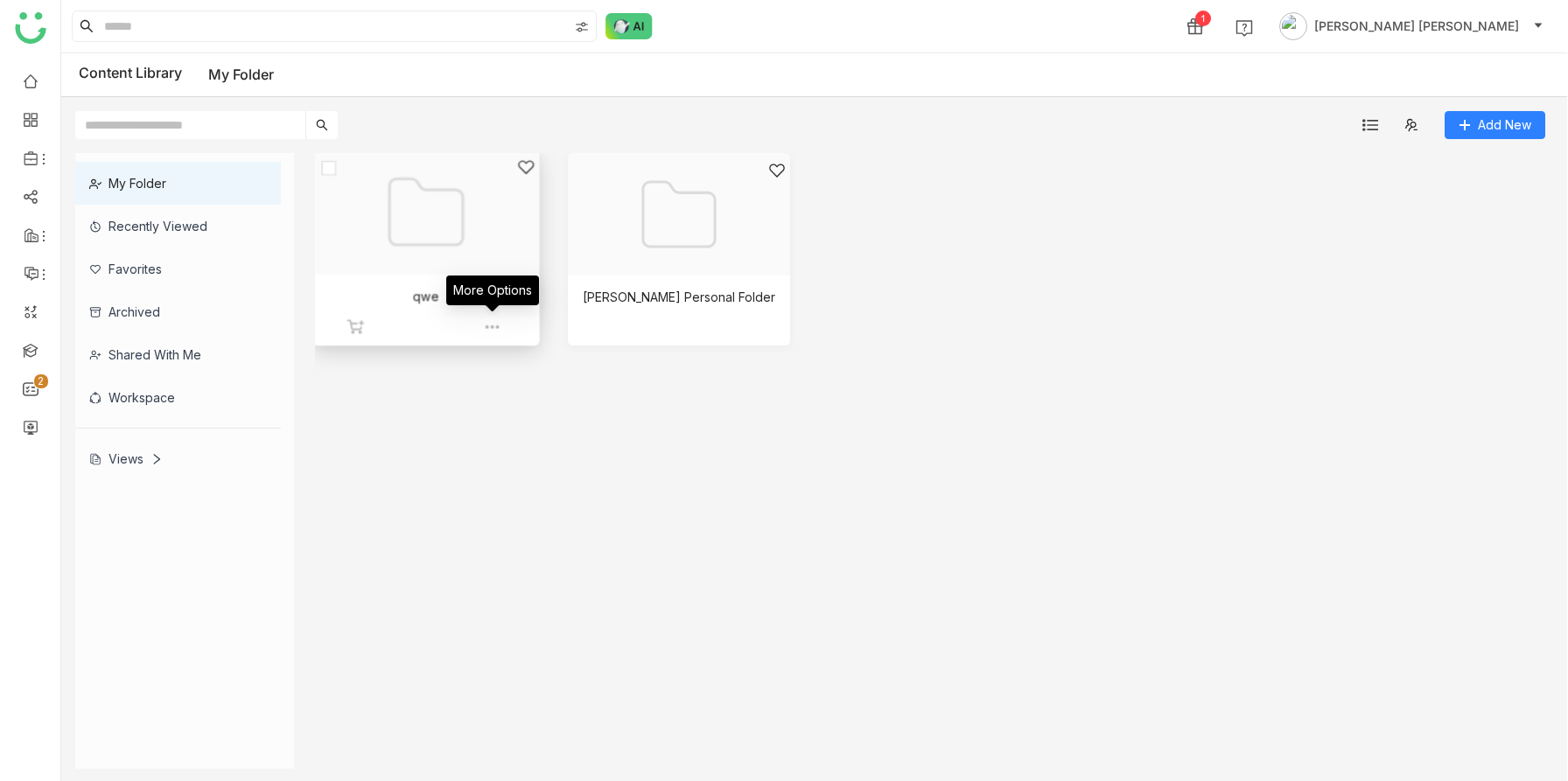
click at [487, 329] on img at bounding box center [493, 328] width 18 height 18
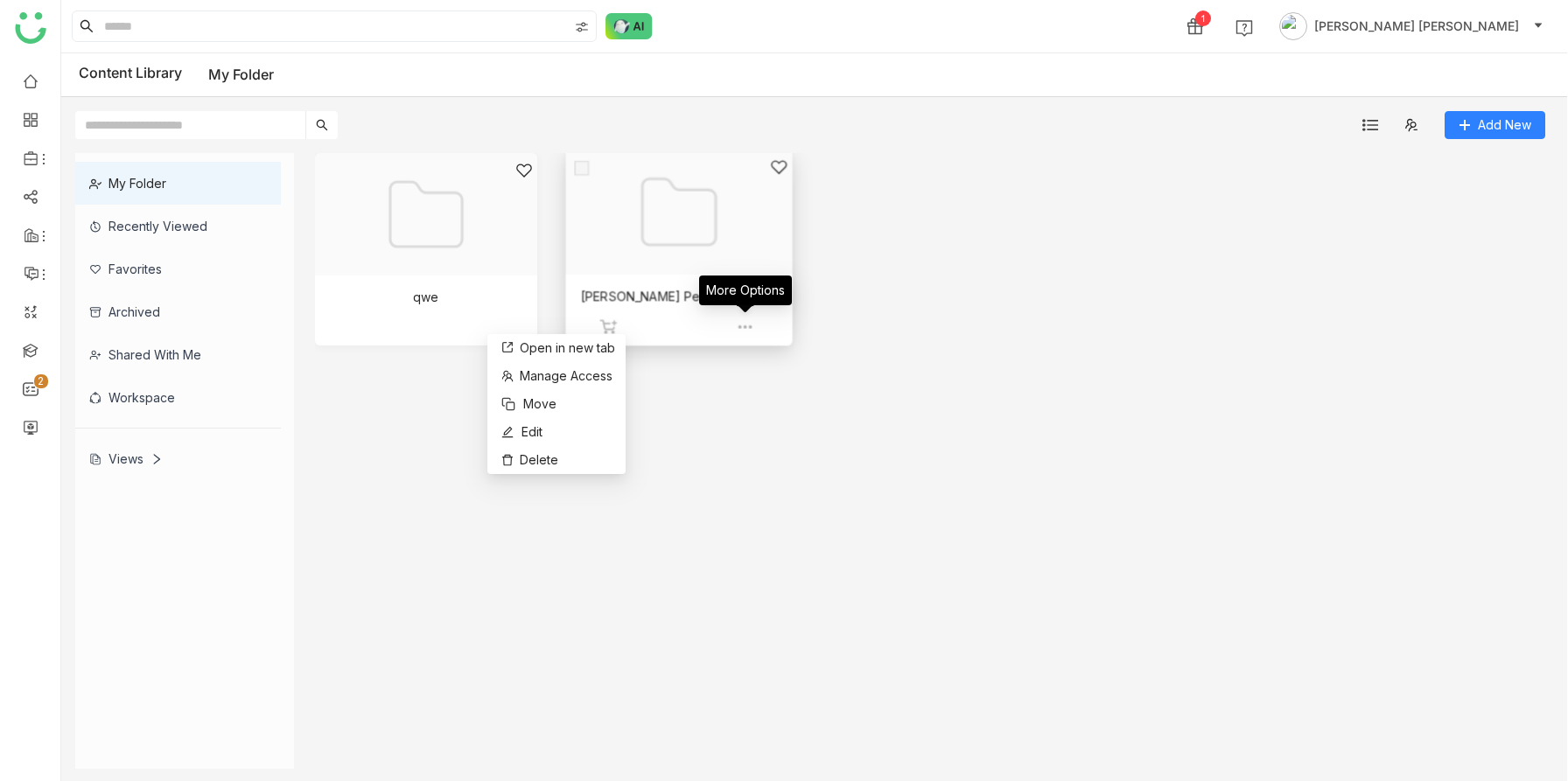
click at [746, 324] on img at bounding box center [744, 328] width 18 height 18
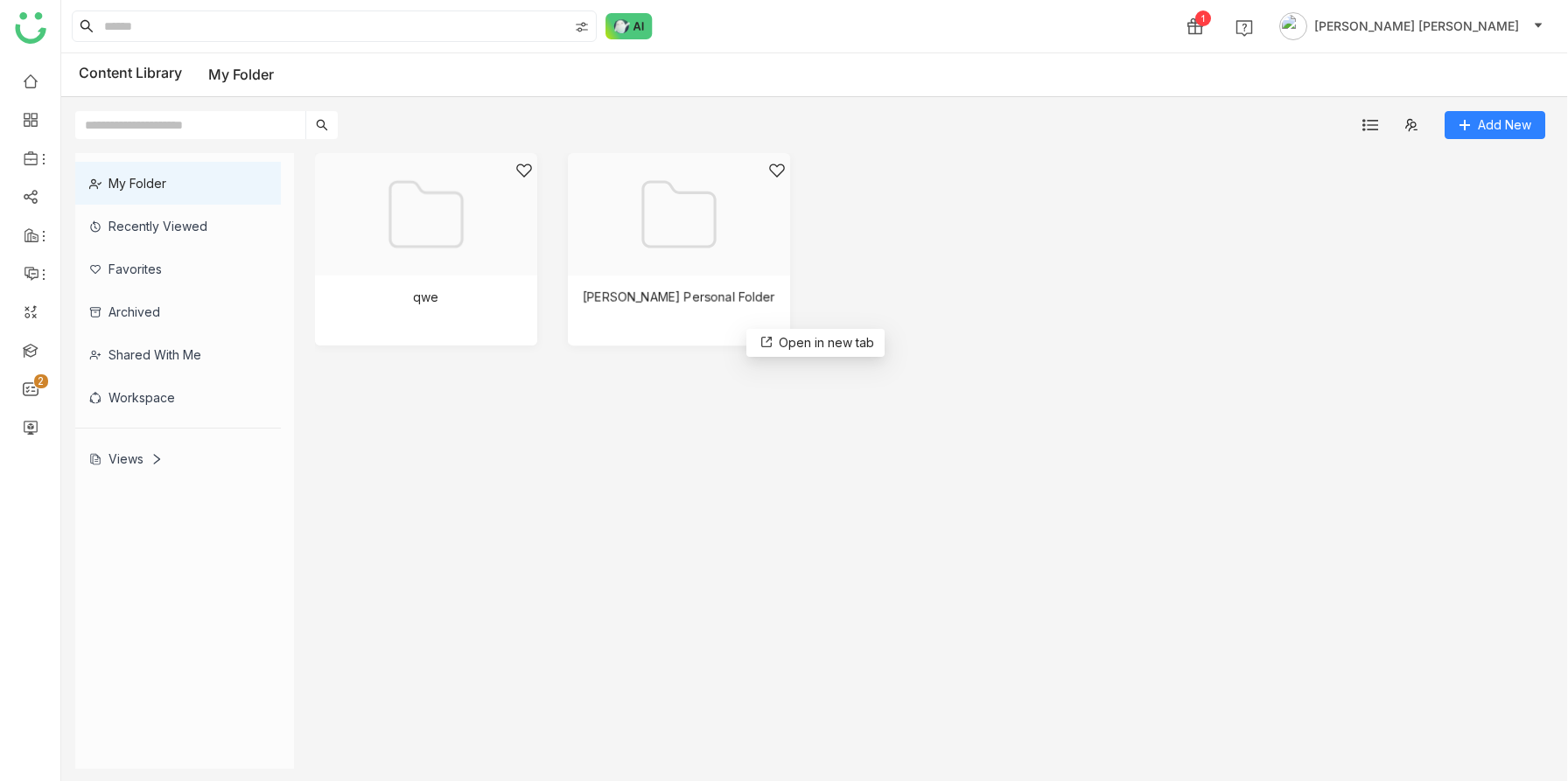
click at [699, 614] on gtmb-grid-view "qwe Uday Pulasetti Personal Folder" at bounding box center [930, 461] width 1231 height 616
click at [672, 248] on div at bounding box center [671, 234] width 196 height 151
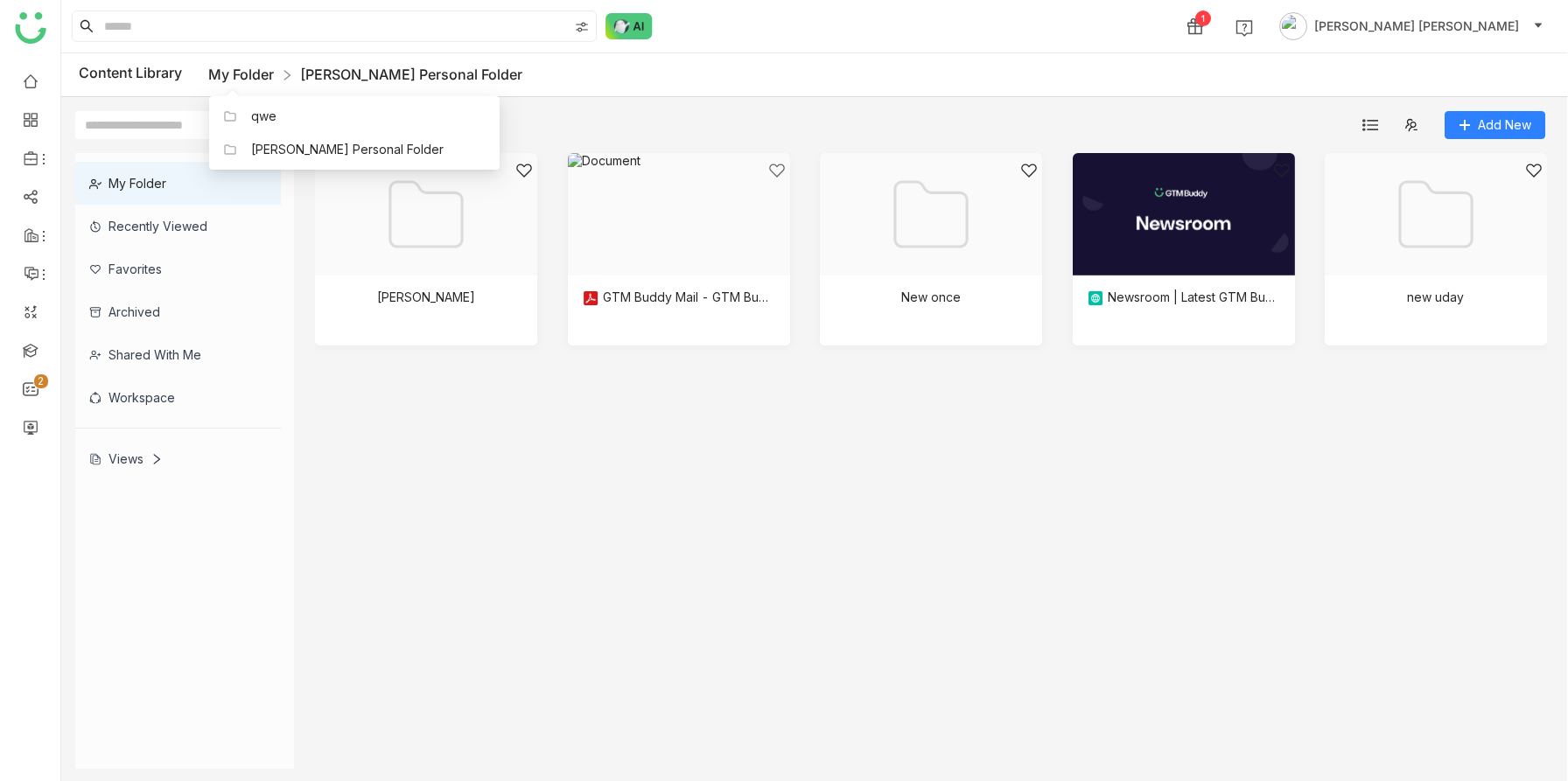
click at [237, 70] on link "My Folder" at bounding box center [241, 75] width 66 height 18
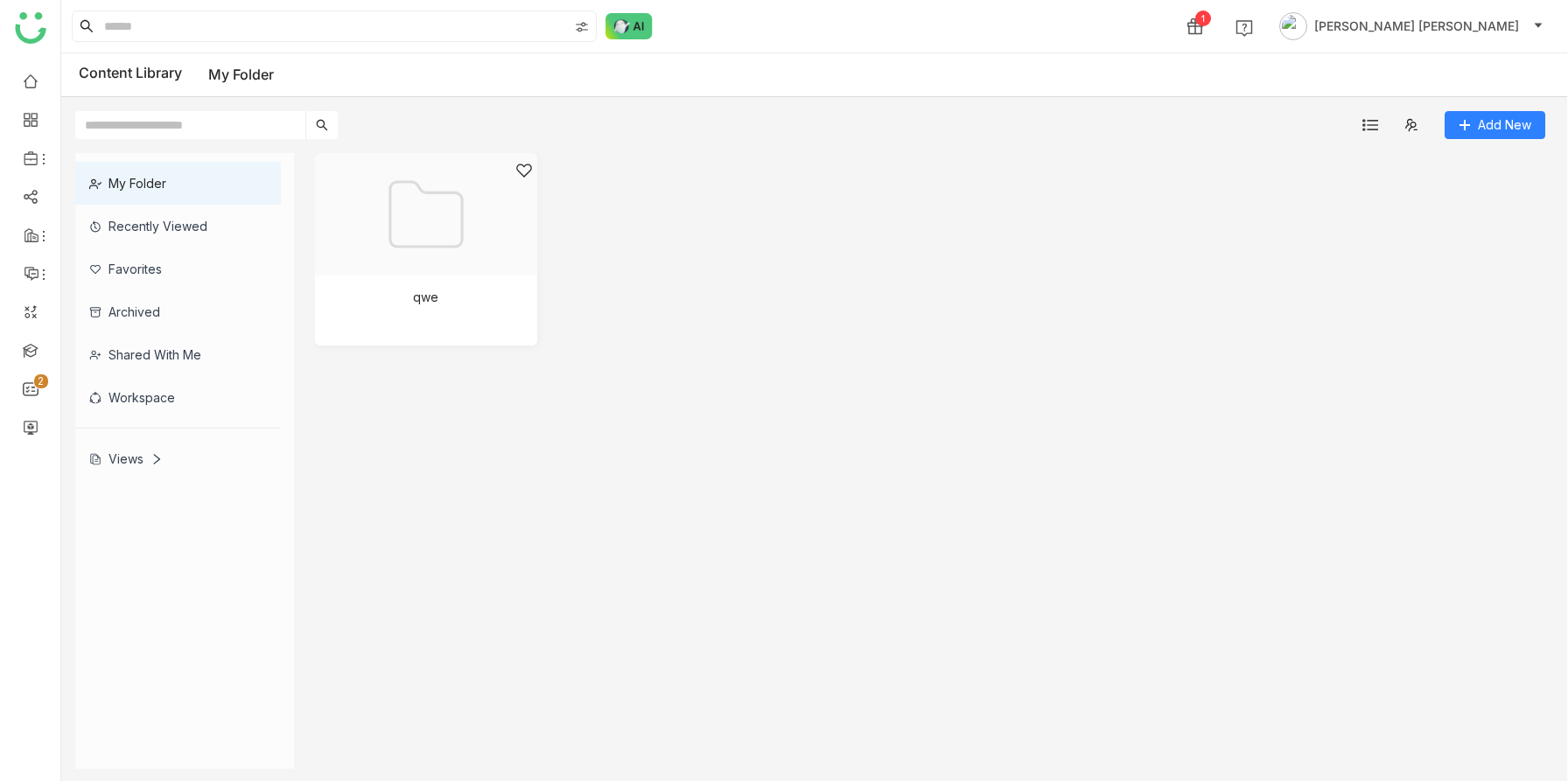
click at [139, 192] on div "My Folder" at bounding box center [178, 182] width 205 height 43
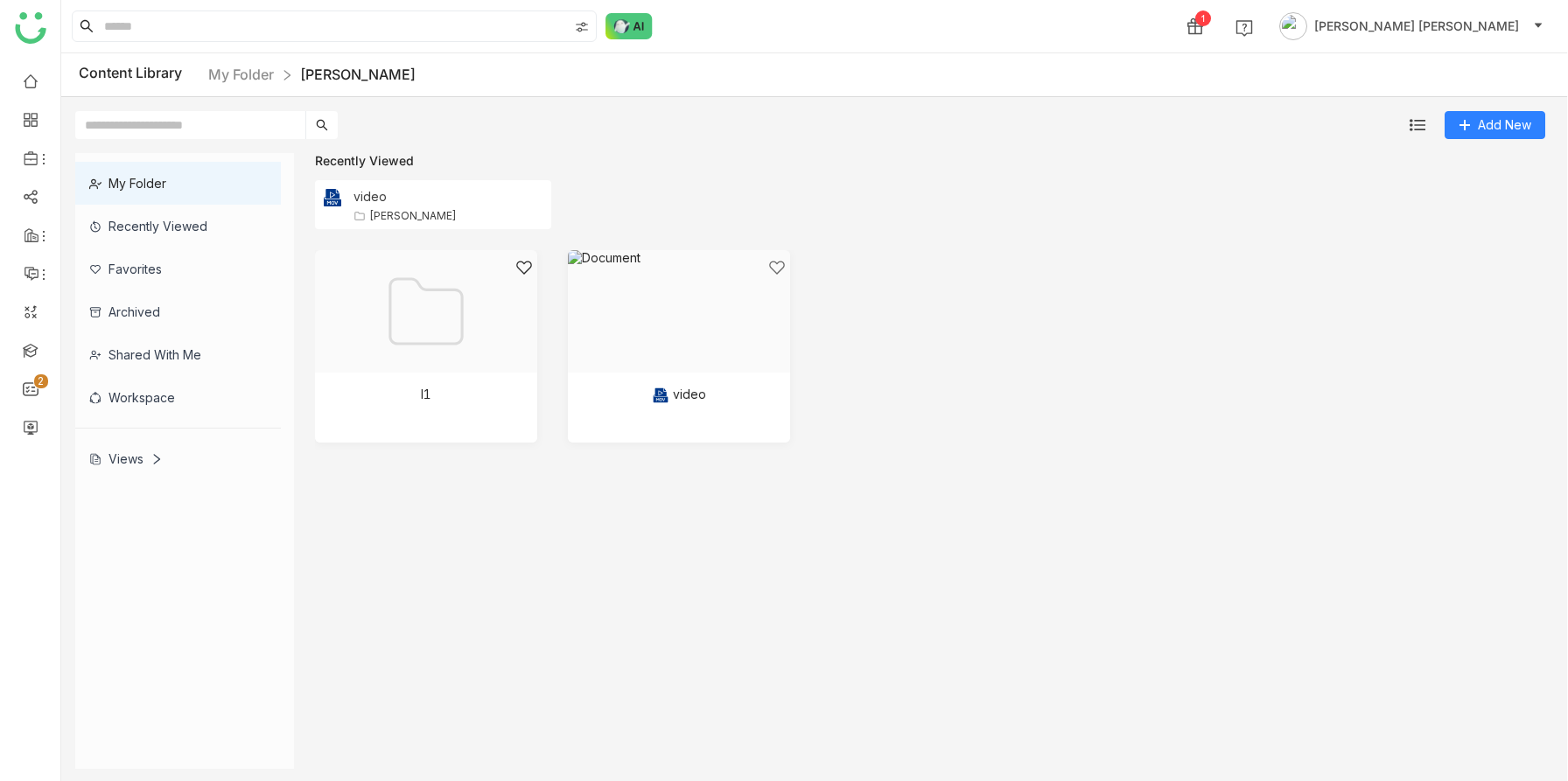
click at [130, 461] on div "Views" at bounding box center [127, 458] width 74 height 15
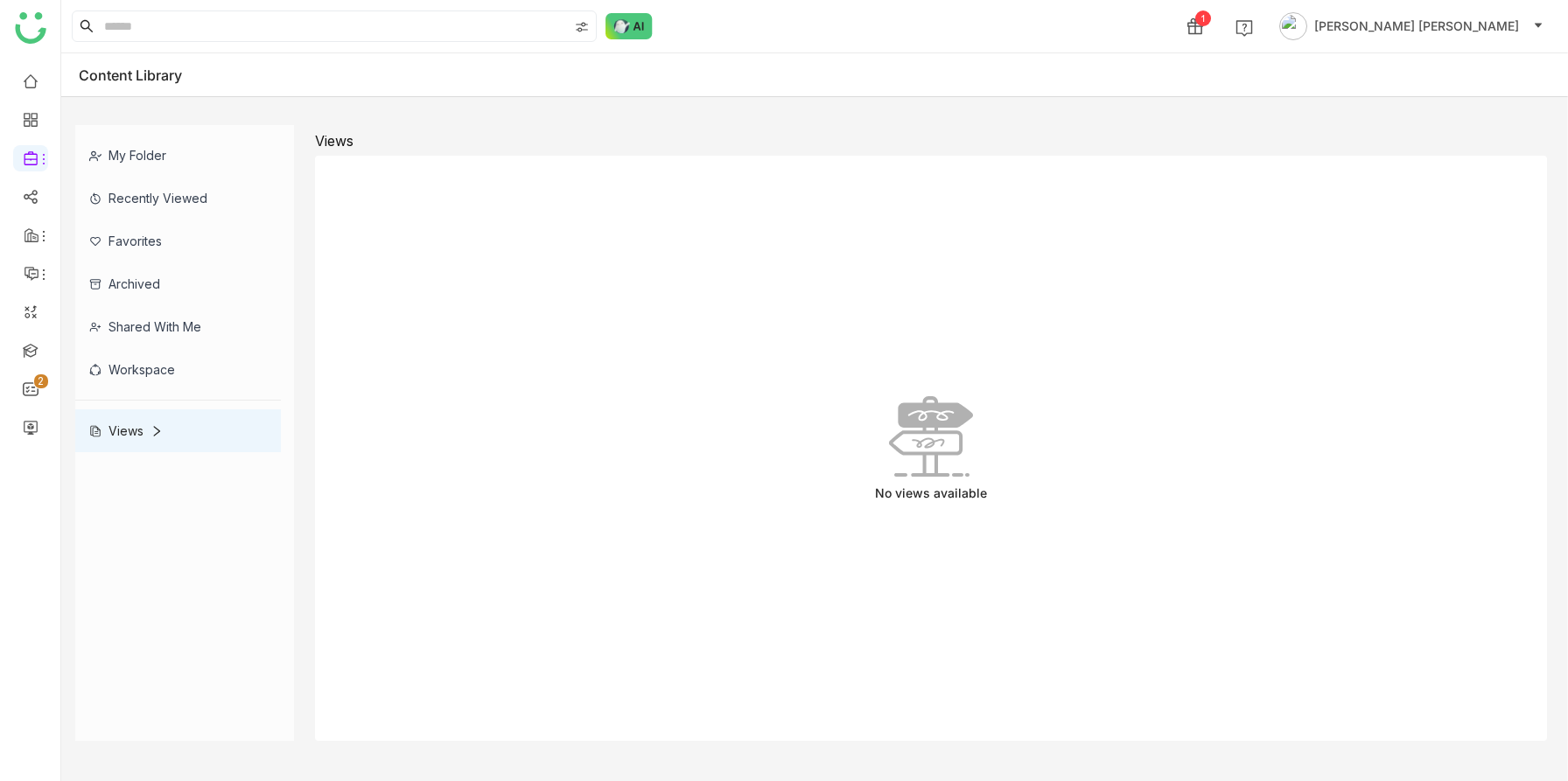
click at [138, 156] on div "My Folder" at bounding box center [178, 154] width 205 height 43
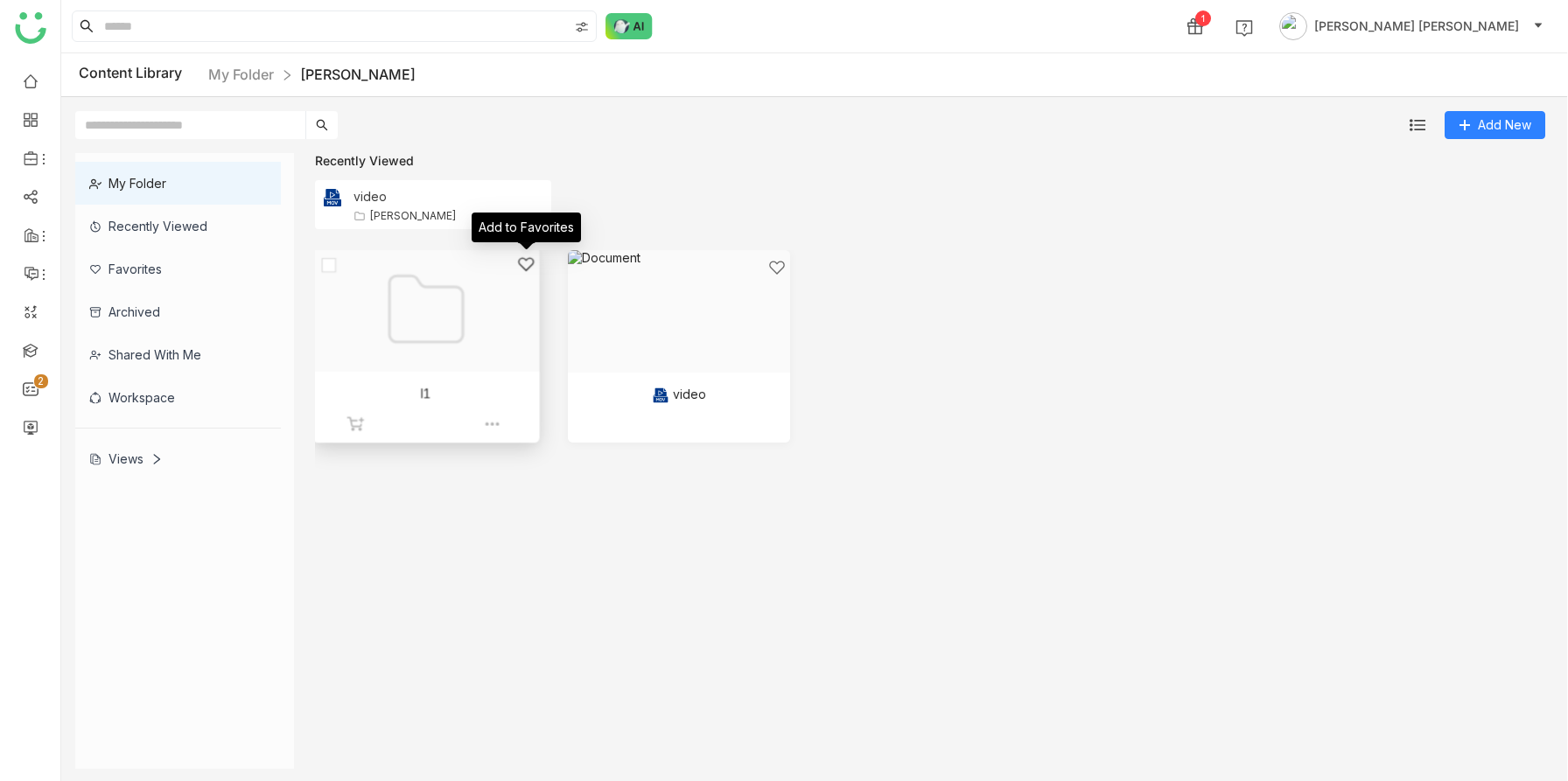
click at [418, 327] on div at bounding box center [419, 331] width 196 height 151
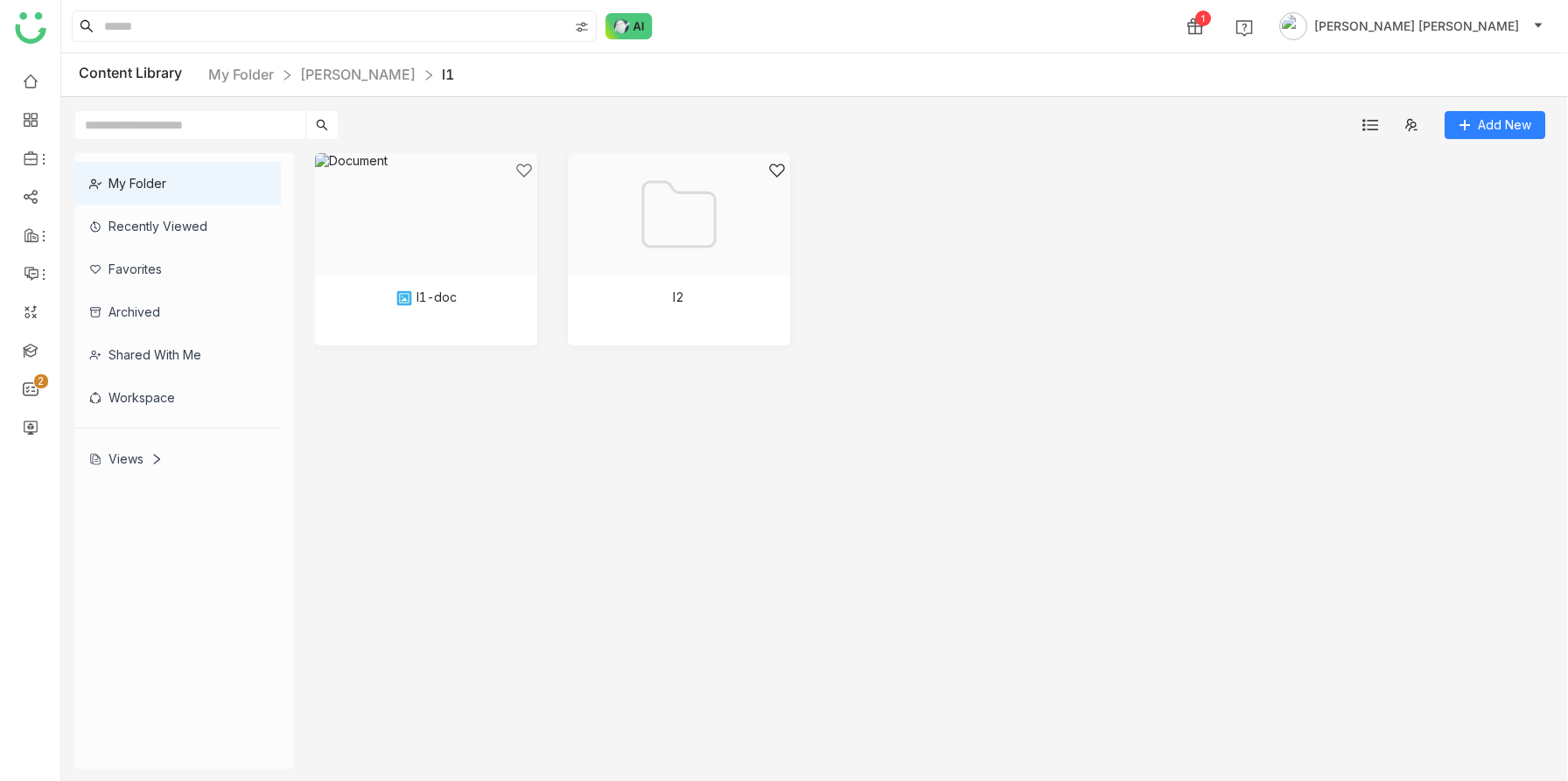
click at [131, 194] on div "My Folder" at bounding box center [178, 182] width 205 height 43
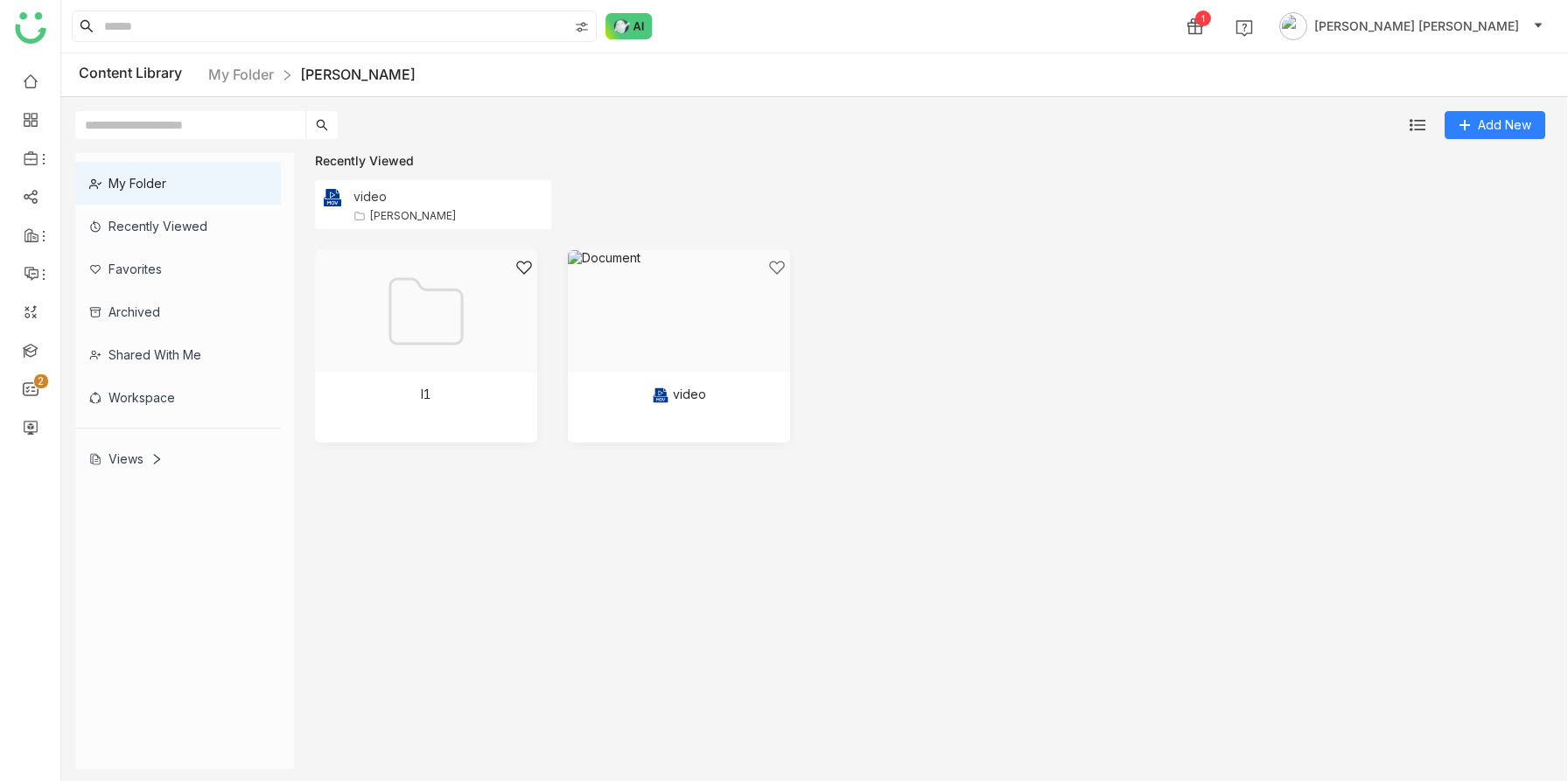
click at [156, 219] on div "Recently Viewed" at bounding box center [178, 225] width 205 height 43
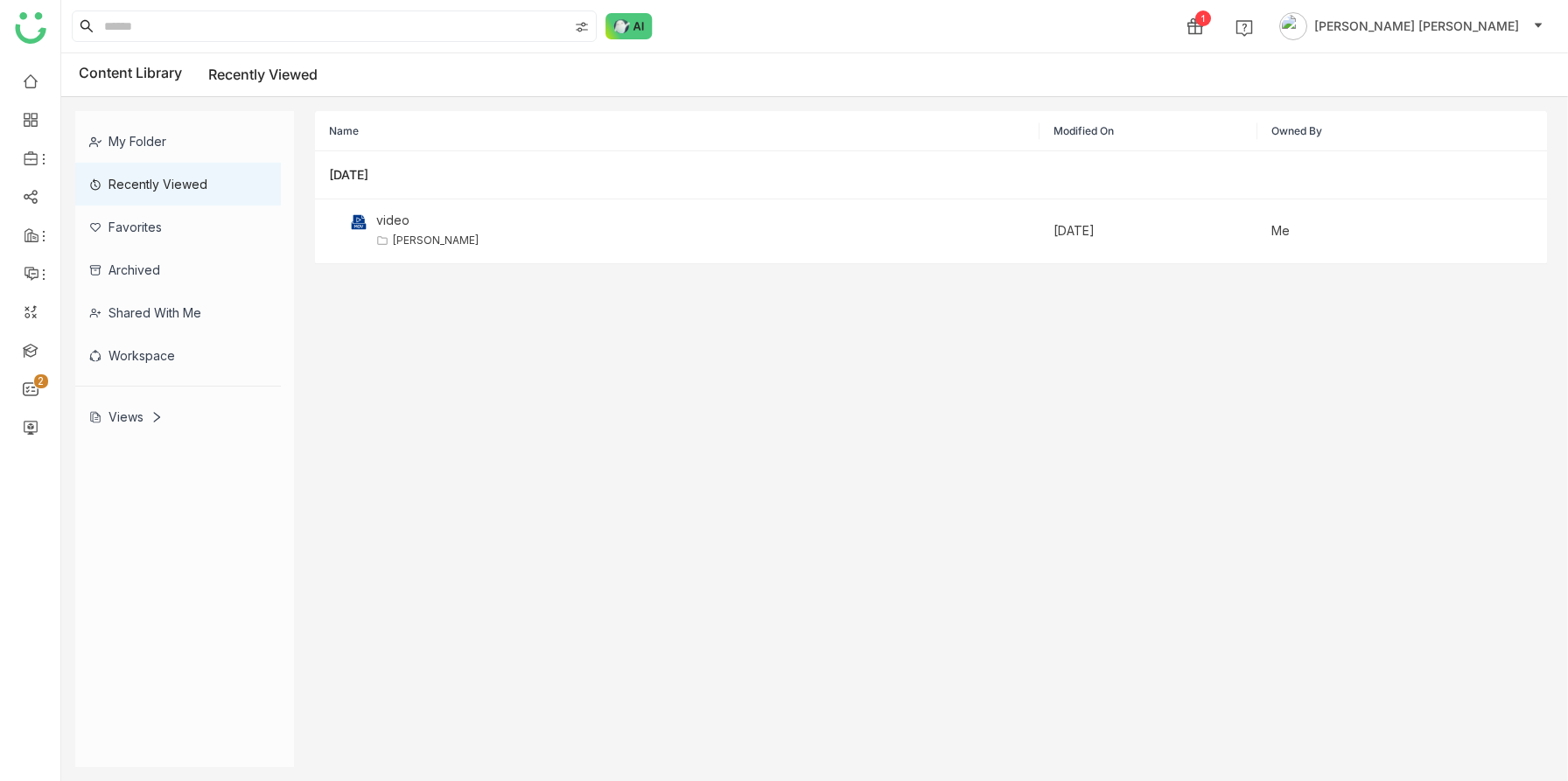
click at [143, 185] on div "Recently Viewed" at bounding box center [178, 183] width 205 height 43
click at [132, 141] on div "My Folder" at bounding box center [178, 140] width 205 height 43
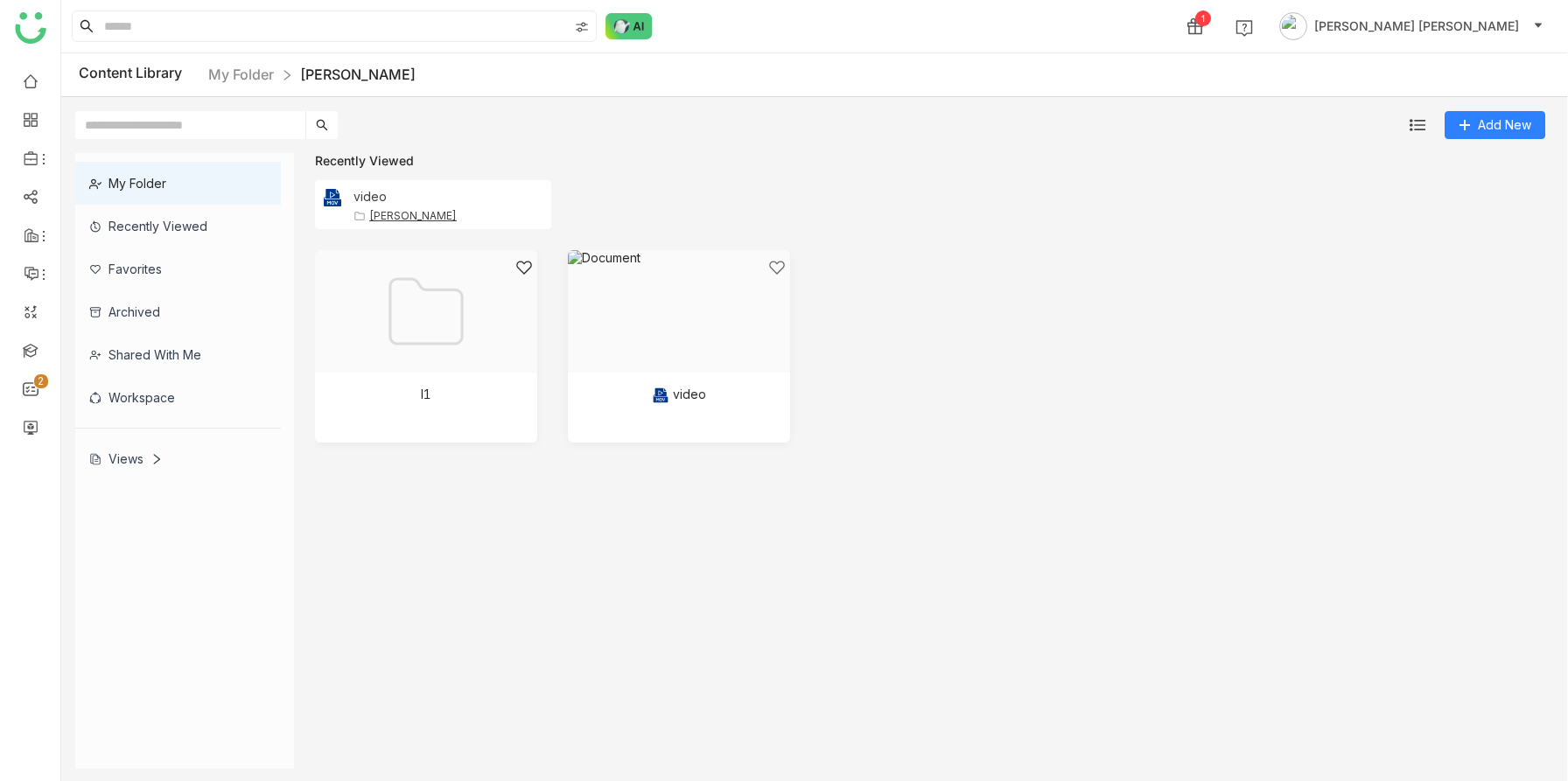
click at [411, 213] on div "[PERSON_NAME]" at bounding box center [413, 215] width 88 height 13
click at [485, 420] on img at bounding box center [493, 424] width 18 height 18
click at [503, 579] on icon at bounding box center [505, 580] width 12 height 12
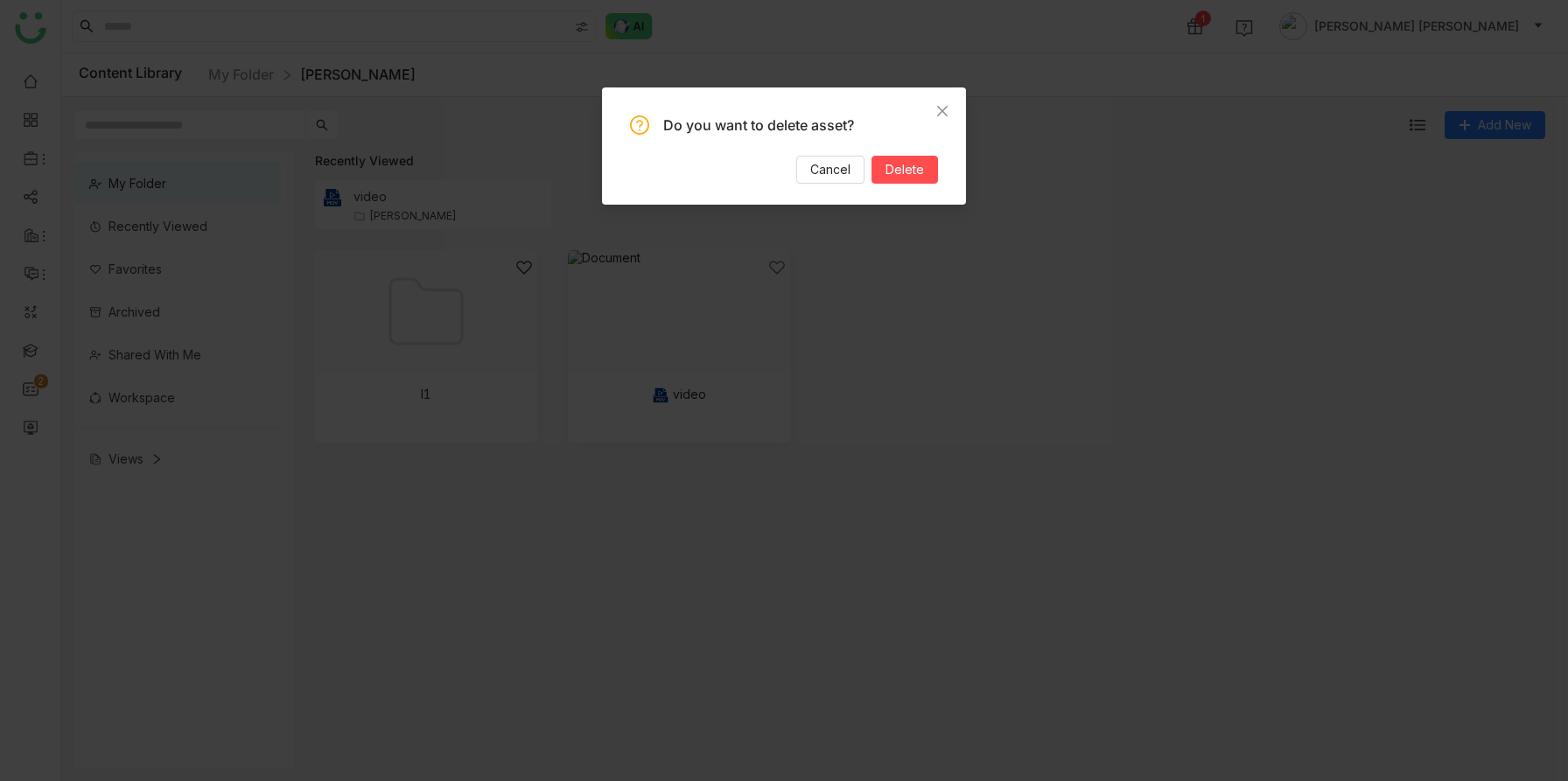
click at [918, 154] on div "Do you want to delete asset? Cancel Delete" at bounding box center [783, 149] width 308 height 68
click at [918, 168] on span "Delete" at bounding box center [905, 169] width 39 height 19
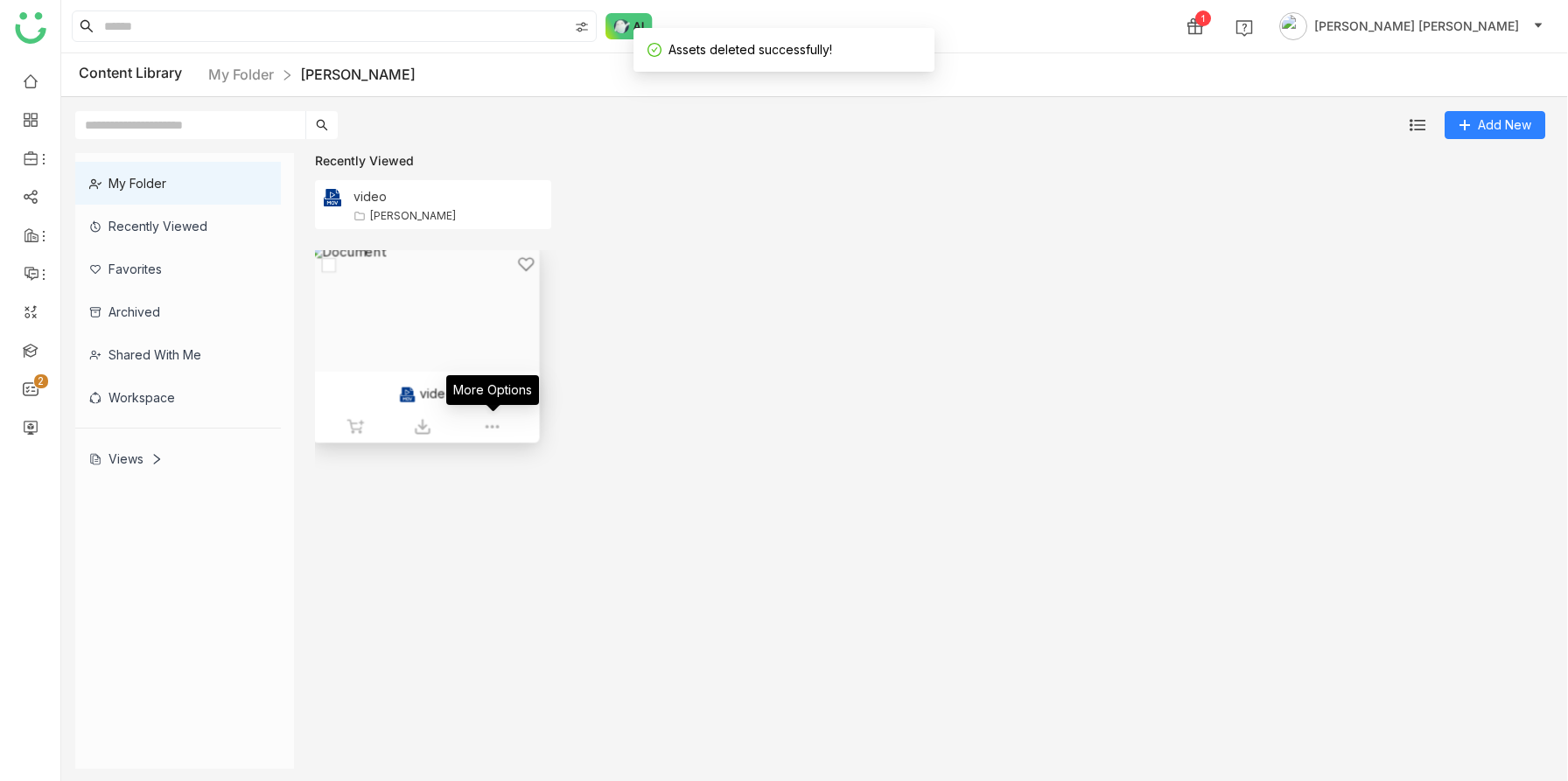
click at [492, 424] on img at bounding box center [493, 427] width 18 height 18
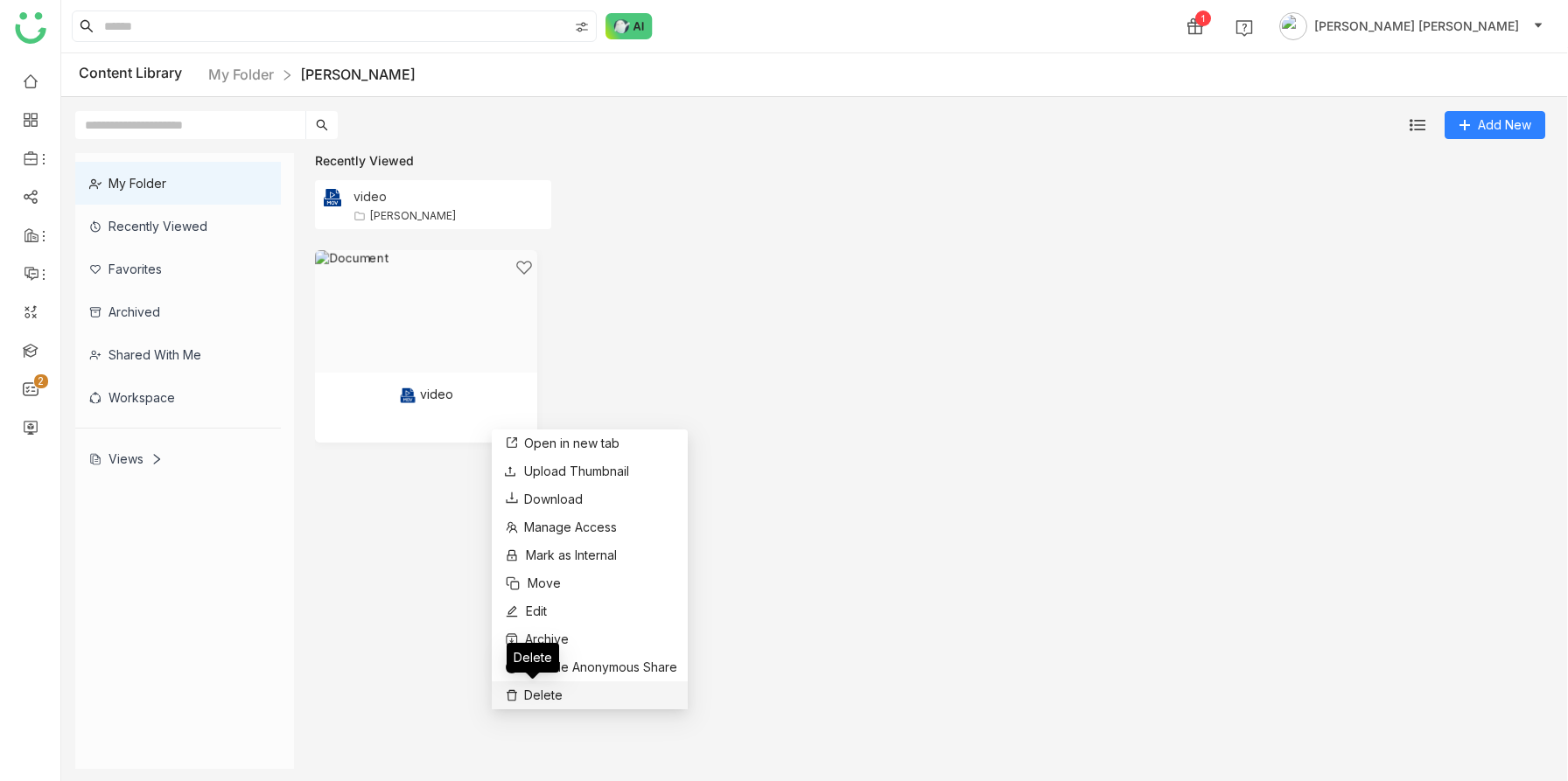
click at [534, 691] on span "Delete" at bounding box center [543, 694] width 39 height 19
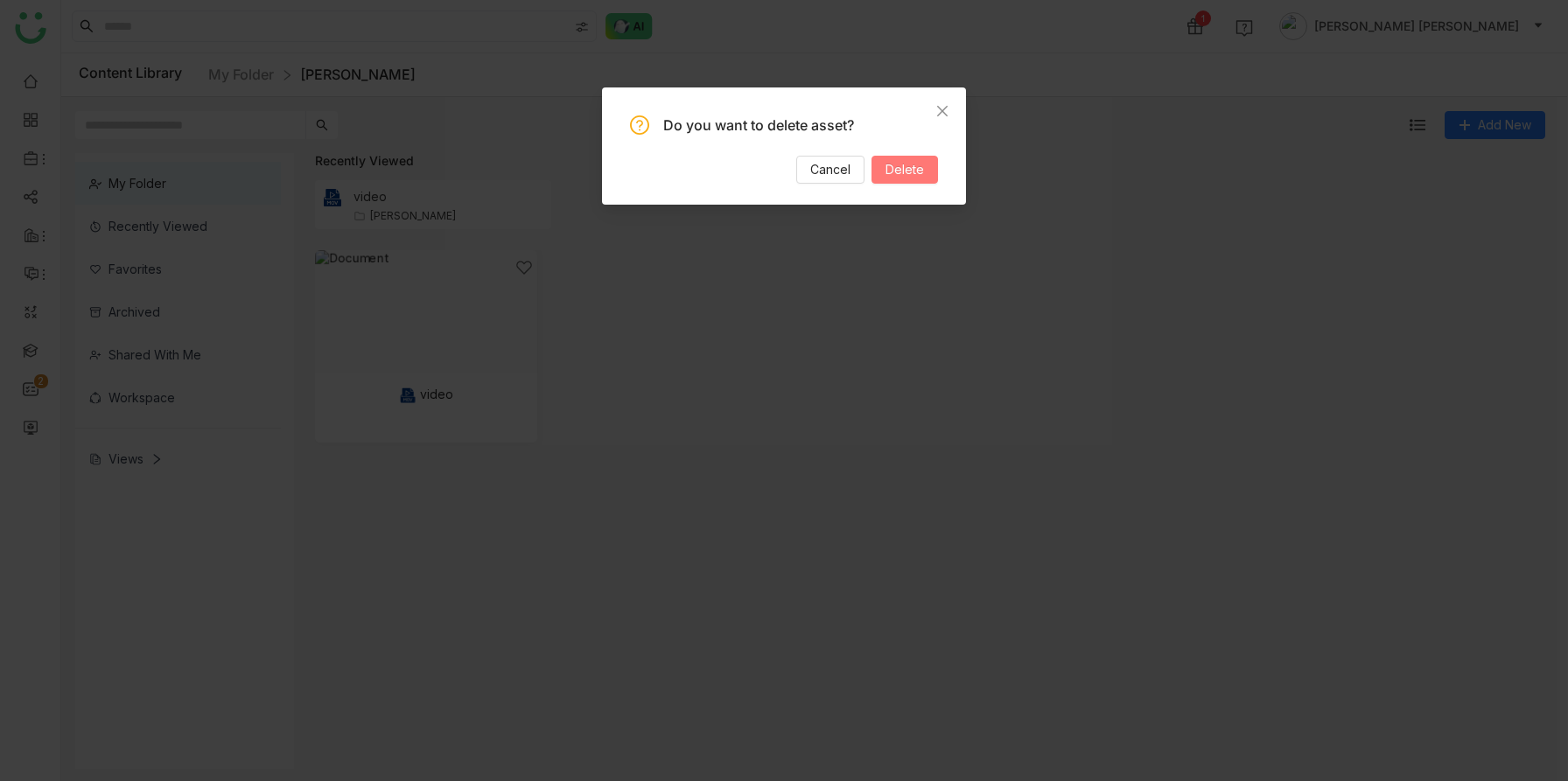
click at [912, 171] on span "Delete" at bounding box center [905, 169] width 39 height 19
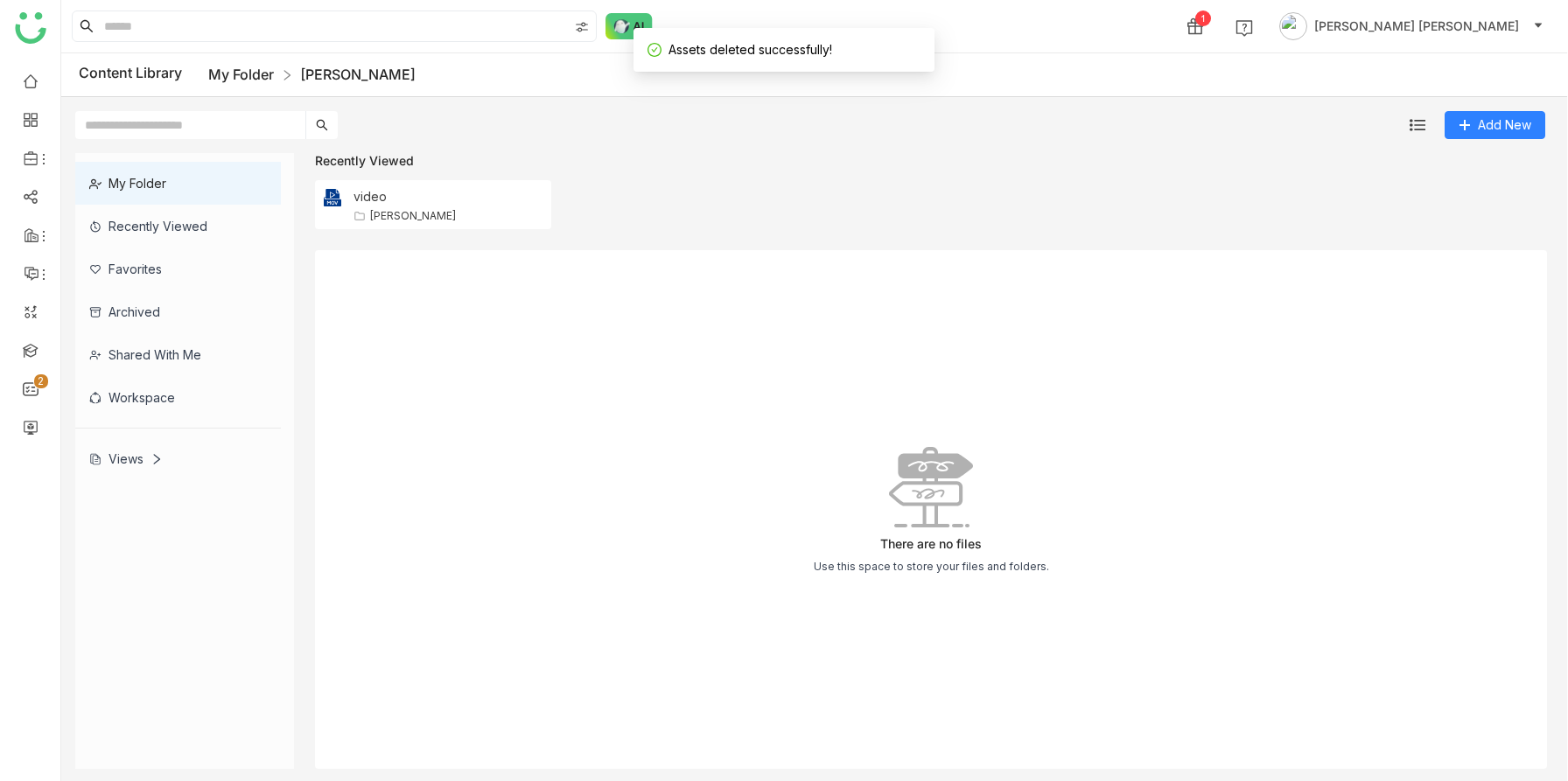
click at [253, 82] on link "My Folder" at bounding box center [241, 75] width 66 height 18
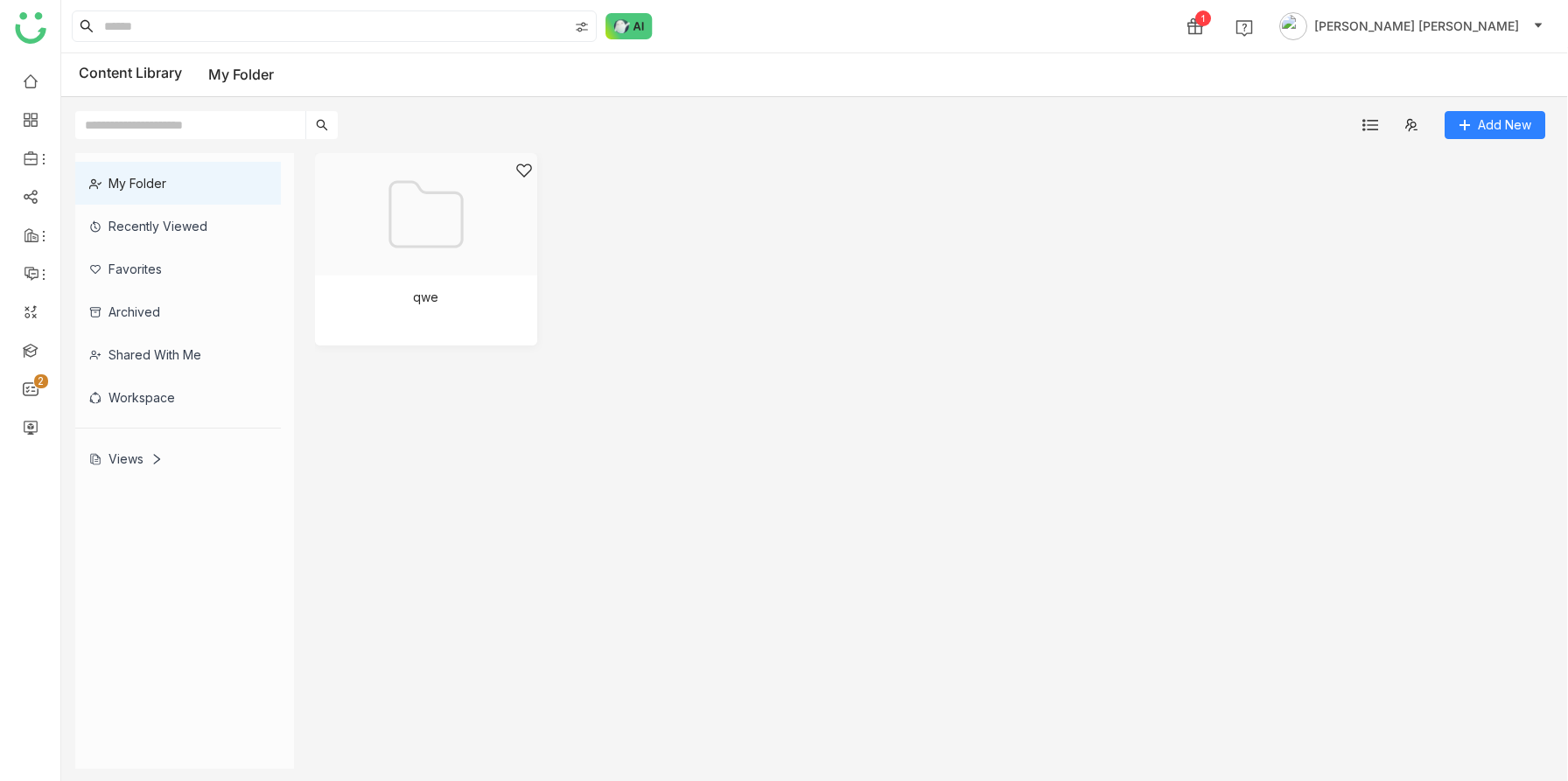
click at [188, 177] on div "My Folder" at bounding box center [178, 182] width 205 height 43
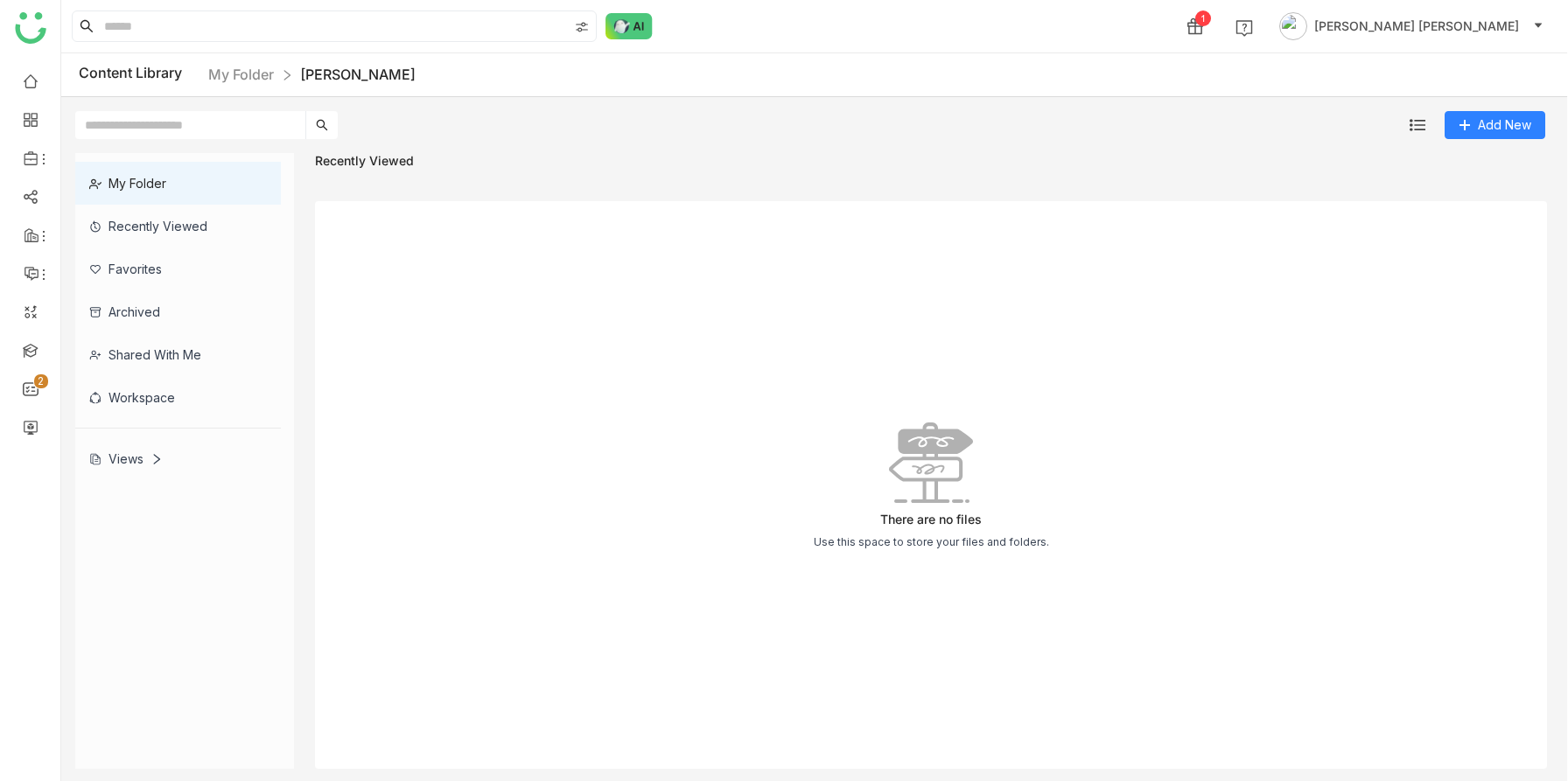
click at [245, 57] on div "Content Library My Folder Anil Folder" at bounding box center [814, 76] width 1506 height 44
click at [243, 66] on link "My Folder" at bounding box center [241, 75] width 66 height 18
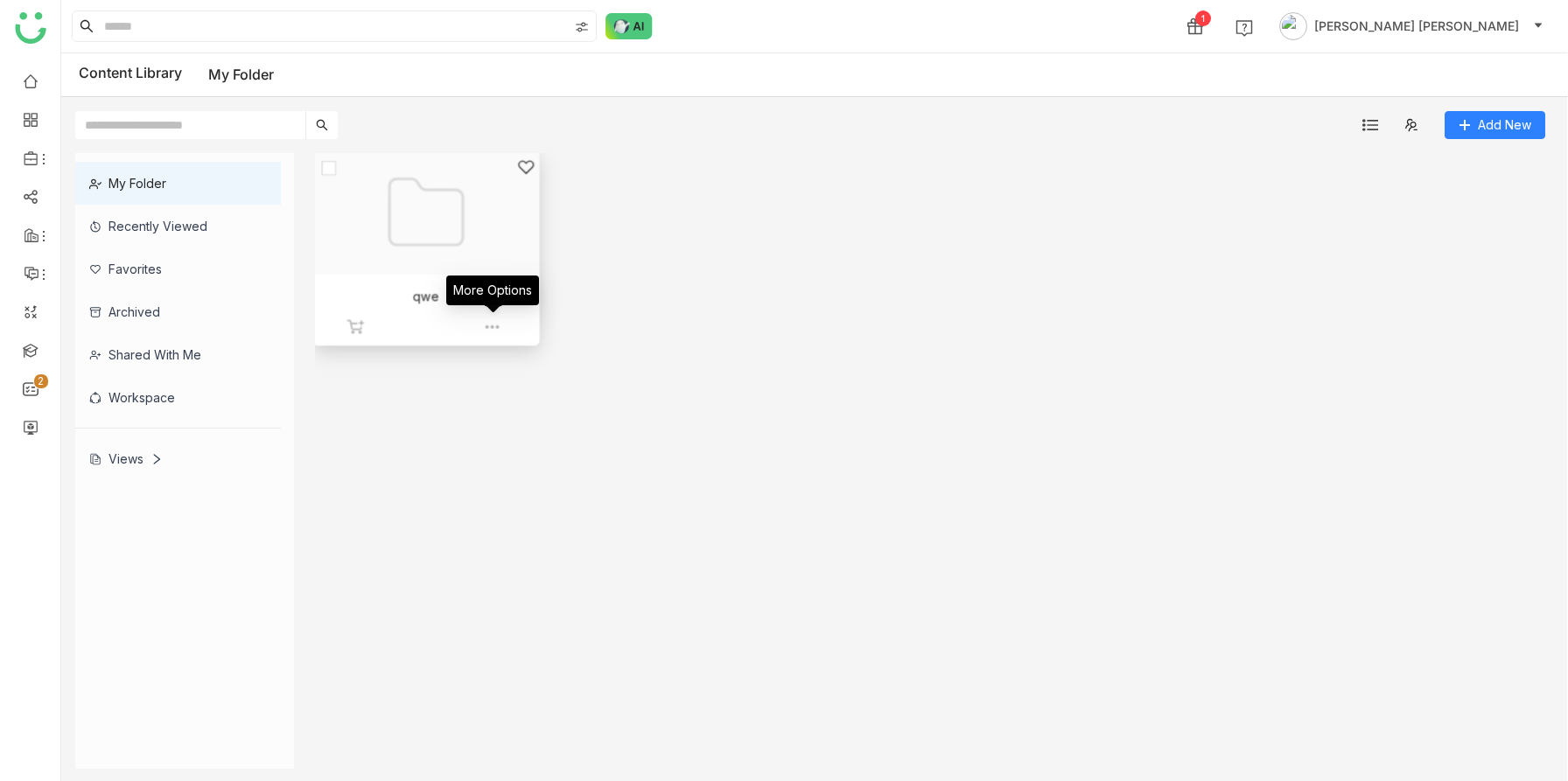
click at [492, 327] on img at bounding box center [493, 328] width 18 height 18
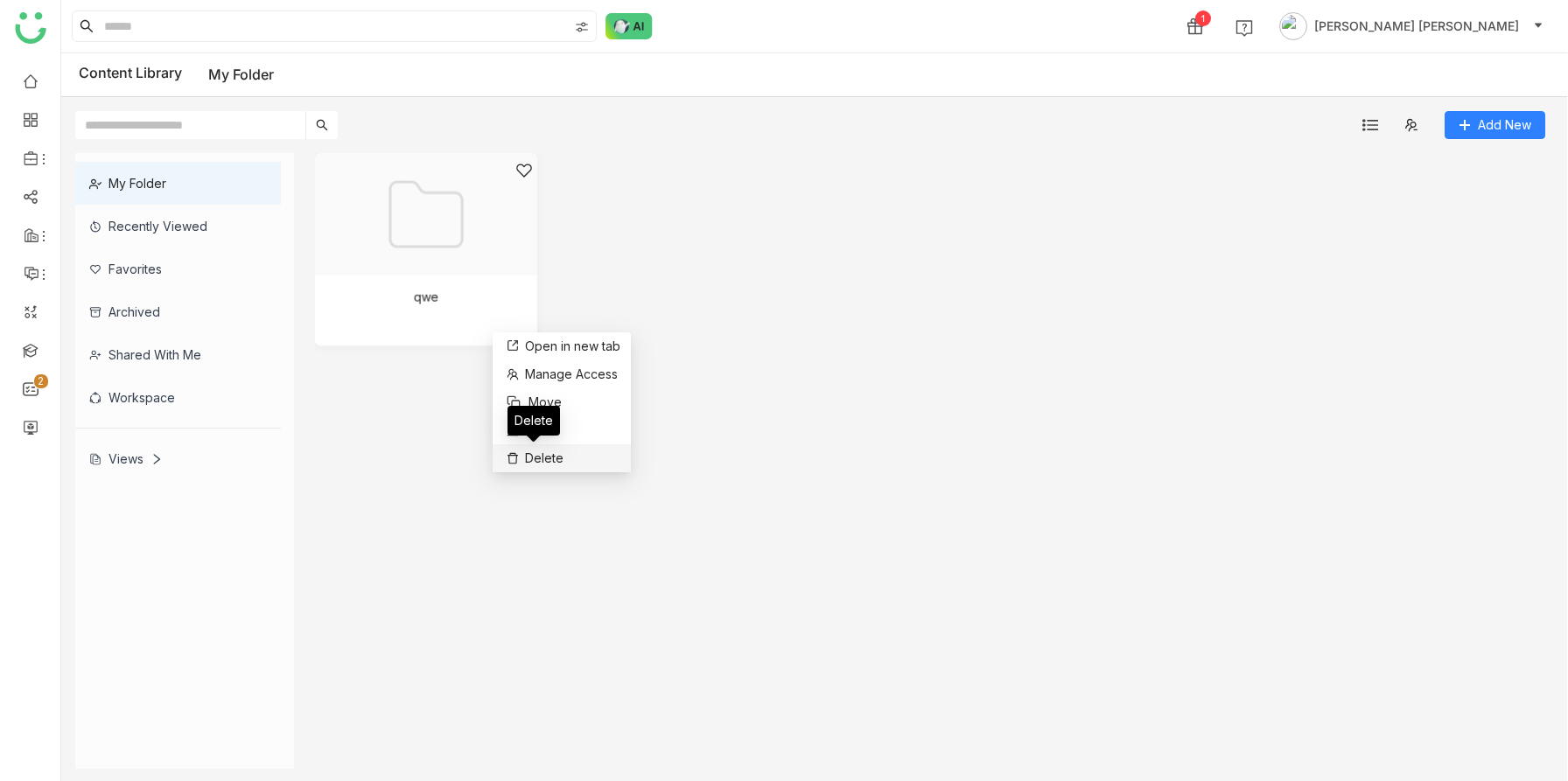
click at [538, 451] on span "Delete" at bounding box center [544, 457] width 39 height 19
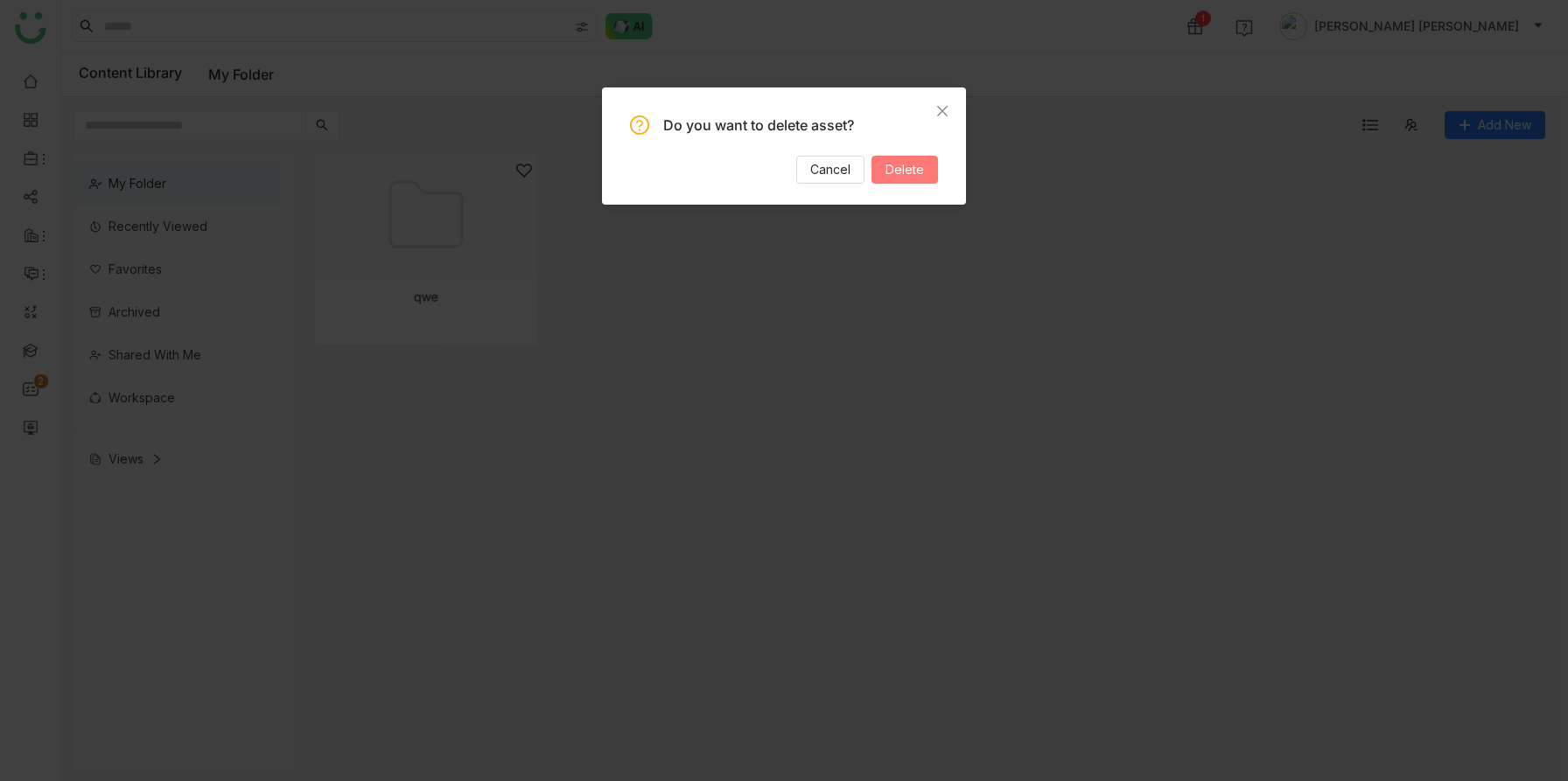
click at [915, 162] on span "Delete" at bounding box center [905, 169] width 39 height 19
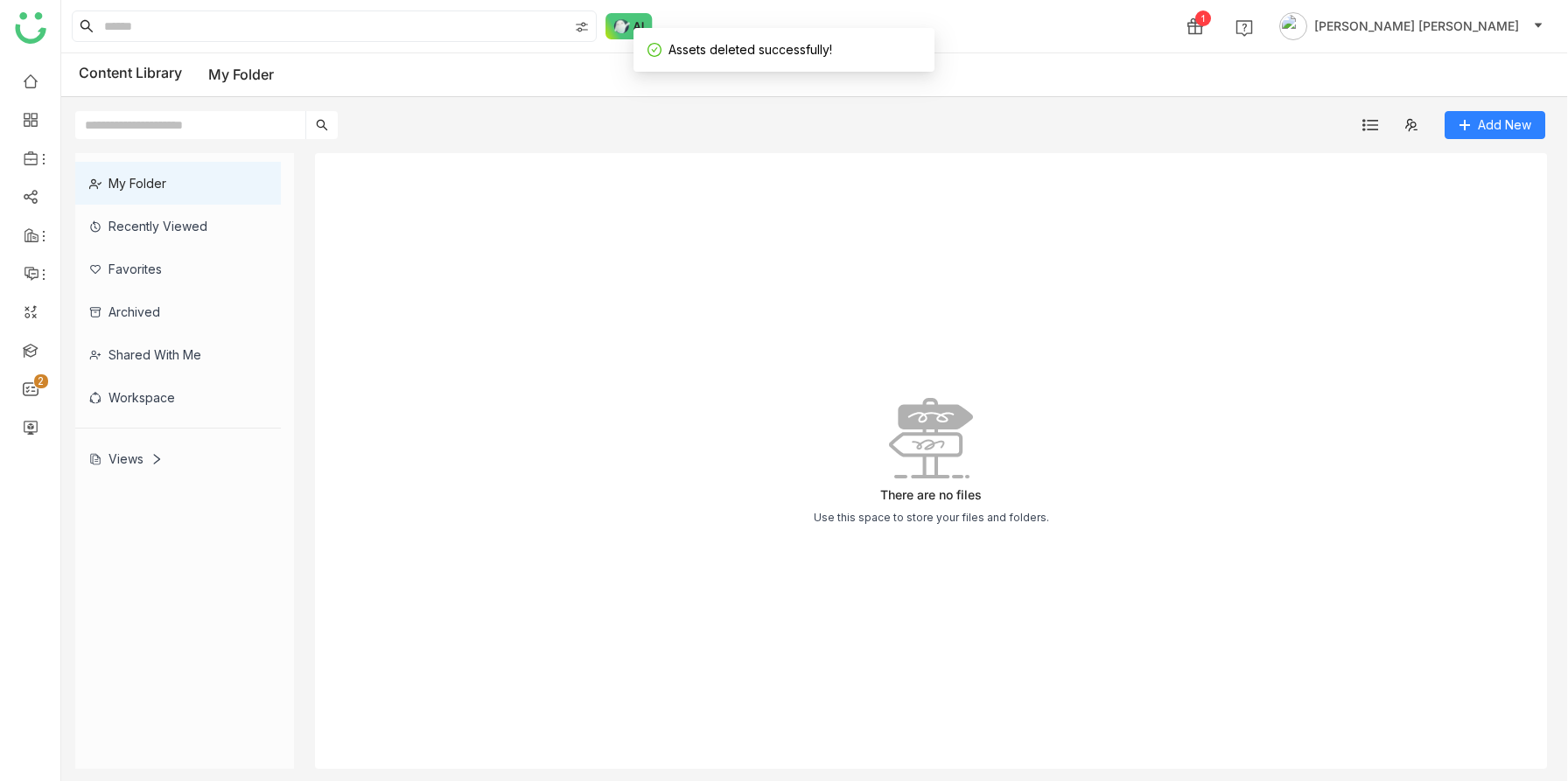
click at [214, 176] on div "My Folder" at bounding box center [178, 182] width 205 height 43
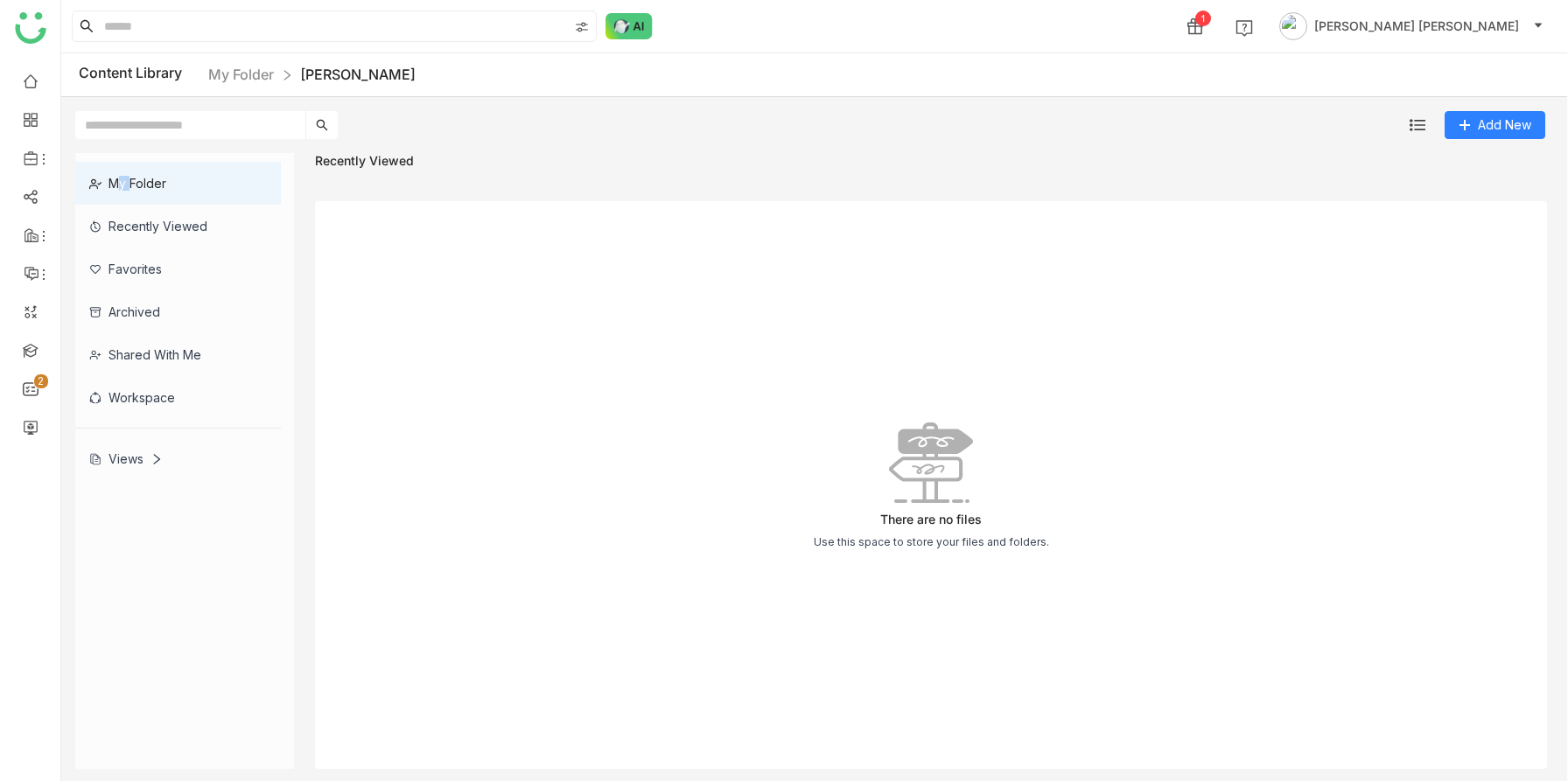
click at [214, 176] on div "My Folder" at bounding box center [178, 182] width 205 height 43
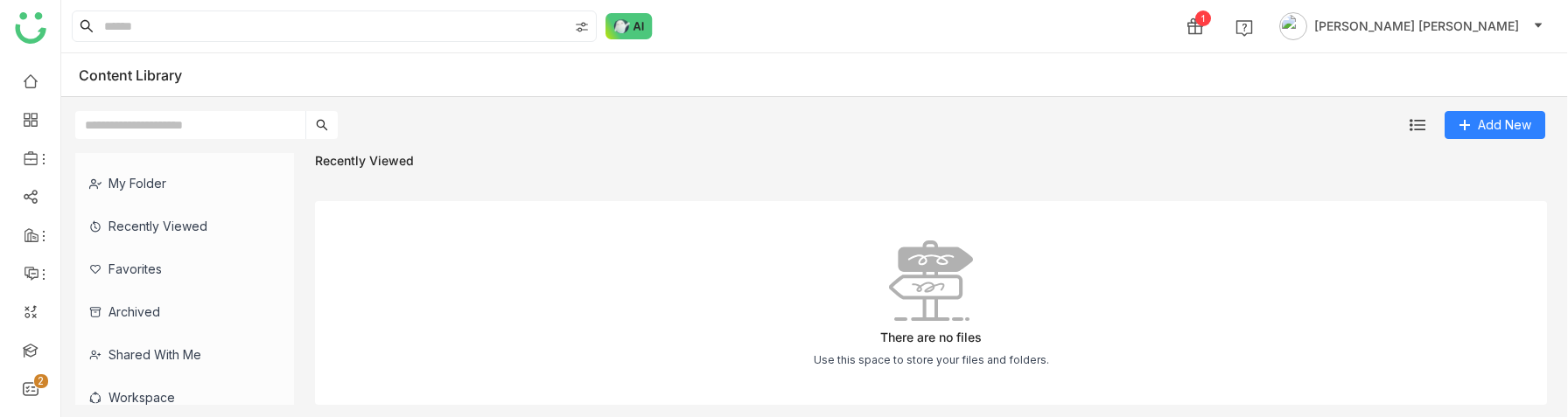
click at [135, 190] on div "My Folder" at bounding box center [178, 182] width 205 height 43
click at [120, 175] on div "My Folder" at bounding box center [178, 182] width 205 height 43
click at [126, 226] on div "Recently Viewed" at bounding box center [178, 225] width 205 height 43
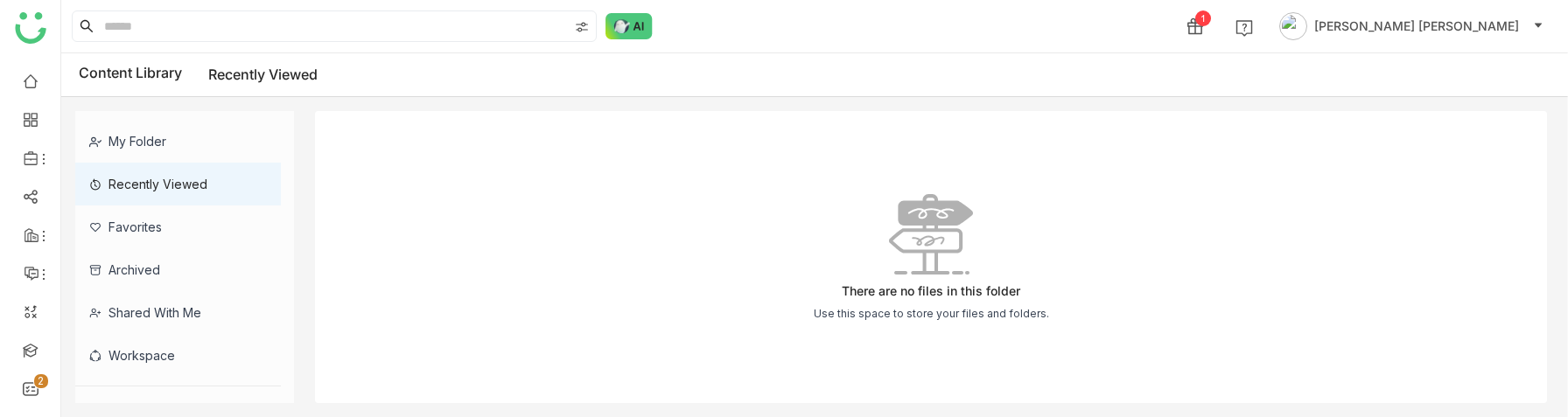
click at [133, 140] on div "My Folder" at bounding box center [178, 140] width 205 height 43
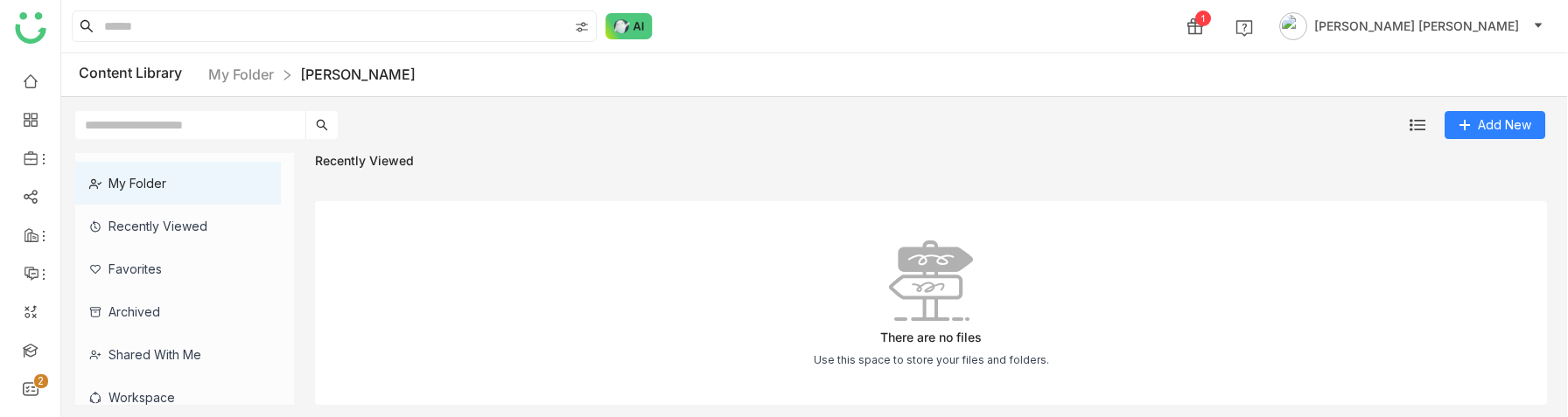
click at [121, 185] on div "My Folder" at bounding box center [178, 182] width 205 height 43
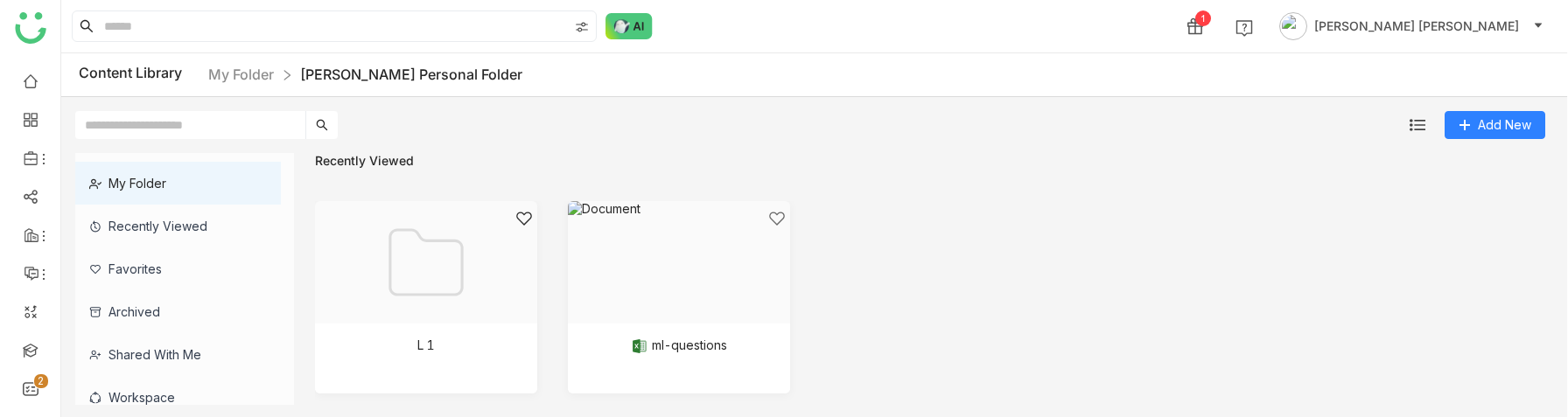
click at [162, 181] on div "My Folder" at bounding box center [178, 182] width 205 height 43
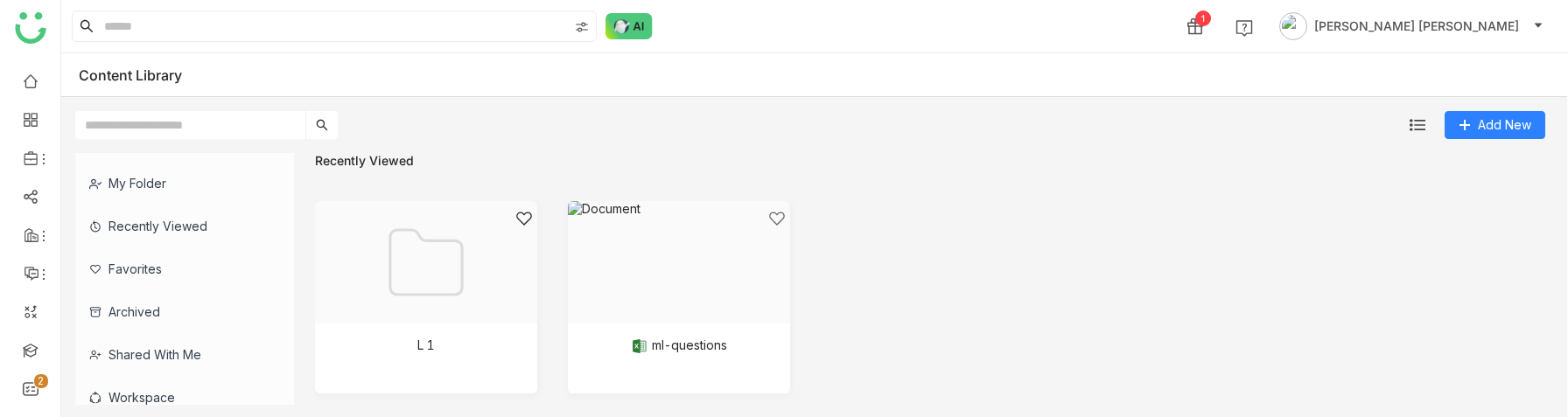
click at [126, 191] on div "My Folder" at bounding box center [178, 182] width 205 height 43
click at [145, 234] on div "Recently Viewed" at bounding box center [178, 225] width 205 height 43
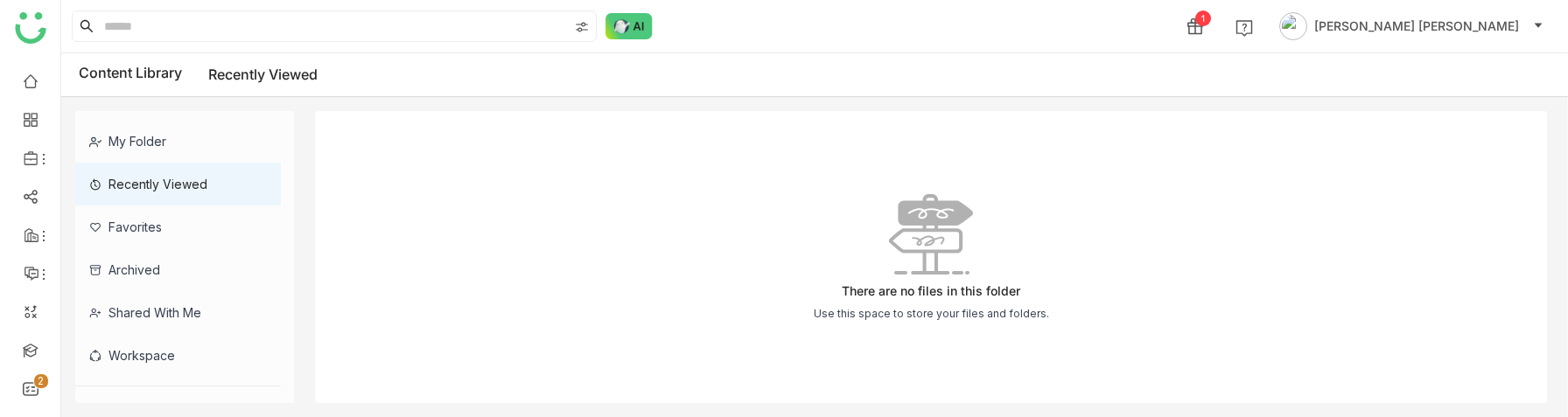
click at [130, 142] on div "My Folder" at bounding box center [178, 140] width 205 height 43
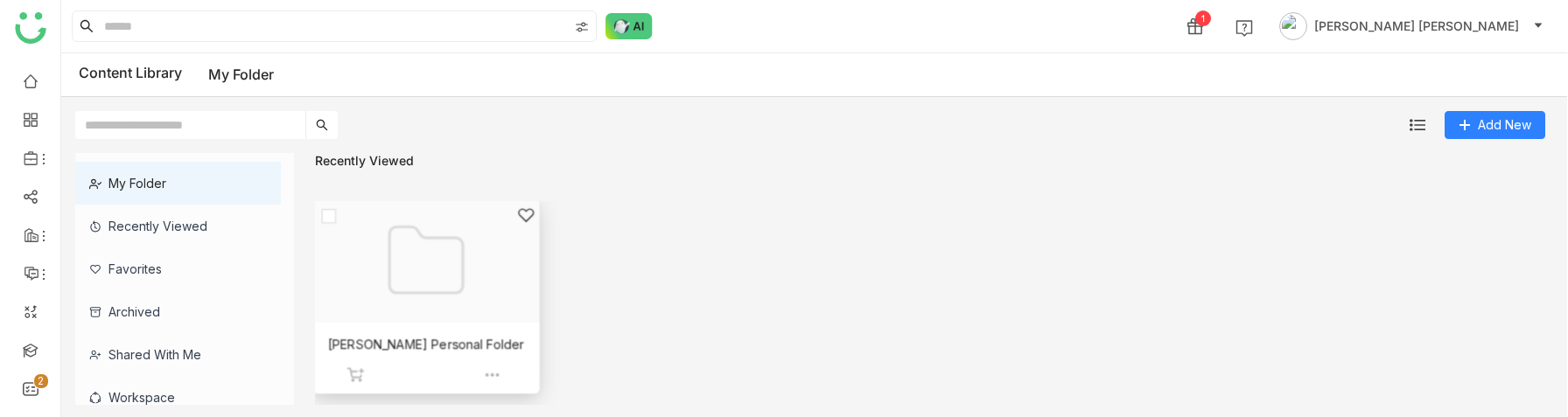
click at [400, 337] on div at bounding box center [419, 282] width 196 height 151
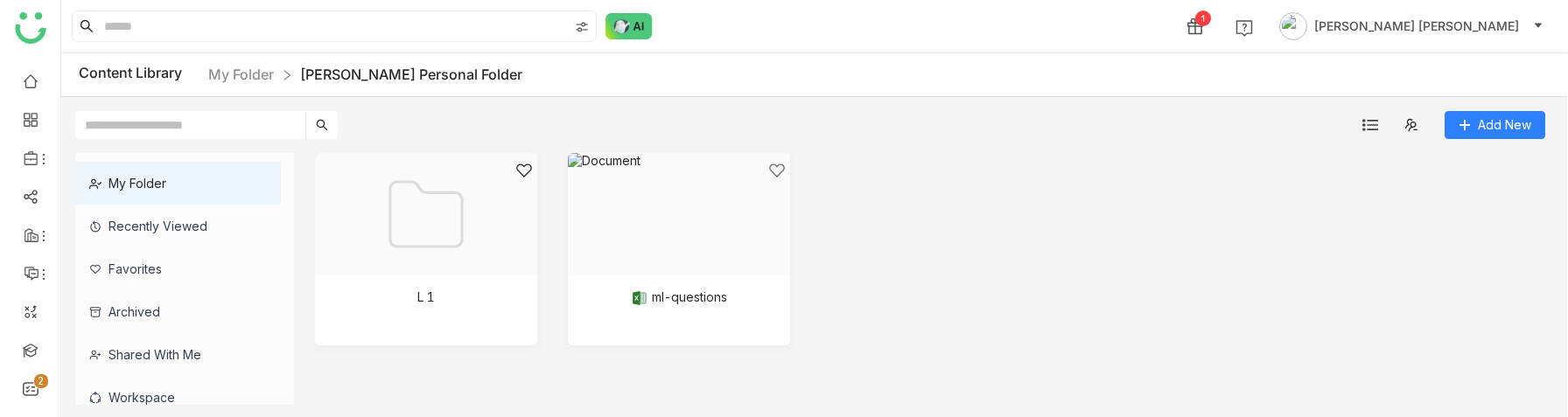
click at [124, 186] on div "My Folder" at bounding box center [178, 182] width 205 height 43
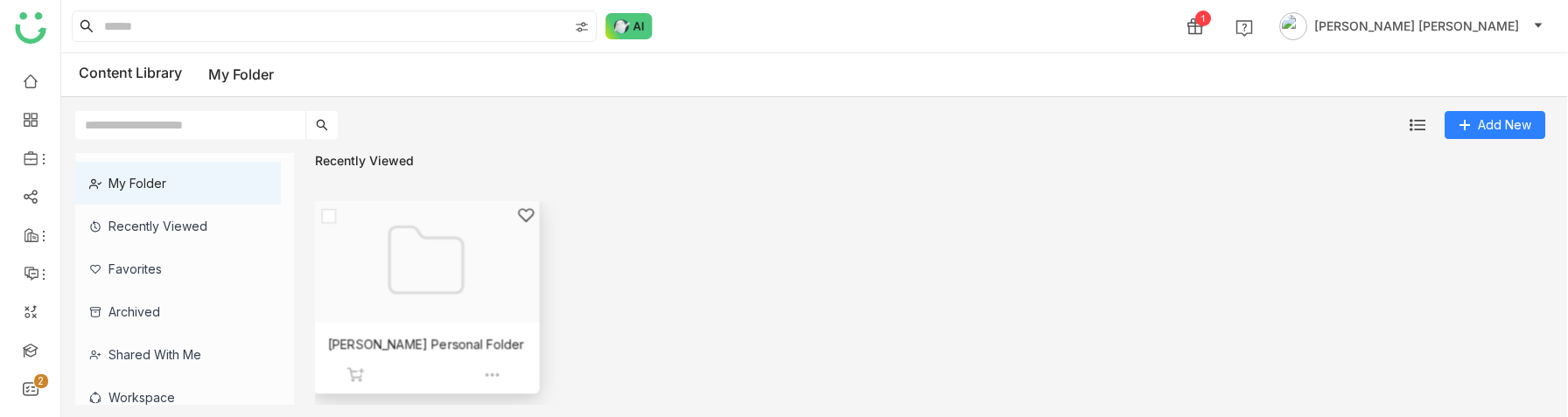
click at [442, 291] on div at bounding box center [419, 282] width 196 height 151
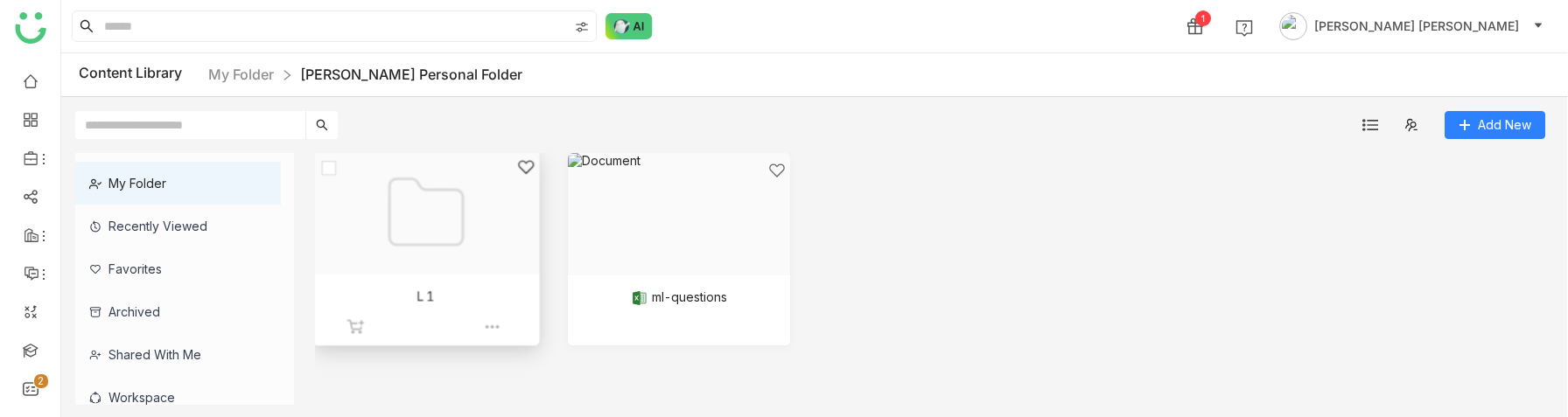
click at [431, 249] on div at bounding box center [419, 234] width 196 height 151
click at [424, 264] on div at bounding box center [419, 234] width 196 height 151
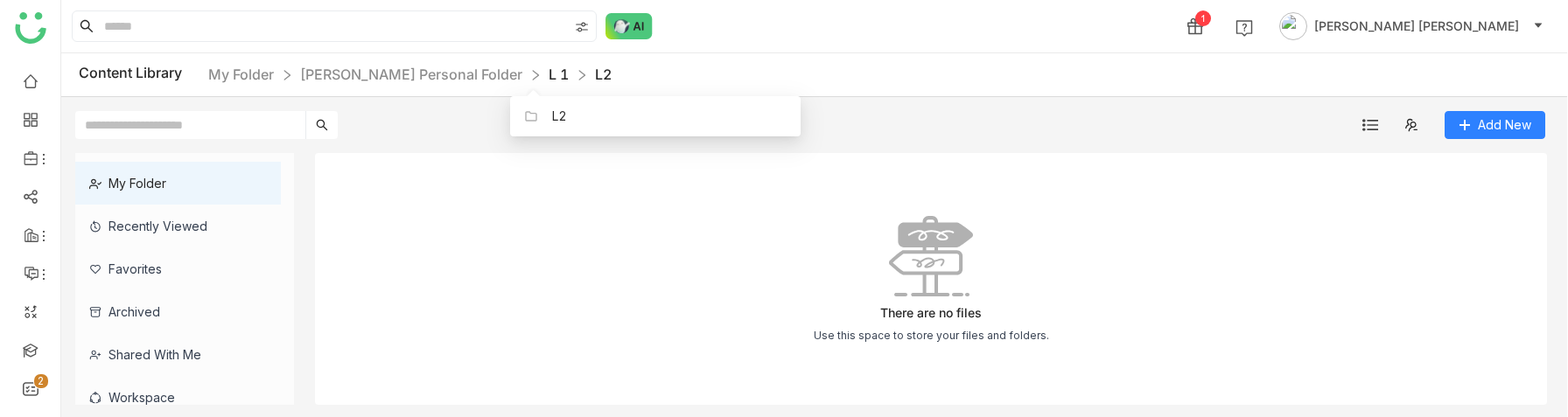
click at [549, 75] on link "L 1" at bounding box center [559, 75] width 20 height 18
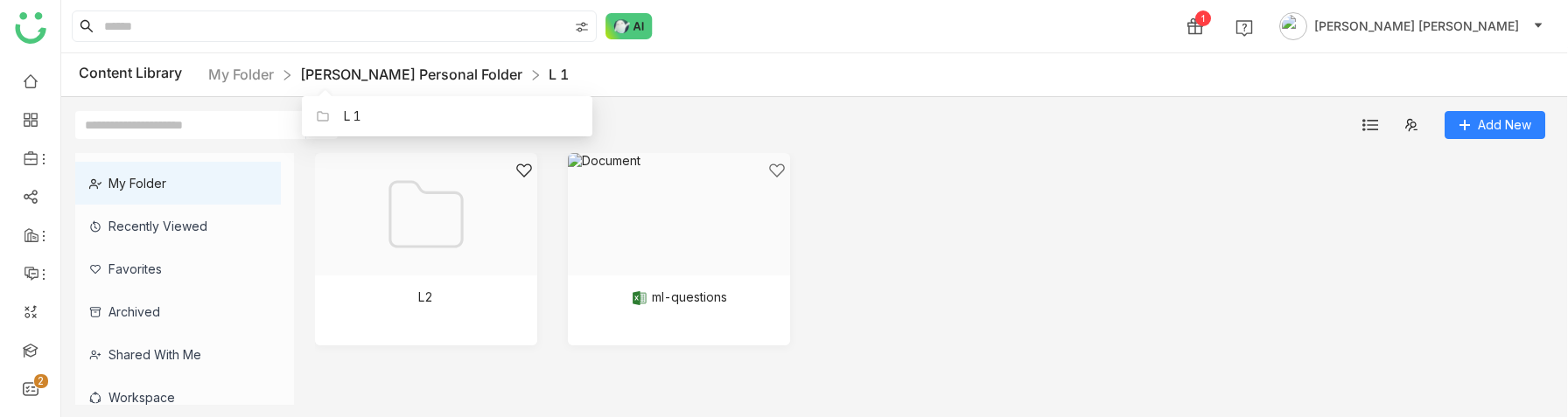
click at [434, 82] on link "[PERSON_NAME] Personal Folder" at bounding box center [410, 75] width 222 height 18
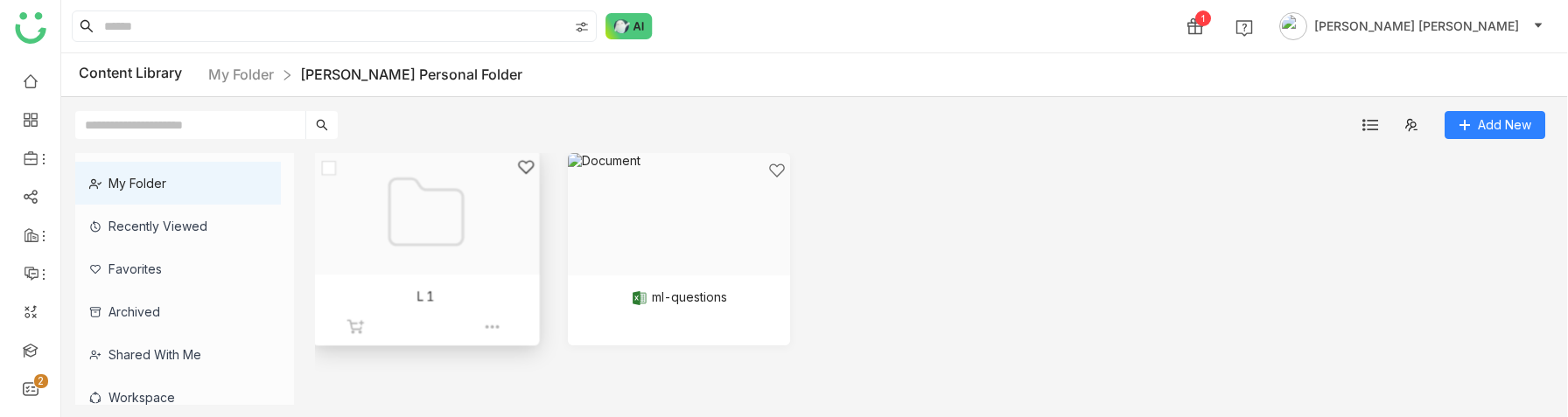
click at [503, 246] on div at bounding box center [419, 234] width 196 height 151
click at [482, 255] on div at bounding box center [419, 234] width 196 height 151
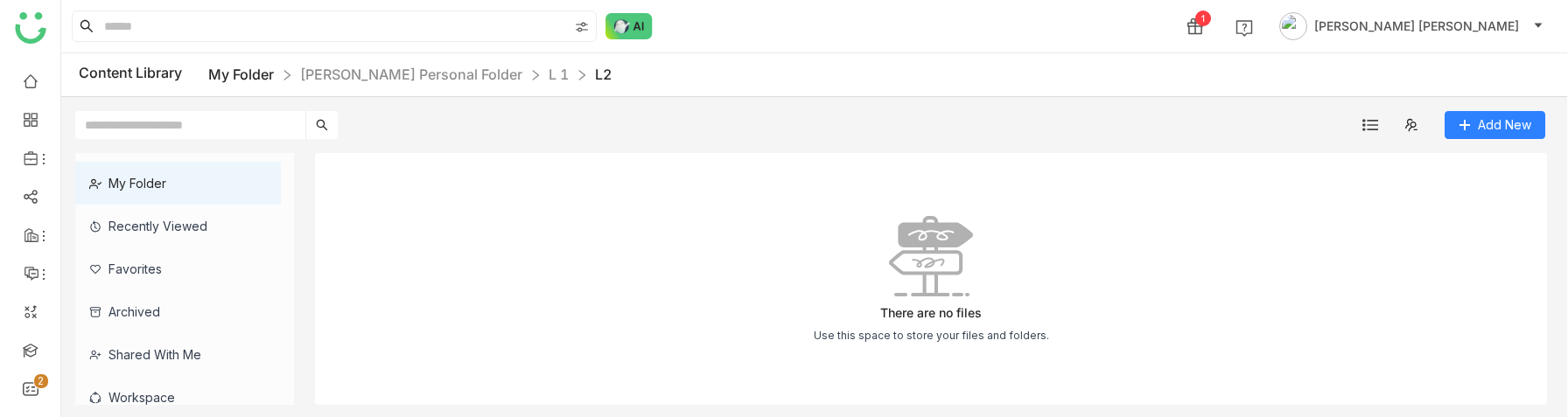
click at [246, 68] on link "My Folder" at bounding box center [241, 75] width 66 height 18
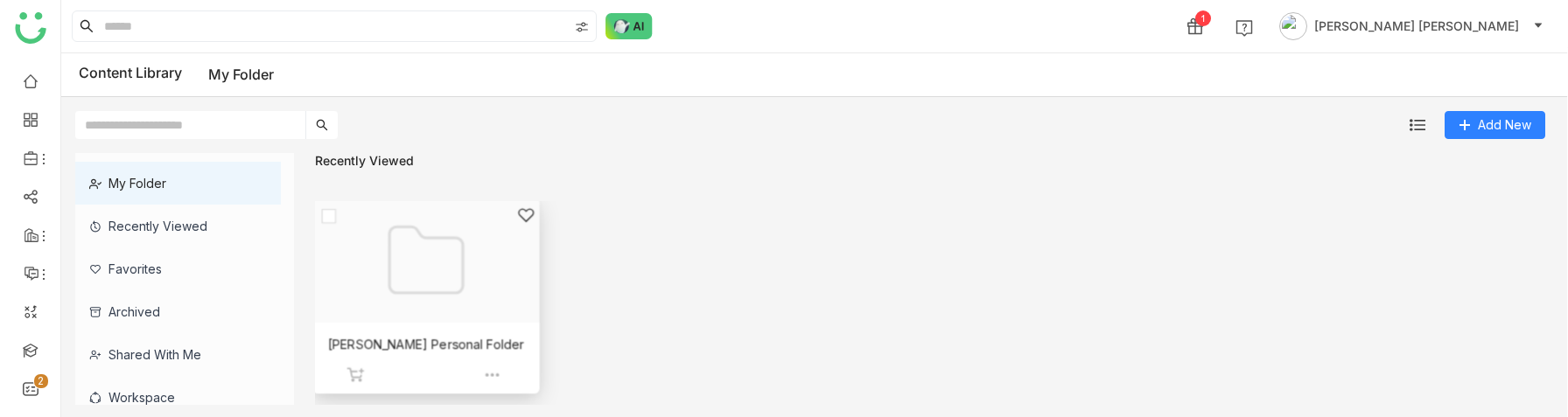
click at [423, 293] on div at bounding box center [419, 282] width 196 height 151
